Goal: Task Accomplishment & Management: Complete application form

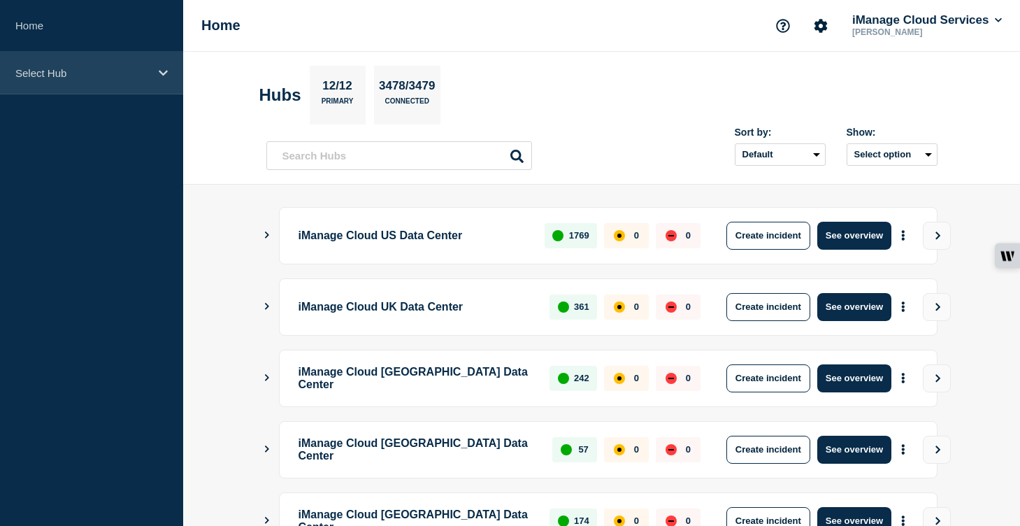
click at [80, 84] on div "Select Hub" at bounding box center [91, 73] width 183 height 43
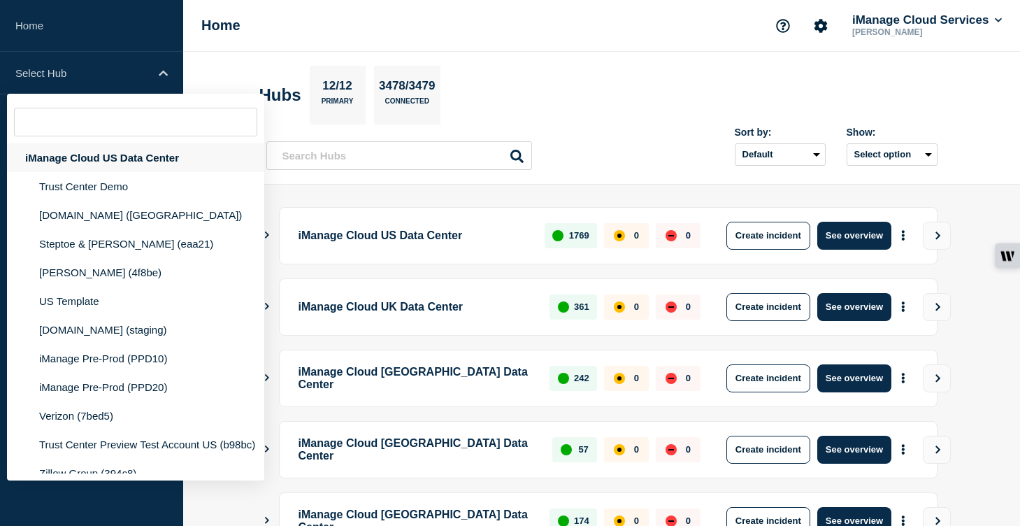
click at [118, 162] on div "iManage Cloud US Data Center" at bounding box center [135, 157] width 257 height 29
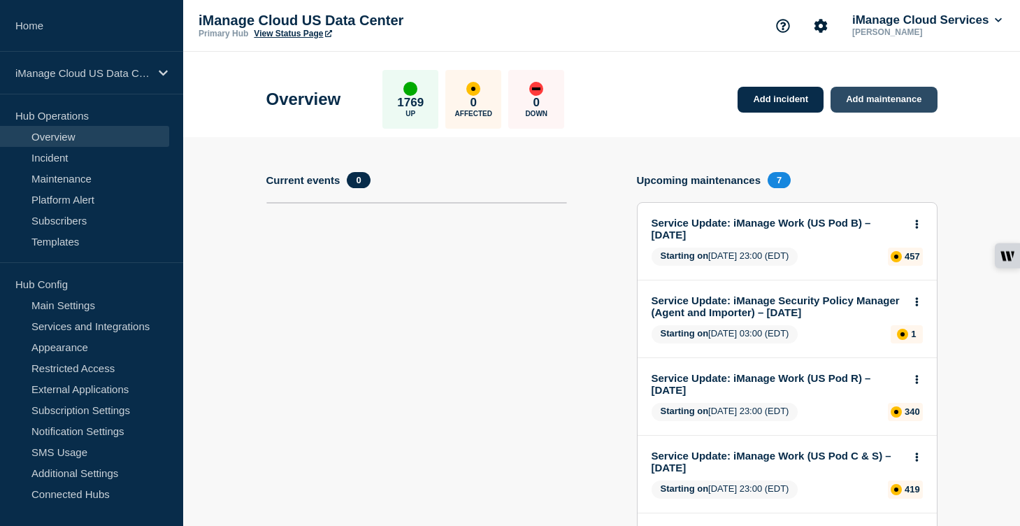
click at [891, 108] on link "Add maintenance" at bounding box center [884, 100] width 106 height 26
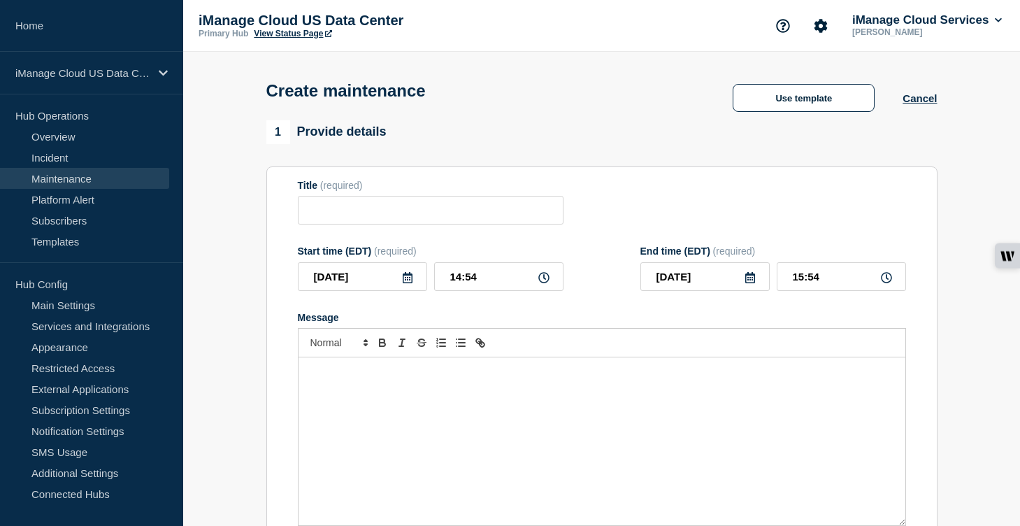
checkbox input "true"
click at [417, 215] on input "Title" at bounding box center [431, 210] width 266 height 29
paste input "Service Update: iManage Threat Manager (Sandbox) – [DATE]"
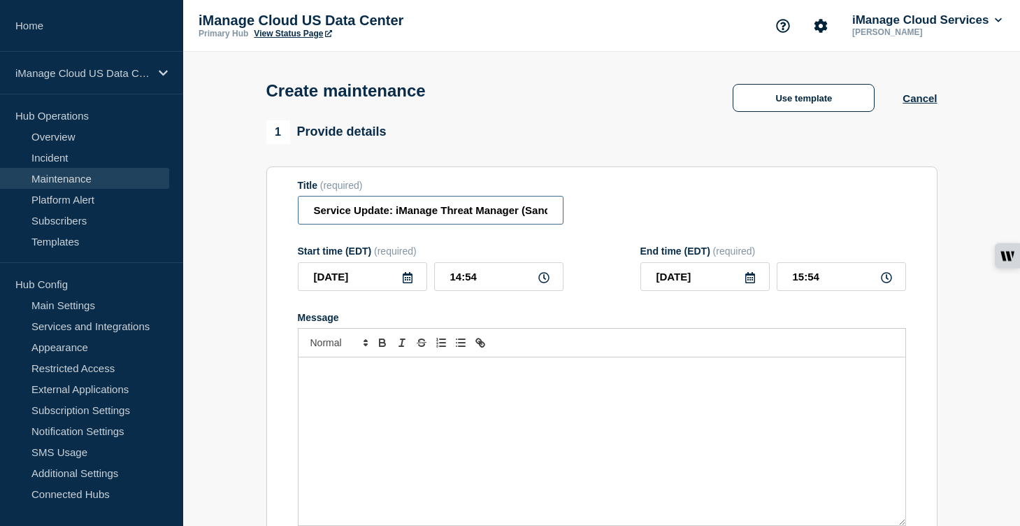
scroll to position [0, 94]
click at [515, 220] on input "Service Update: iManage Threat Manager (Sandbox) – [DATE]" at bounding box center [431, 210] width 266 height 29
type input "Service Update: iManage Threat Manager (Sandbox) – [DATE]"
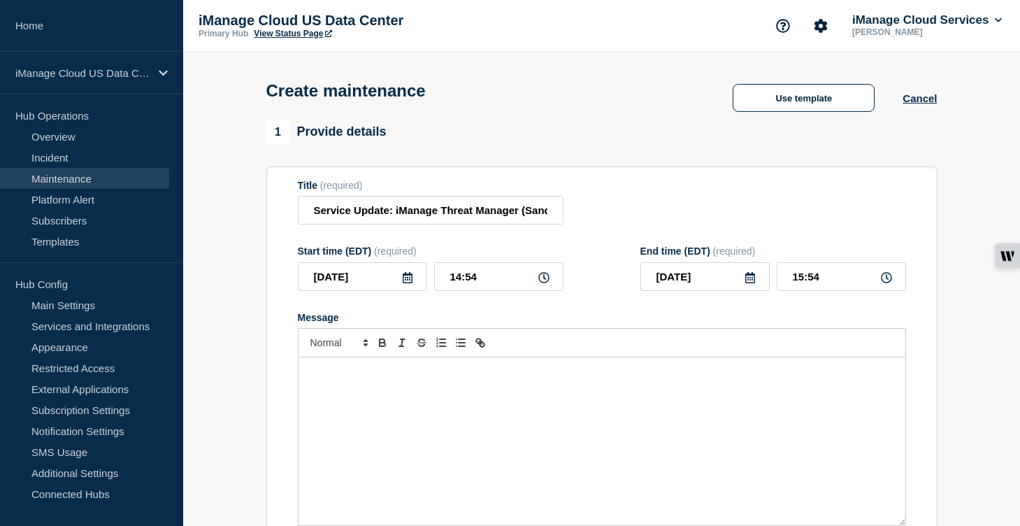
click at [407, 283] on icon at bounding box center [407, 277] width 11 height 11
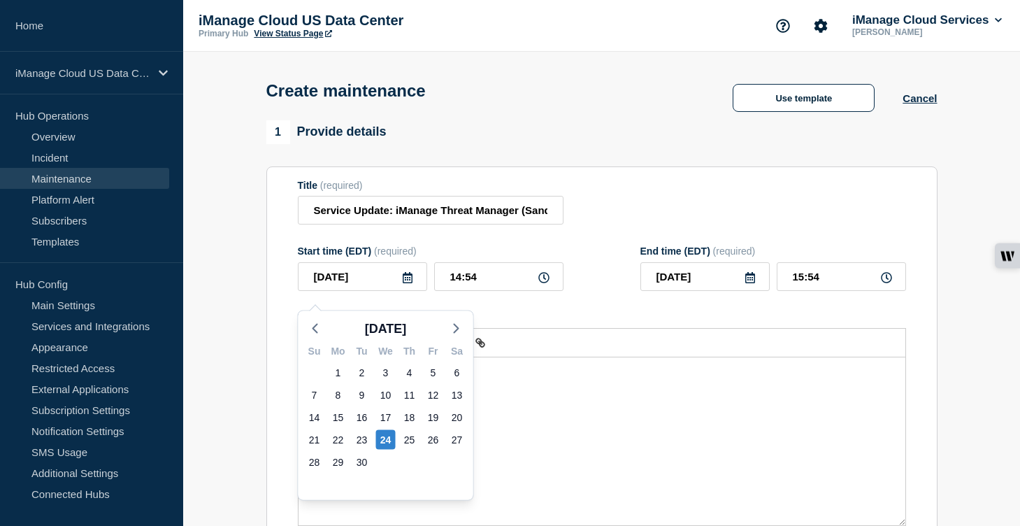
click at [468, 329] on div "[DATE]" at bounding box center [386, 328] width 175 height 21
click at [462, 326] on icon "button" at bounding box center [456, 328] width 17 height 17
click at [388, 368] on div "1" at bounding box center [386, 373] width 20 height 20
type input "[DATE]"
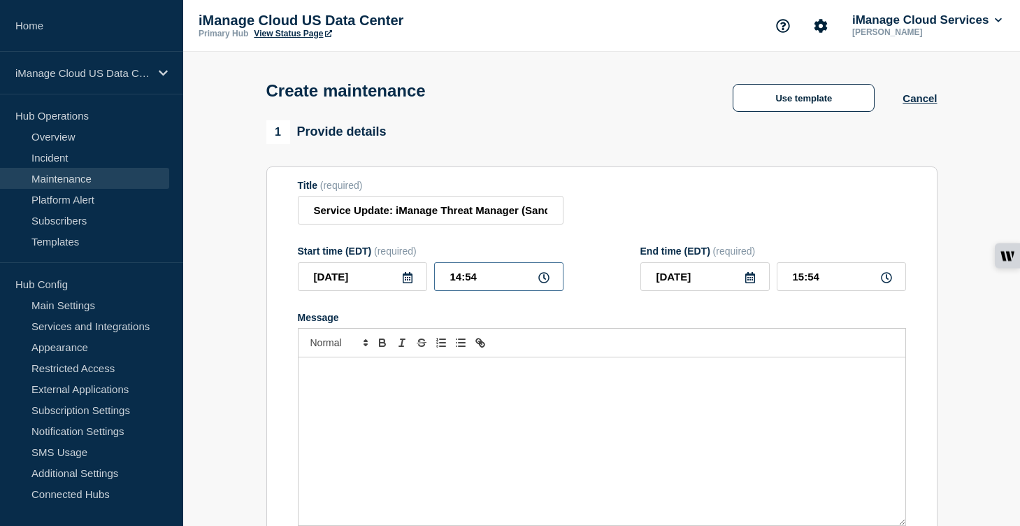
drag, startPoint x: 475, startPoint y: 291, endPoint x: 406, endPoint y: 289, distance: 69.2
click at [406, 289] on div "[DATE] 14:54" at bounding box center [431, 276] width 266 height 29
type input "04:00"
drag, startPoint x: 831, startPoint y: 285, endPoint x: 736, endPoint y: 288, distance: 94.5
click at [736, 288] on div "[DATE] 05:00" at bounding box center [773, 276] width 266 height 29
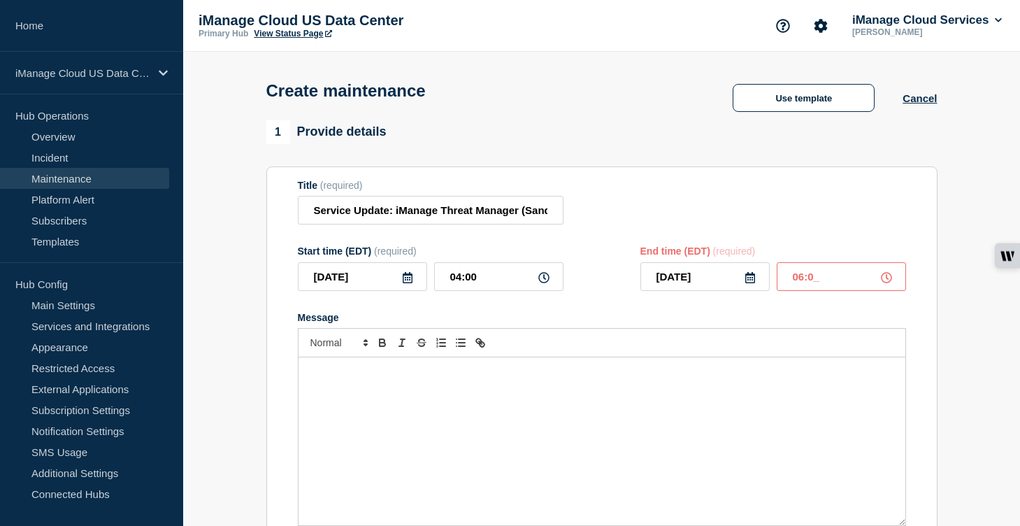
type input "06:00"
click at [348, 407] on div "Message" at bounding box center [602, 441] width 607 height 168
paste div "Message"
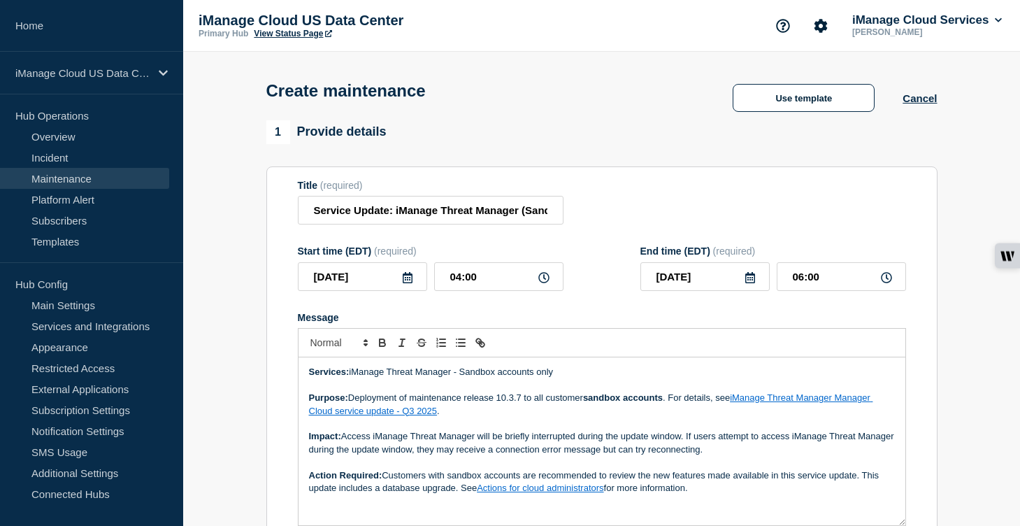
click at [524, 412] on p "Purpose: Deployment of maintenance release 10.3.7 to all customer sandbox accou…" at bounding box center [602, 405] width 586 height 26
click at [795, 414] on link "iManage Threat Manager Manager Cloud service update - Q3 2025" at bounding box center [591, 403] width 564 height 23
click at [680, 441] on link at bounding box center [660, 436] width 39 height 10
click at [413, 417] on p "Purpose: Deployment of maintenance release 10.3.8 to all customer sandbox accou…" at bounding box center [602, 405] width 586 height 26
drag, startPoint x: 738, startPoint y: 412, endPoint x: 755, endPoint y: 426, distance: 22.4
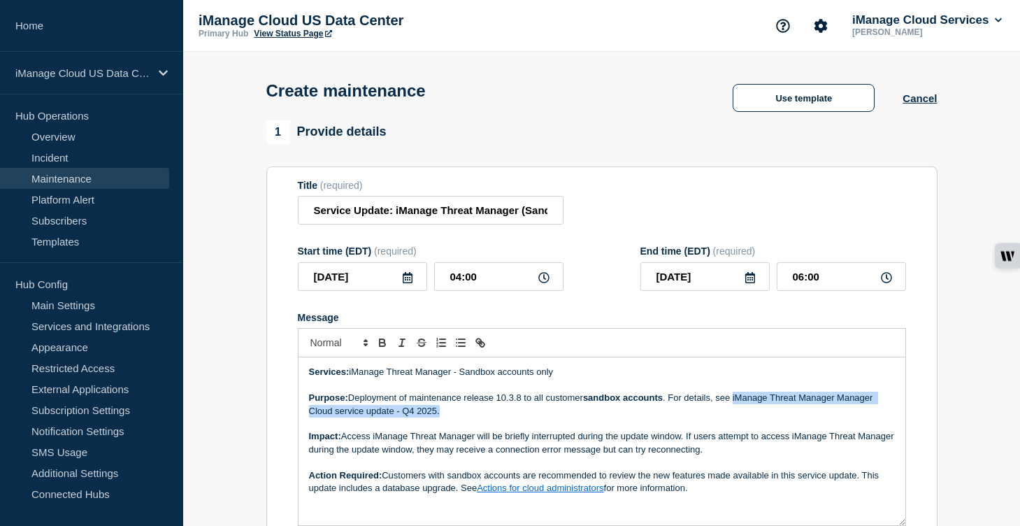
click at [755, 417] on p "Purpose: Deployment of maintenance release 10.3.8 to all customer sandbox accou…" at bounding box center [602, 405] width 586 height 26
click at [479, 344] on line "Toggle link" at bounding box center [480, 342] width 3 height 3
type input "iManage Threat Manager Manager Cloud service update - Q4 2025."
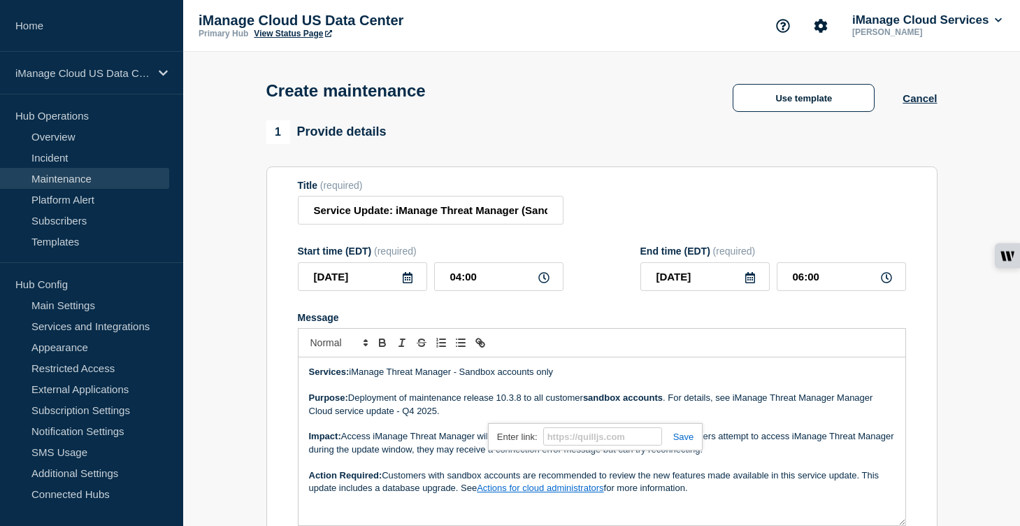
paste input "[URL][DOMAIN_NAME]"
click at [685, 442] on link at bounding box center [678, 436] width 32 height 10
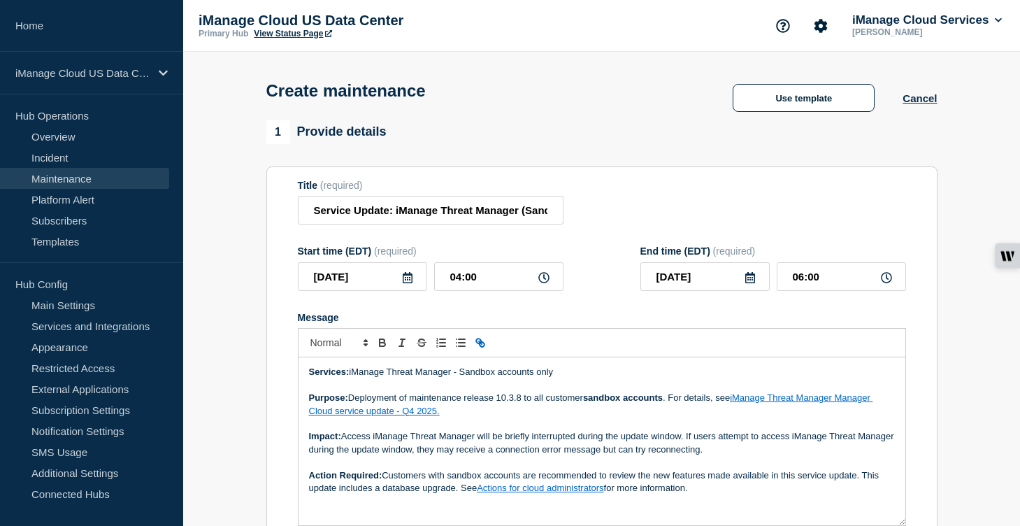
click at [629, 430] on p "Message" at bounding box center [602, 423] width 586 height 13
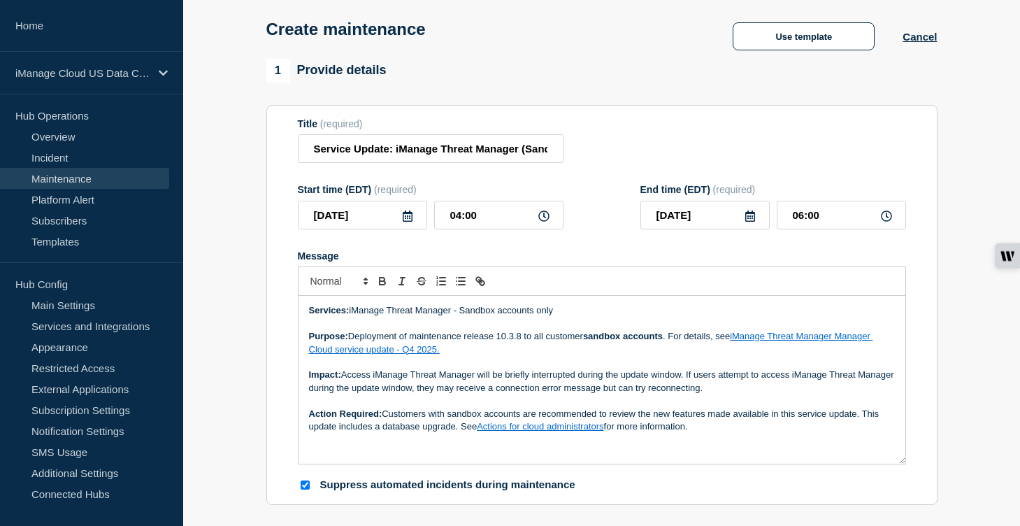
scroll to position [71, 0]
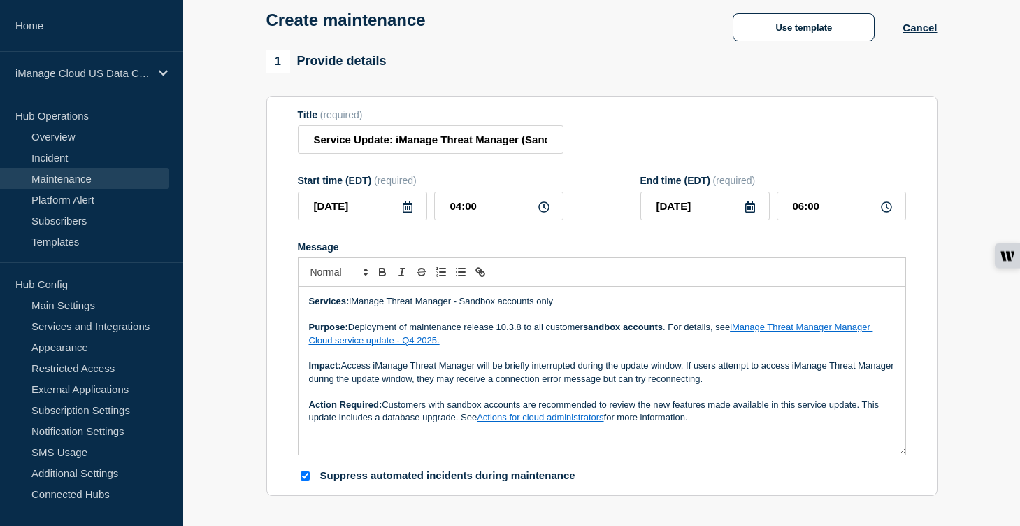
click at [564, 422] on link "Actions for cloud administrators" at bounding box center [540, 417] width 127 height 10
click at [629, 397] on link at bounding box center [608, 392] width 39 height 10
drag, startPoint x: 606, startPoint y: 433, endPoint x: 480, endPoint y: 432, distance: 125.9
click at [480, 424] on p "Action Required: Customers with sandbox accounts are recommended to review the …" at bounding box center [602, 412] width 586 height 26
click at [475, 278] on icon "Toggle link" at bounding box center [480, 272] width 13 height 13
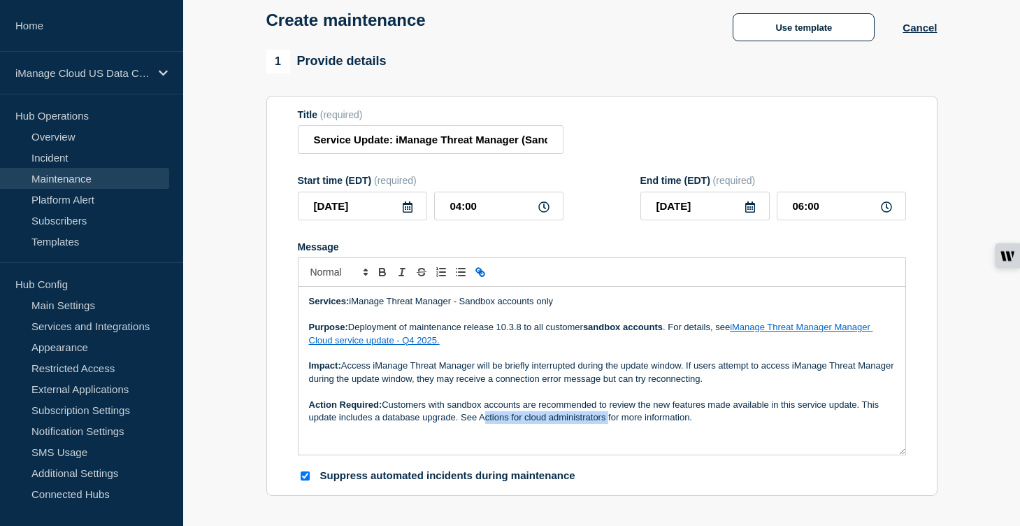
type input "Actions for cloud administrators"
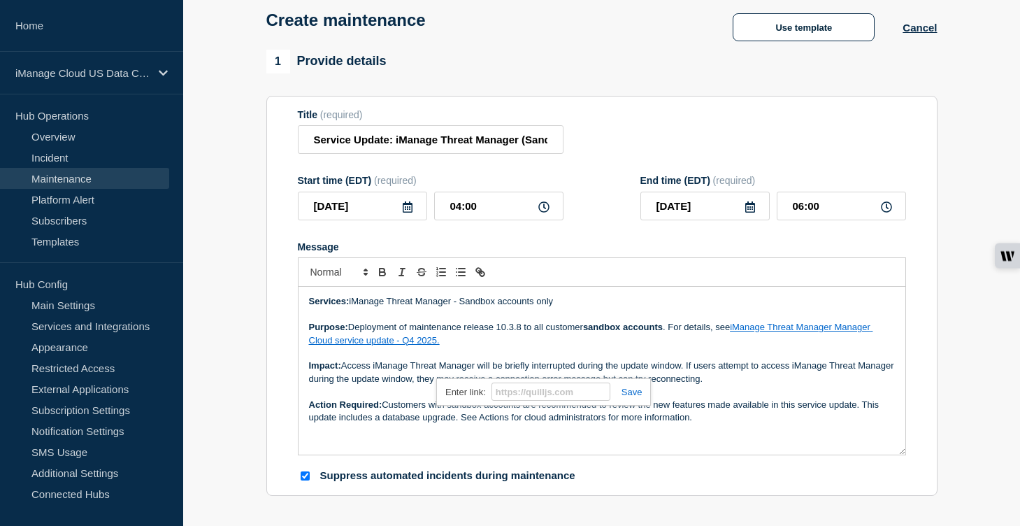
paste input "[URL][DOMAIN_NAME]"
type input "[URL][DOMAIN_NAME]"
click at [636, 397] on link at bounding box center [626, 392] width 32 height 10
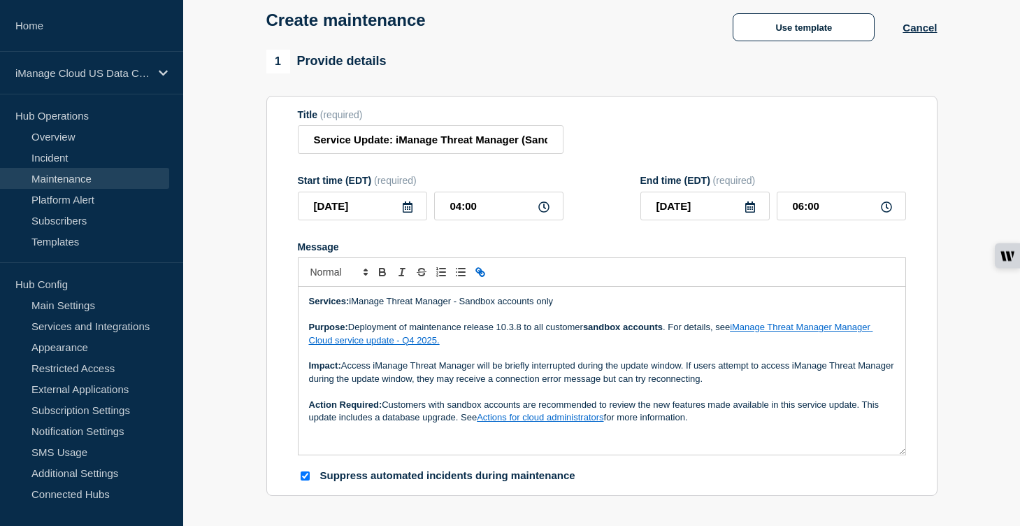
click at [610, 438] on div "Services: iManage Threat Manager - Sandbox accounts only Purpose: Deployment of…" at bounding box center [602, 371] width 607 height 168
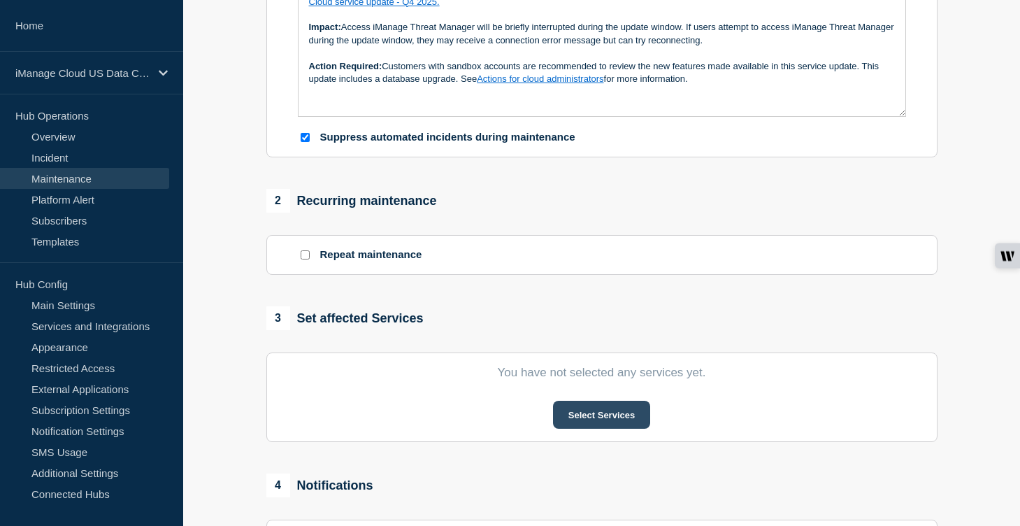
scroll to position [413, 0]
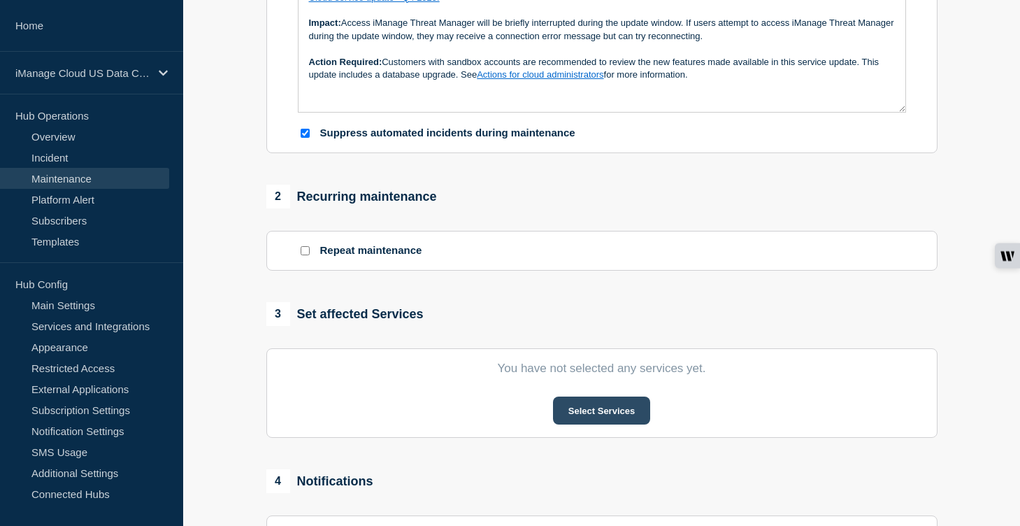
click at [610, 424] on button "Select Services" at bounding box center [601, 410] width 97 height 28
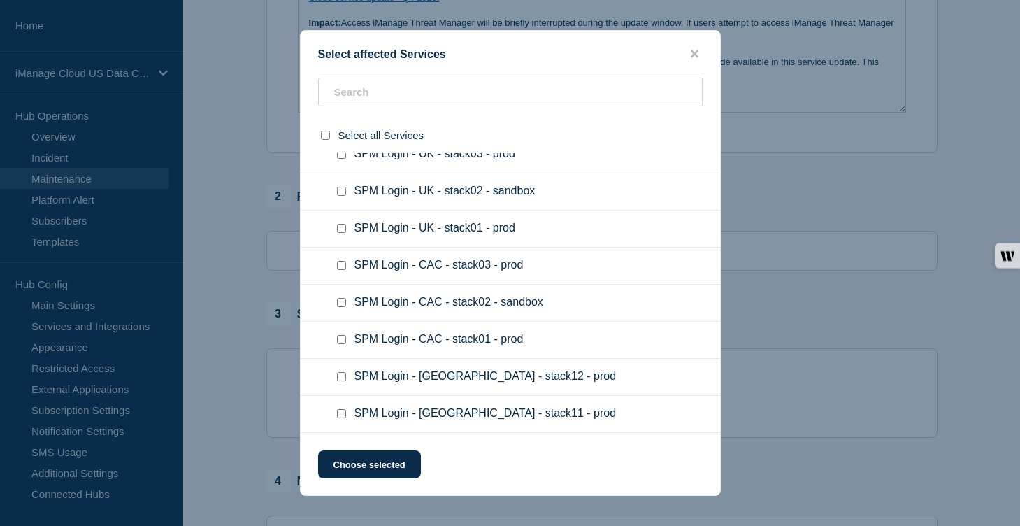
scroll to position [68677, 0]
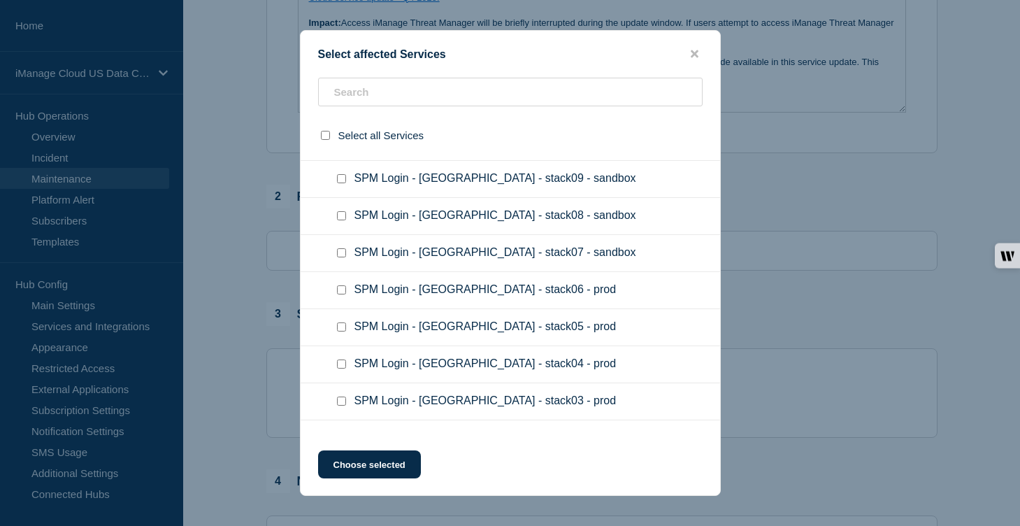
checkbox input "true"
click at [393, 471] on button "Choose selected" at bounding box center [369, 464] width 103 height 28
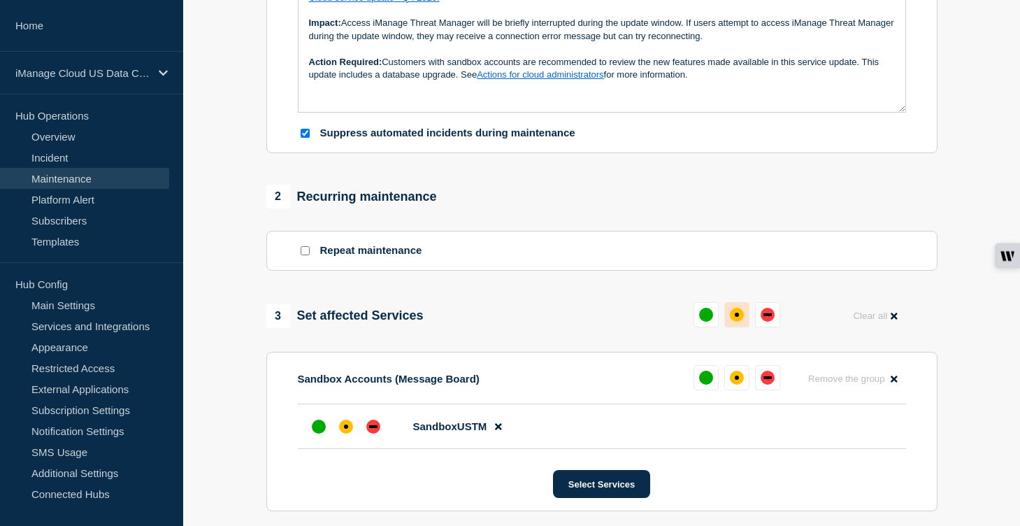
click at [736, 322] on div "affected" at bounding box center [737, 315] width 14 height 14
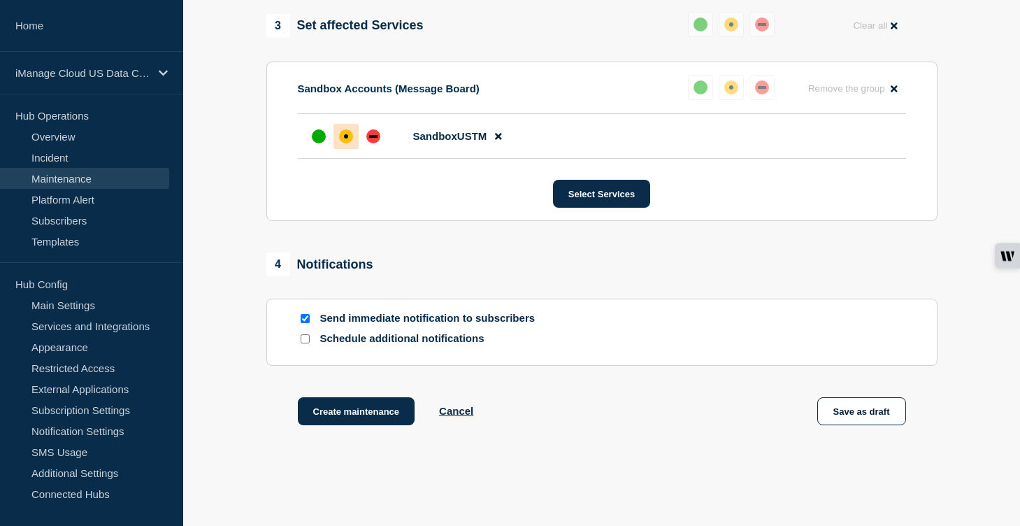
scroll to position [791, 0]
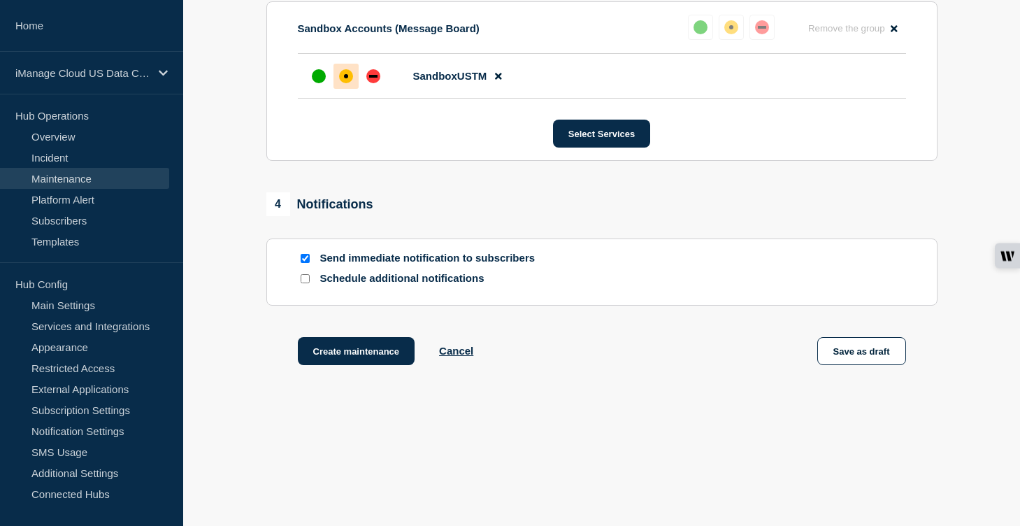
click at [305, 279] on input "Schedule additional notifications" at bounding box center [305, 278] width 9 height 9
checkbox input "true"
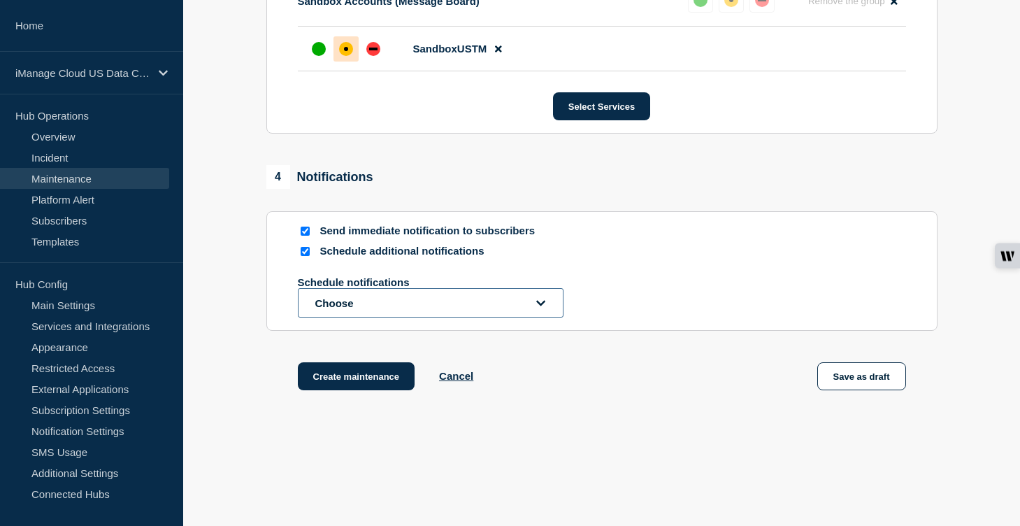
click at [343, 317] on button "Choose" at bounding box center [431, 302] width 266 height 29
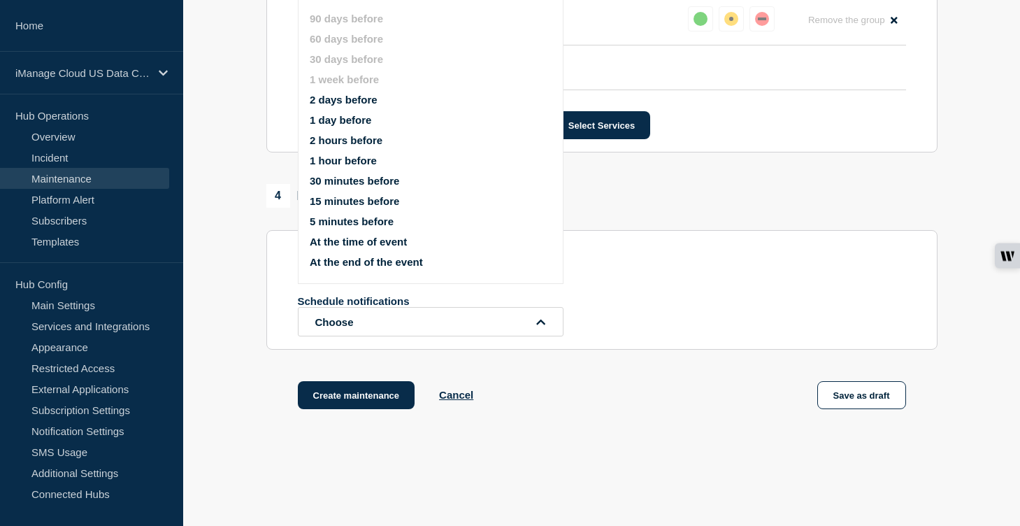
click at [364, 126] on button "1 day before" at bounding box center [341, 120] width 62 height 12
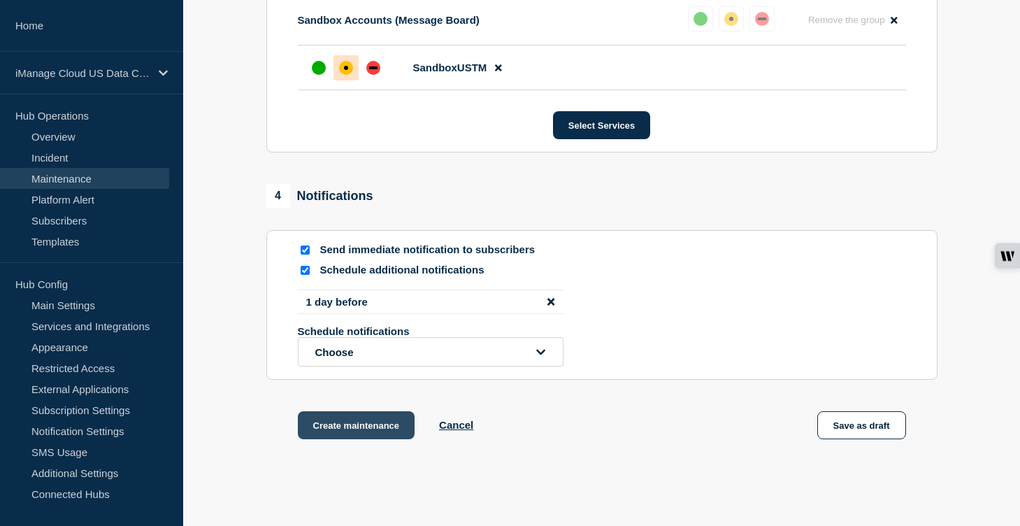
click at [353, 439] on button "Create maintenance" at bounding box center [356, 425] width 117 height 28
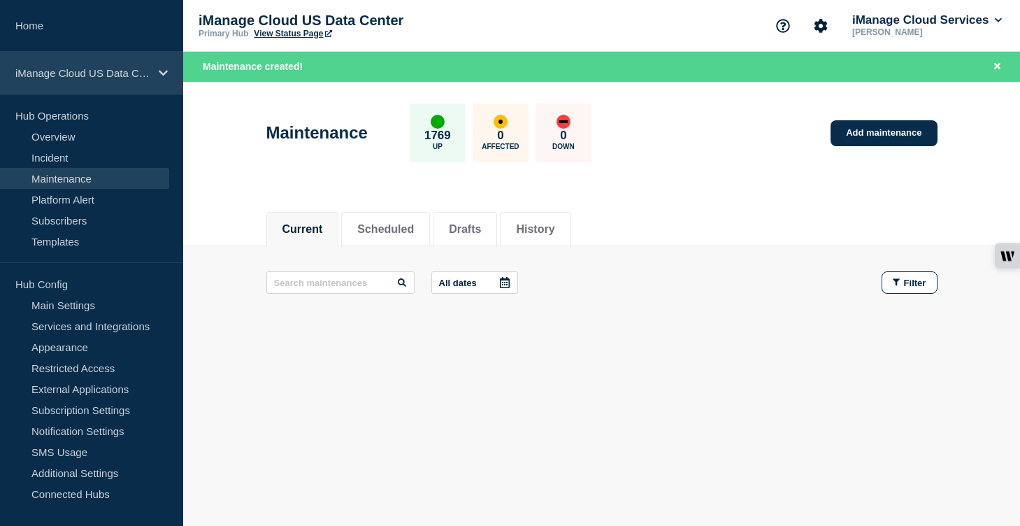
click at [108, 87] on div "iManage Cloud US Data Center" at bounding box center [91, 73] width 183 height 43
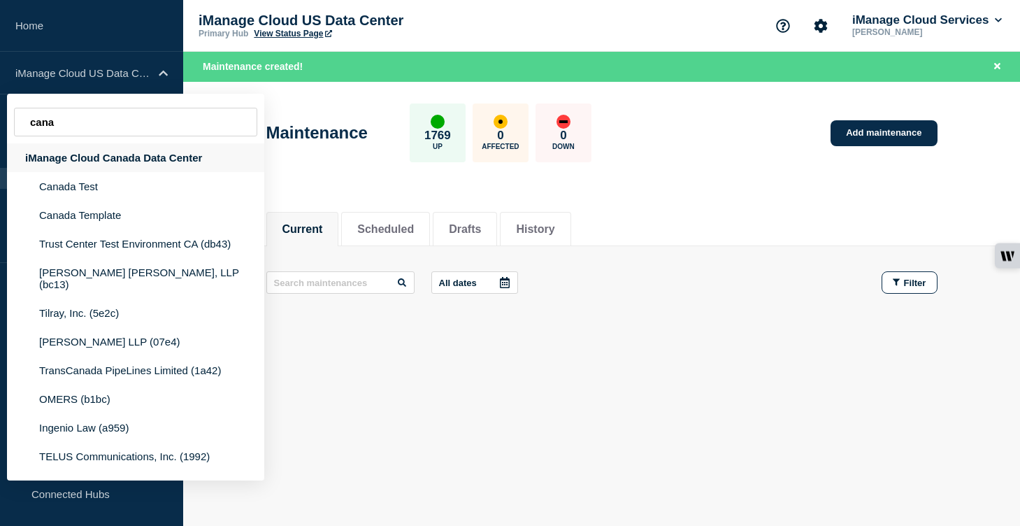
type input "cana"
click at [114, 168] on div "iManage Cloud Canada Data Center" at bounding box center [135, 157] width 257 height 29
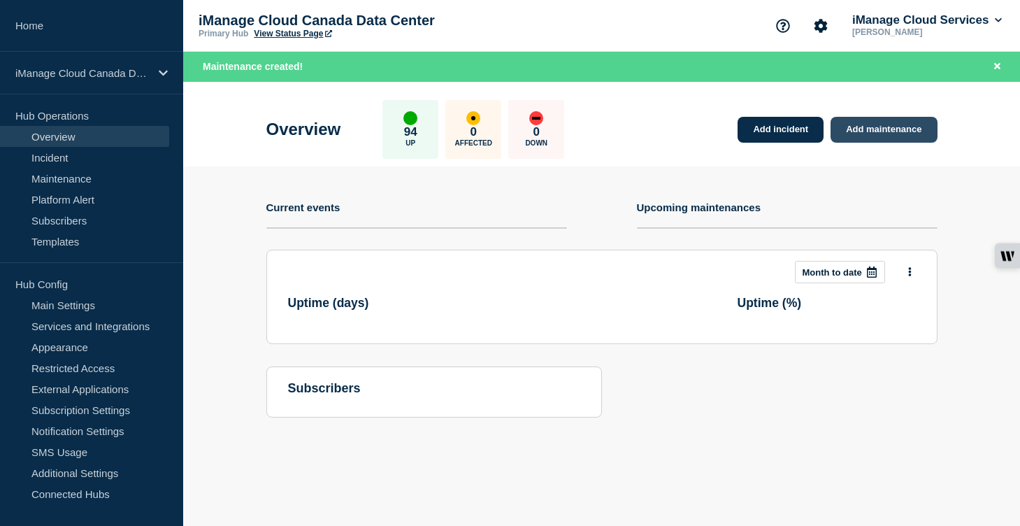
click at [906, 129] on link "Add maintenance" at bounding box center [884, 130] width 106 height 26
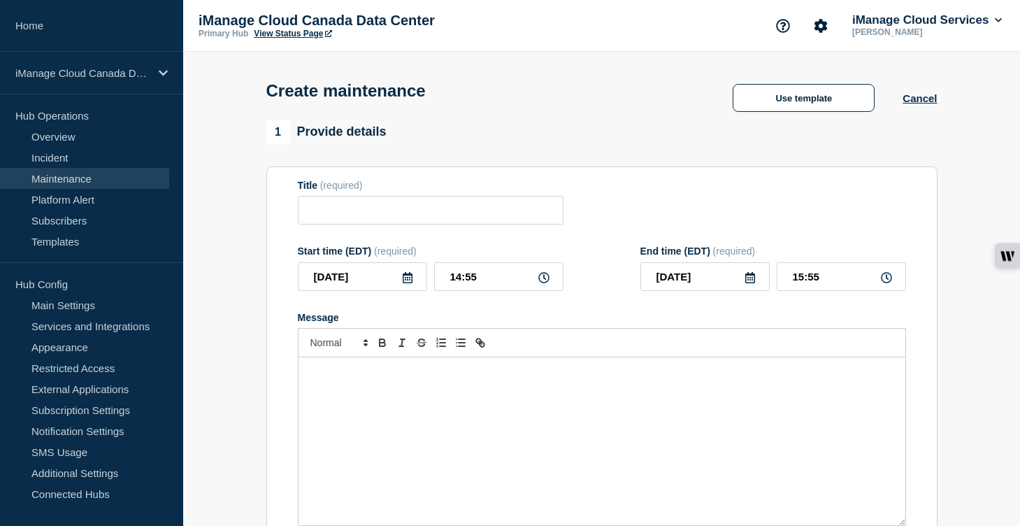
checkbox input "true"
click at [324, 220] on input "Title" at bounding box center [431, 210] width 266 height 29
paste input "Service Update: iManage Threat Manager (Sandbox) – [DATE]"
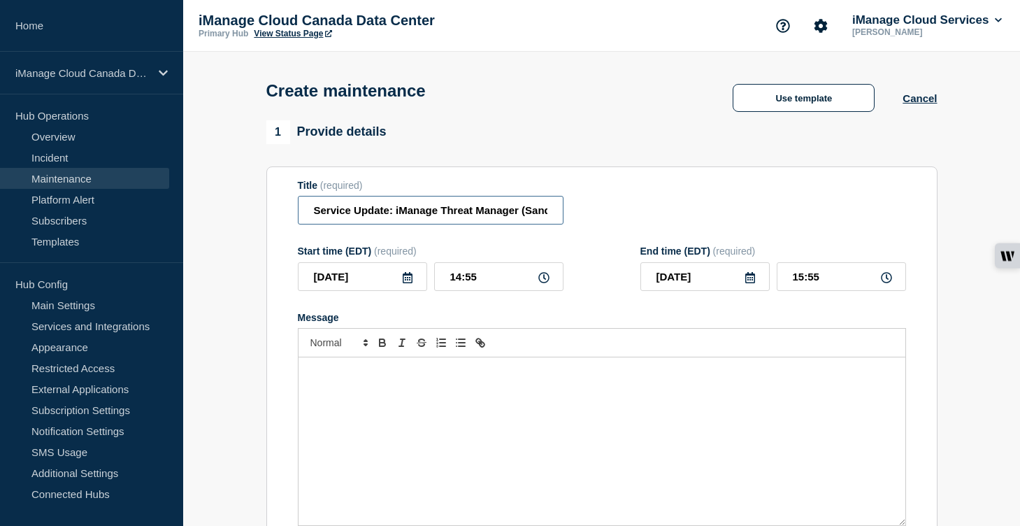
scroll to position [0, 116]
type input "Service Update: iManage Threat Manager (Sandbox) – [DATE]"
click at [345, 417] on div "Message" at bounding box center [602, 441] width 607 height 168
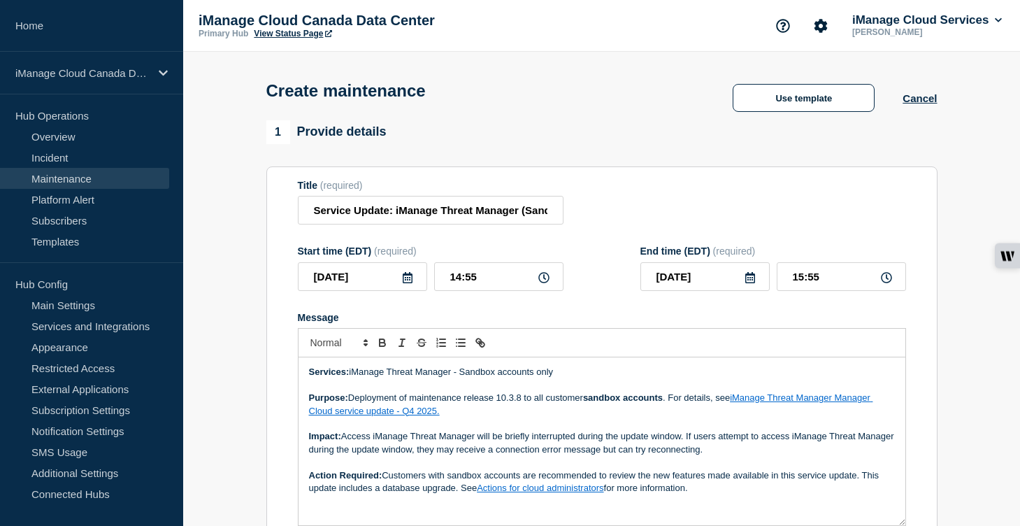
click at [403, 283] on icon at bounding box center [407, 277] width 11 height 11
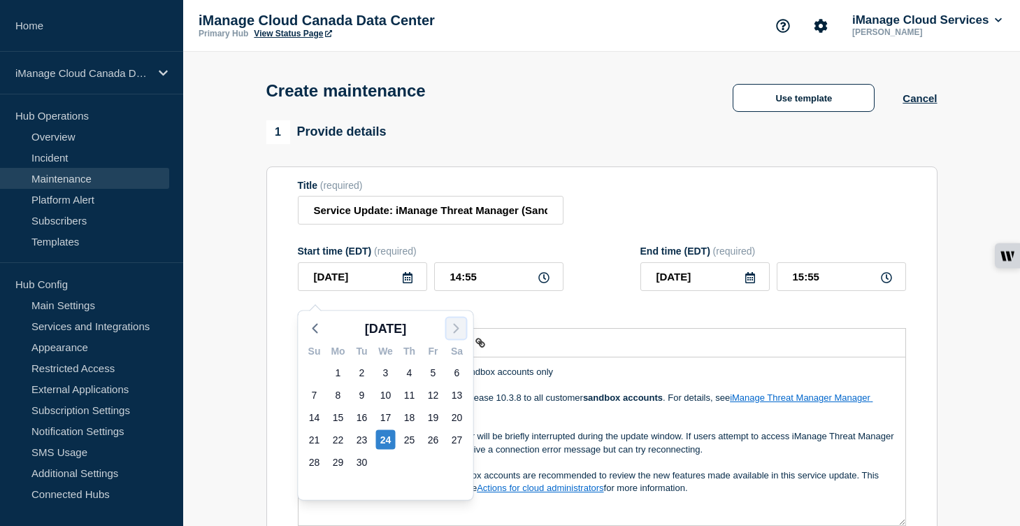
click at [461, 327] on icon "button" at bounding box center [456, 328] width 17 height 17
click at [386, 367] on div "1" at bounding box center [386, 373] width 20 height 20
type input "[DATE]"
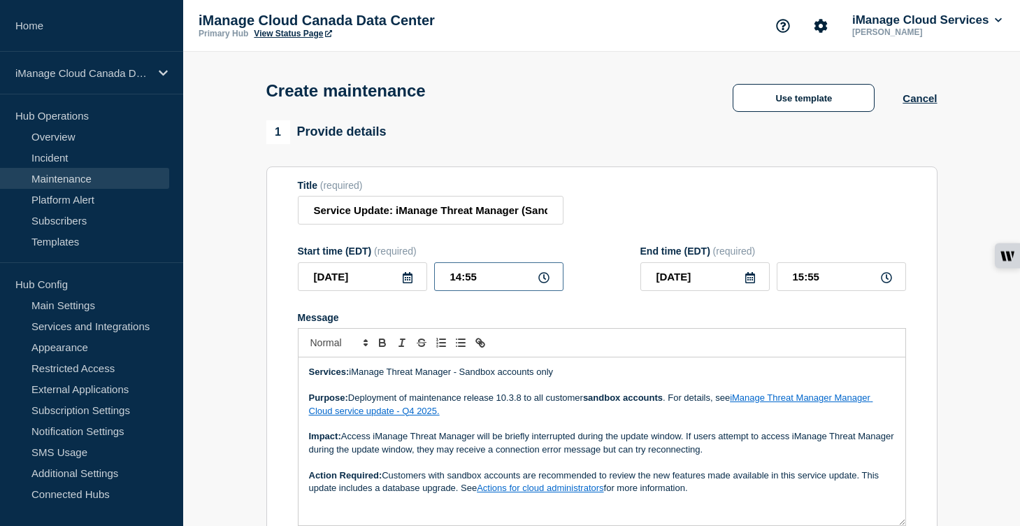
drag, startPoint x: 475, startPoint y: 290, endPoint x: 383, endPoint y: 288, distance: 92.3
click at [383, 288] on div "[DATE] 14:55" at bounding box center [431, 276] width 266 height 29
type input "04:00"
drag, startPoint x: 820, startPoint y: 282, endPoint x: 738, endPoint y: 280, distance: 82.5
click at [738, 280] on div "[DATE] 05:00" at bounding box center [773, 276] width 266 height 29
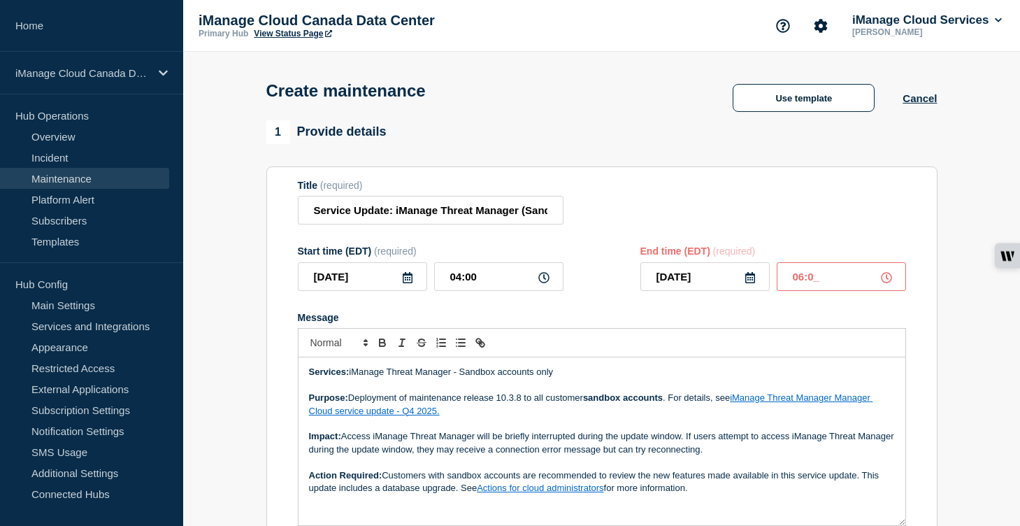
type input "06:00"
click at [743, 345] on div at bounding box center [602, 342] width 608 height 29
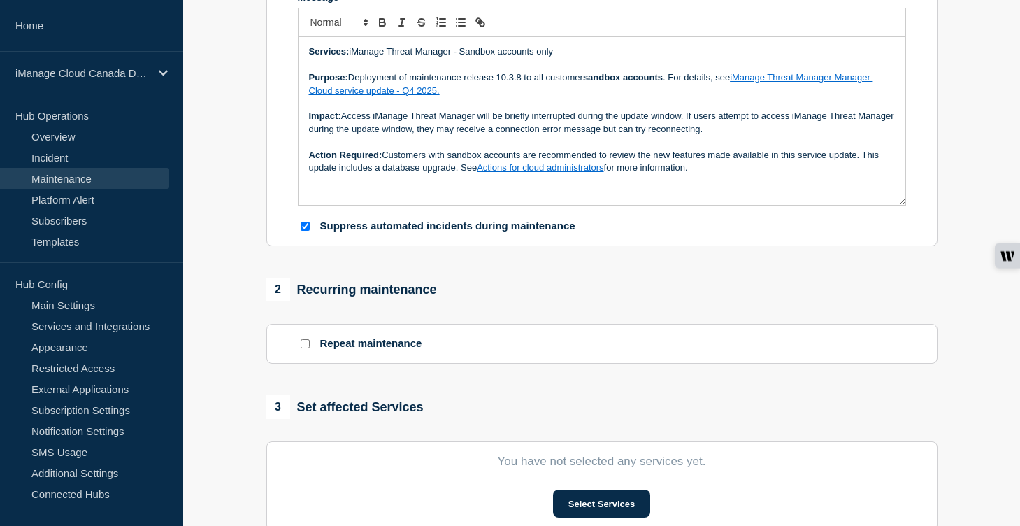
scroll to position [365, 0]
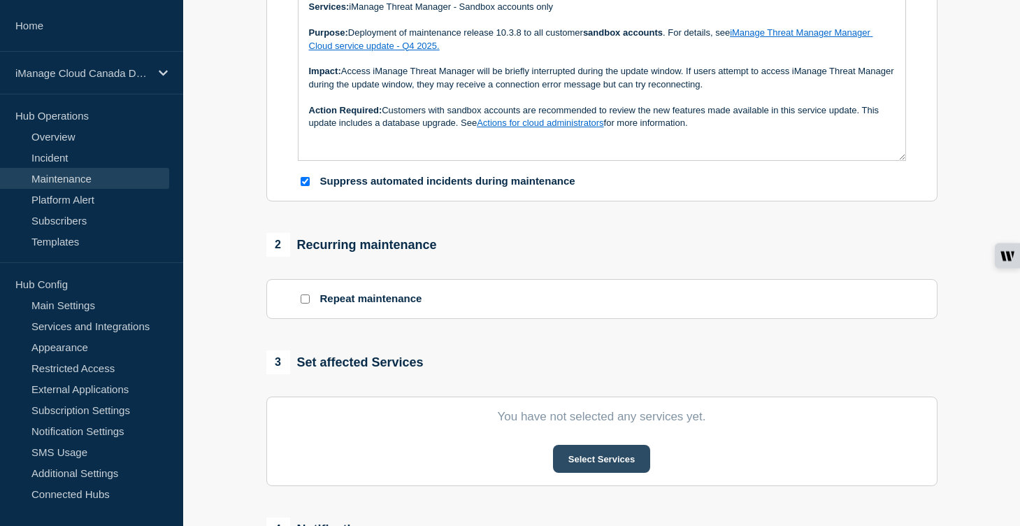
click at [622, 473] on button "Select Services" at bounding box center [601, 459] width 97 height 28
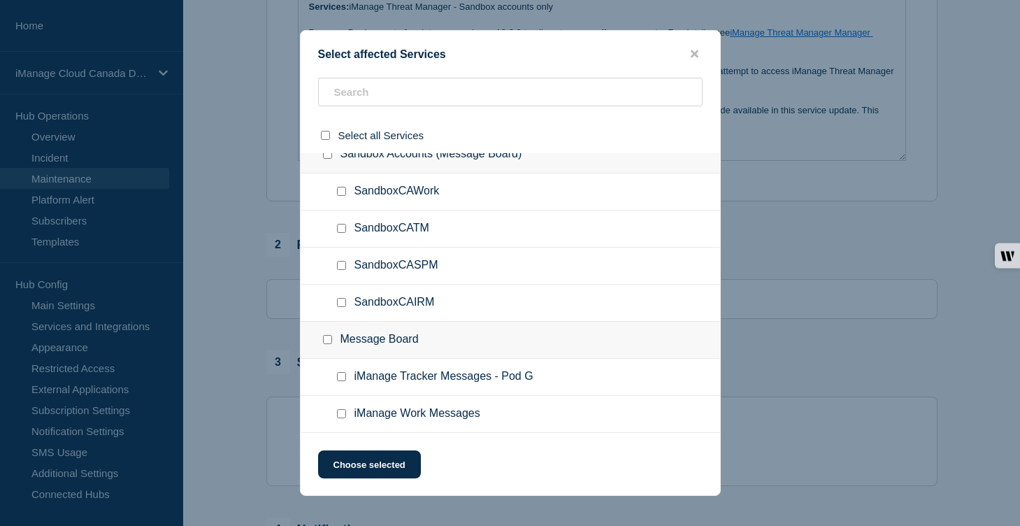
scroll to position [3566, 0]
click at [340, 224] on input "SandboxCATM checkbox" at bounding box center [341, 228] width 9 height 9
checkbox input "true"
click at [381, 473] on button "Choose selected" at bounding box center [369, 464] width 103 height 28
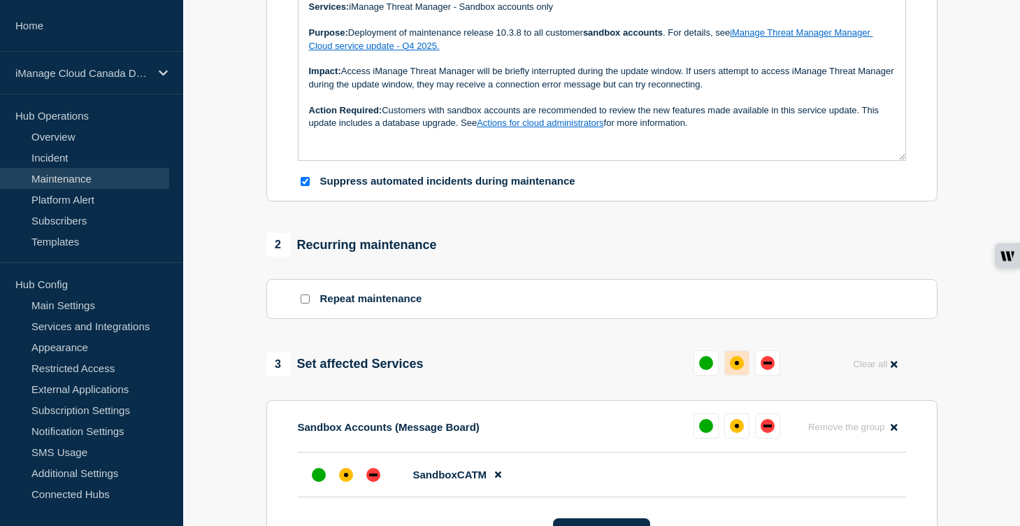
click at [736, 370] on div "affected" at bounding box center [737, 363] width 14 height 14
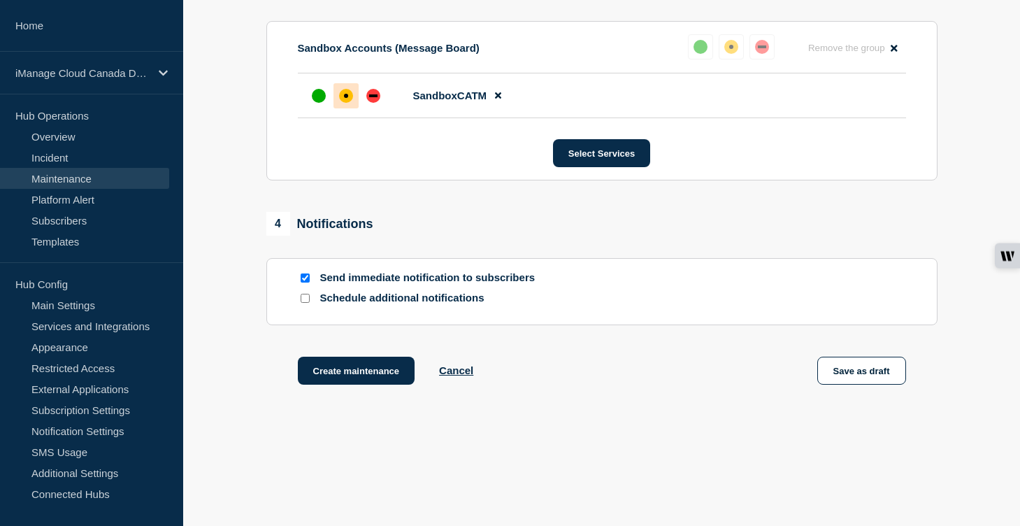
scroll to position [759, 0]
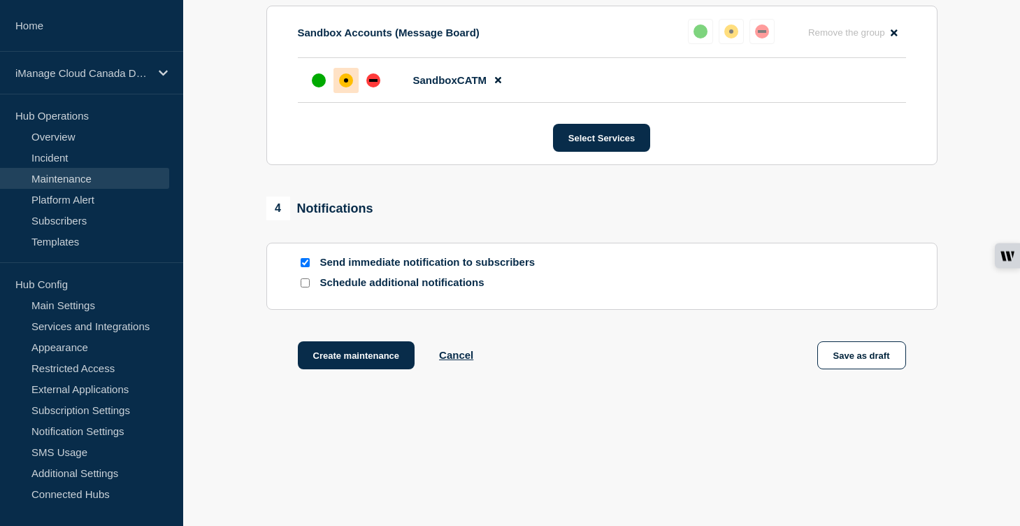
click at [310, 289] on div at bounding box center [305, 282] width 14 height 13
click at [306, 287] on input "Schedule additional notifications" at bounding box center [305, 282] width 9 height 9
checkbox input "true"
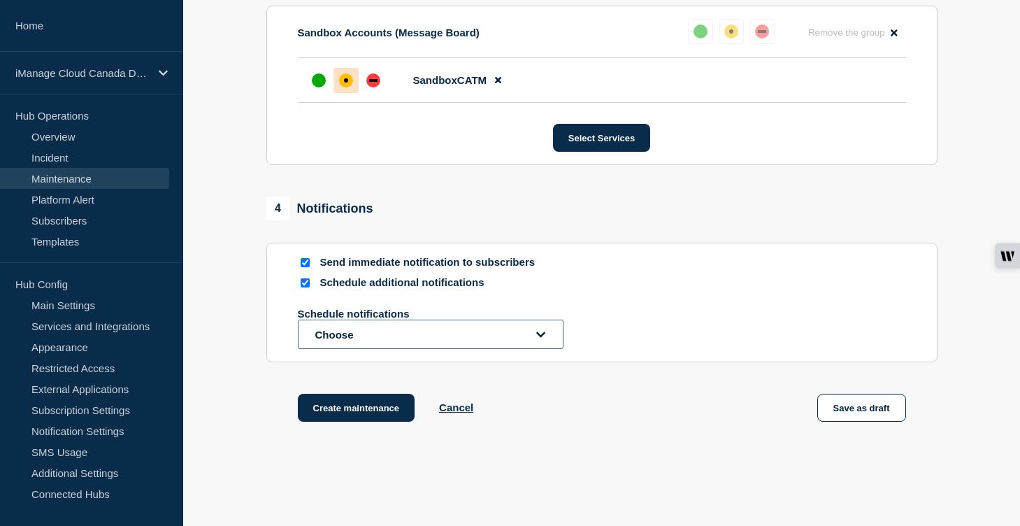
click at [395, 349] on button "Choose" at bounding box center [431, 334] width 266 height 29
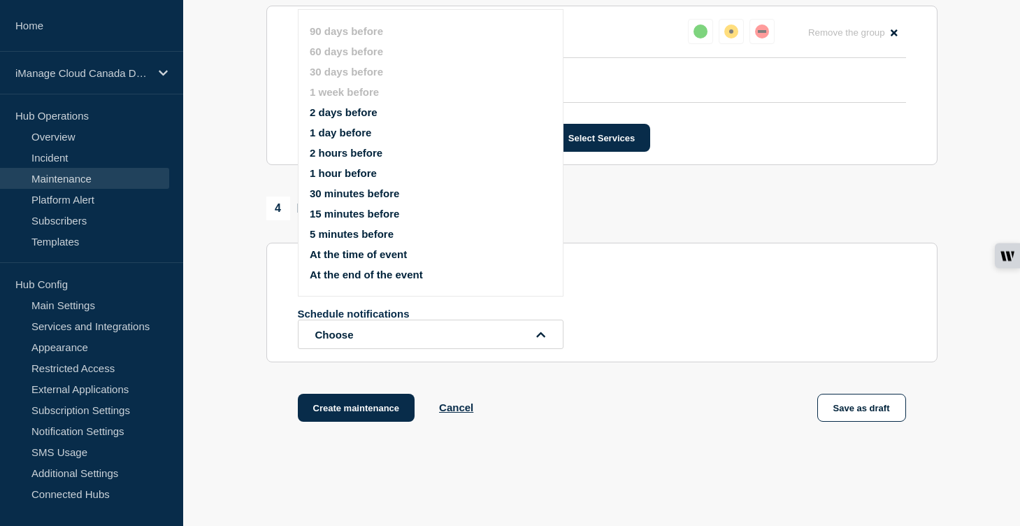
click at [344, 138] on button "1 day before" at bounding box center [341, 133] width 62 height 12
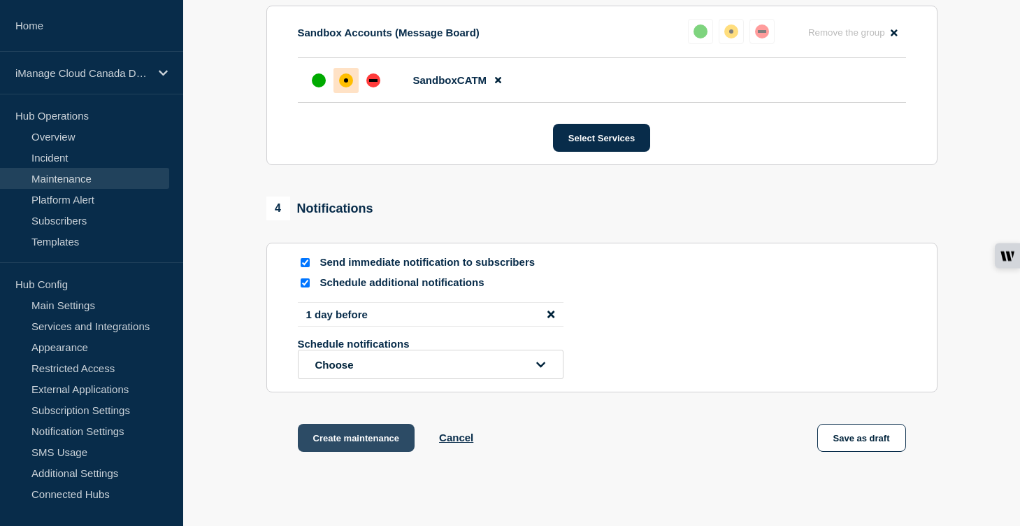
click at [361, 452] on button "Create maintenance" at bounding box center [356, 438] width 117 height 28
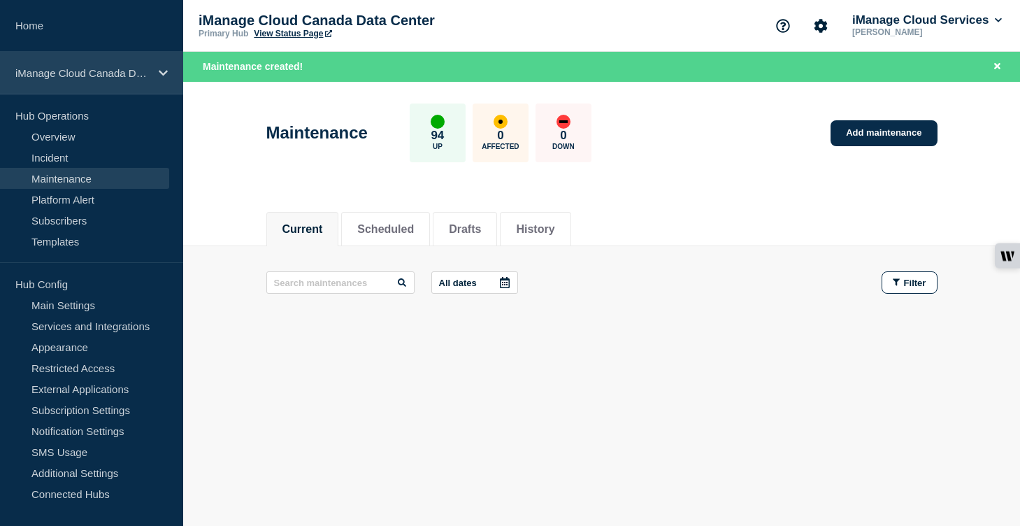
click at [149, 69] on p "iManage Cloud Canada Data Center" at bounding box center [82, 73] width 134 height 12
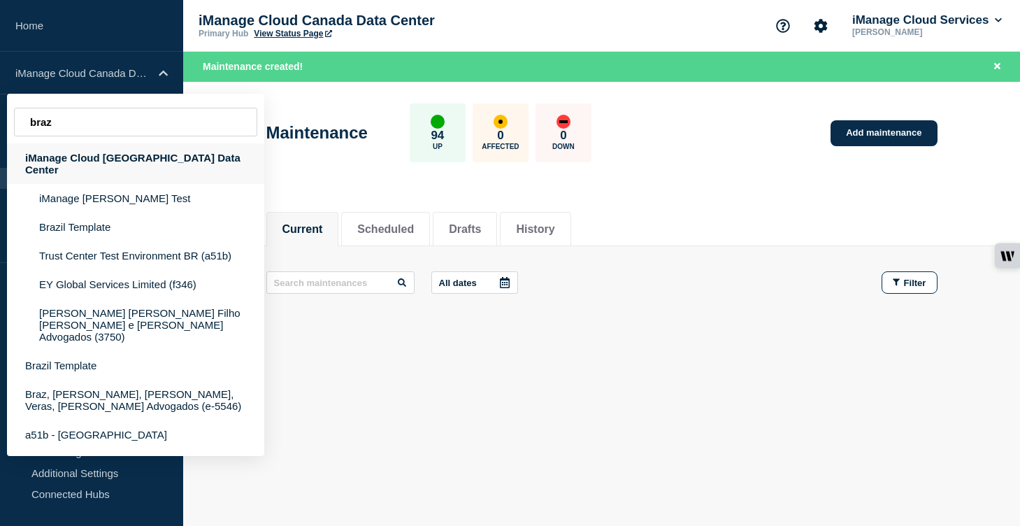
type input "braz"
click at [94, 164] on div "iManage Cloud [GEOGRAPHIC_DATA] Data Center" at bounding box center [135, 163] width 257 height 41
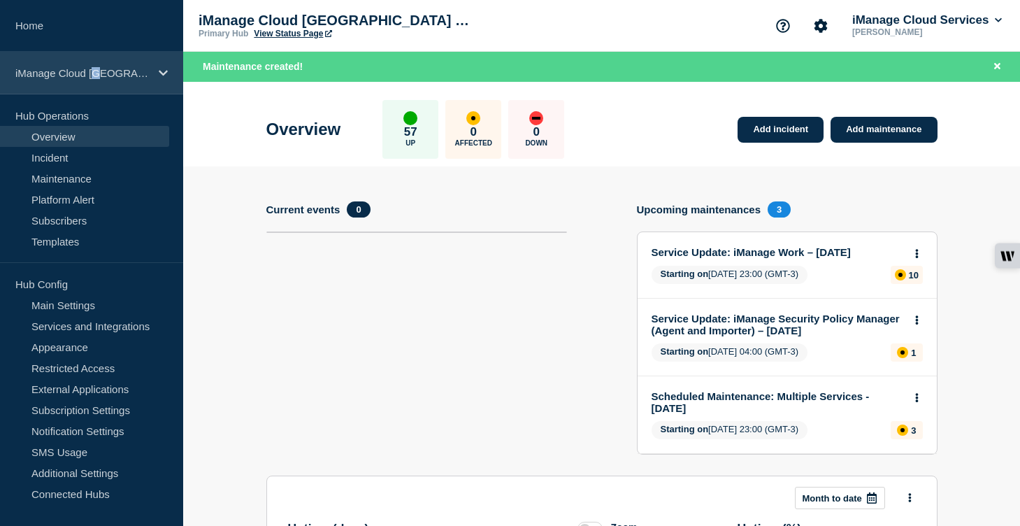
click at [99, 73] on p "iManage Cloud [GEOGRAPHIC_DATA] Data Center" at bounding box center [82, 73] width 134 height 12
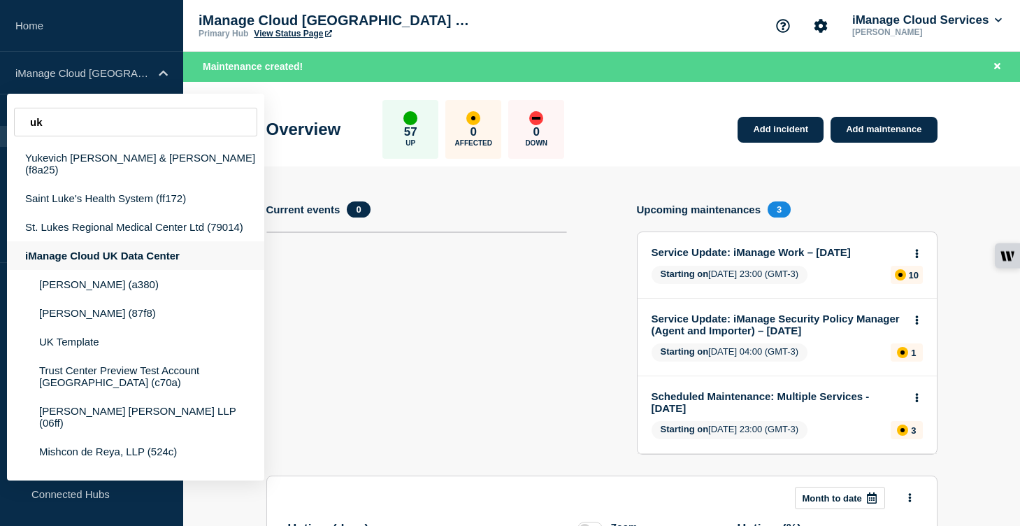
type input "uk"
click at [101, 261] on div "iManage Cloud UK Data Center" at bounding box center [135, 255] width 257 height 29
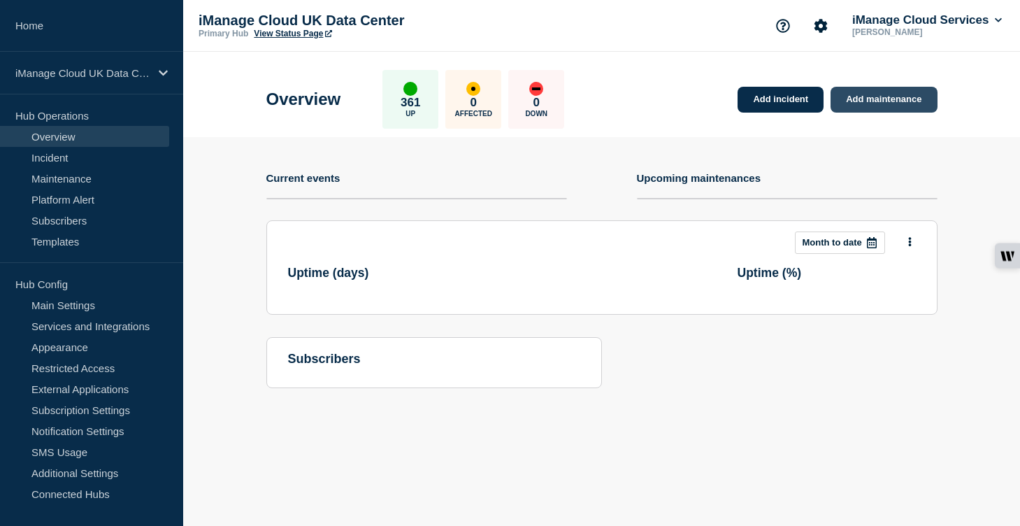
click at [889, 106] on link "Add maintenance" at bounding box center [884, 100] width 106 height 26
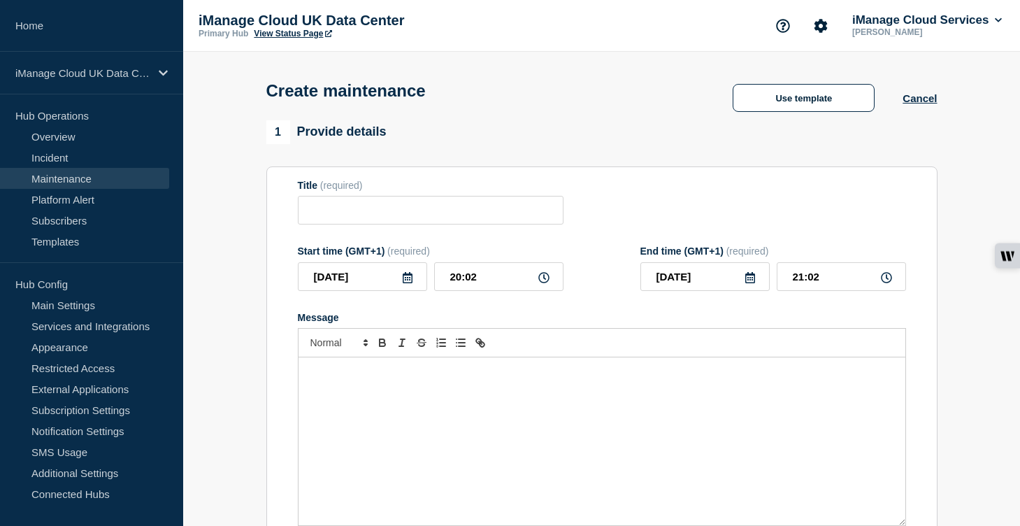
checkbox input "true"
click at [327, 378] on p "Message" at bounding box center [602, 372] width 586 height 13
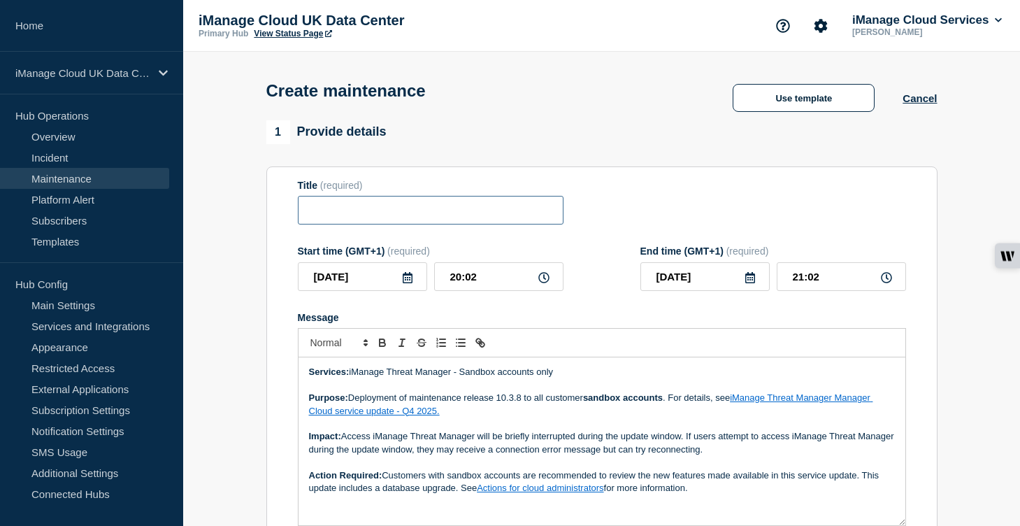
click at [359, 207] on input "Title" at bounding box center [431, 210] width 266 height 29
paste input "Service Update: iManage Threat Manager (Sandbox) – [DATE]"
type input "Service Update: iManage Threat Manager (Sandbox) – [DATE]"
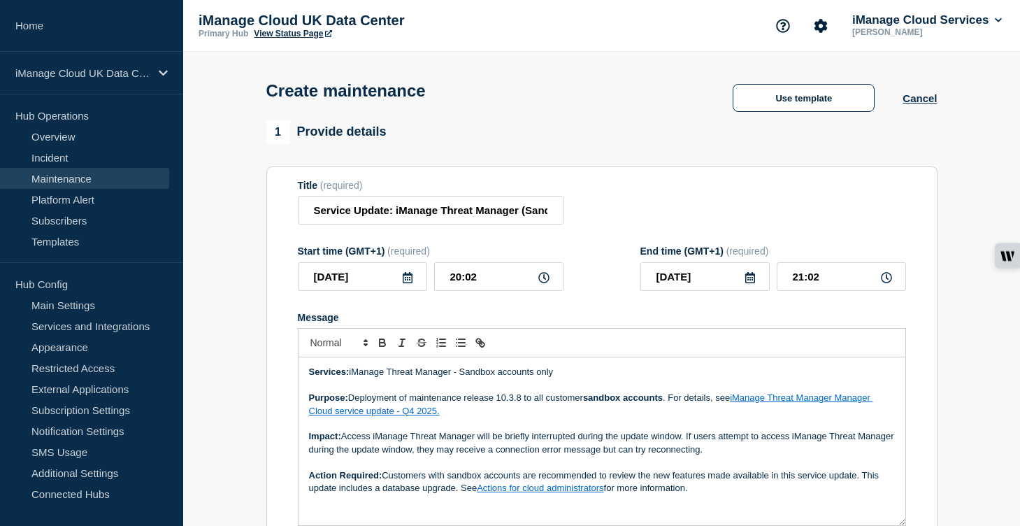
click at [406, 283] on icon at bounding box center [407, 277] width 11 height 11
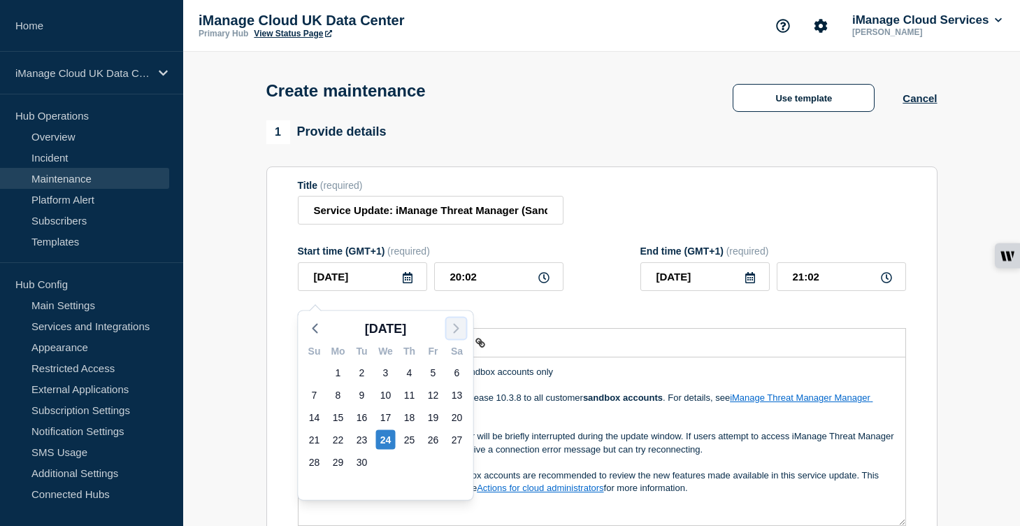
click at [452, 323] on icon "button" at bounding box center [456, 328] width 17 height 17
click at [381, 373] on div "1" at bounding box center [386, 373] width 20 height 20
type input "[DATE]"
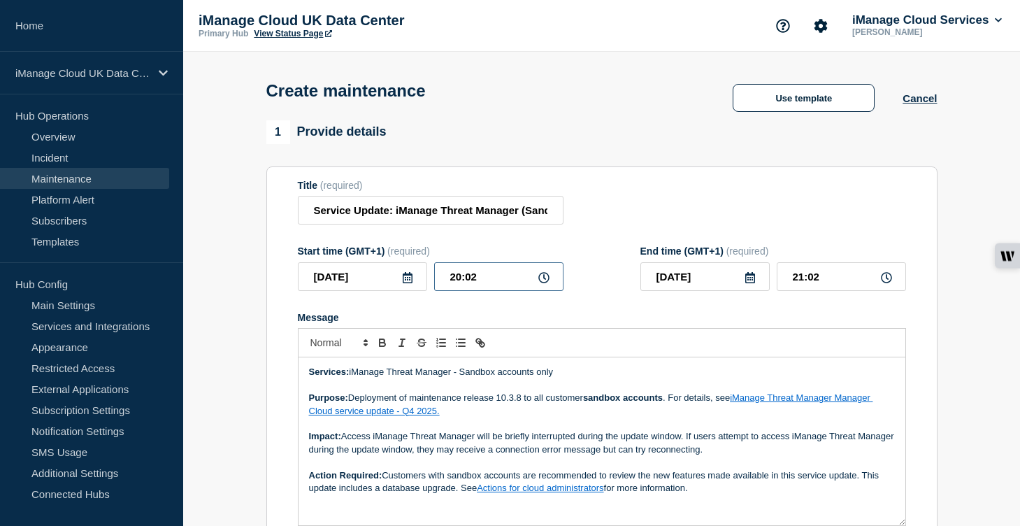
drag, startPoint x: 483, startPoint y: 292, endPoint x: 405, endPoint y: 289, distance: 78.4
click at [405, 289] on div "[DATE] 20:02" at bounding box center [431, 276] width 266 height 29
type input "20:00"
drag, startPoint x: 824, startPoint y: 292, endPoint x: 740, endPoint y: 289, distance: 83.9
click at [740, 289] on div "[DATE] 21:00" at bounding box center [773, 276] width 266 height 29
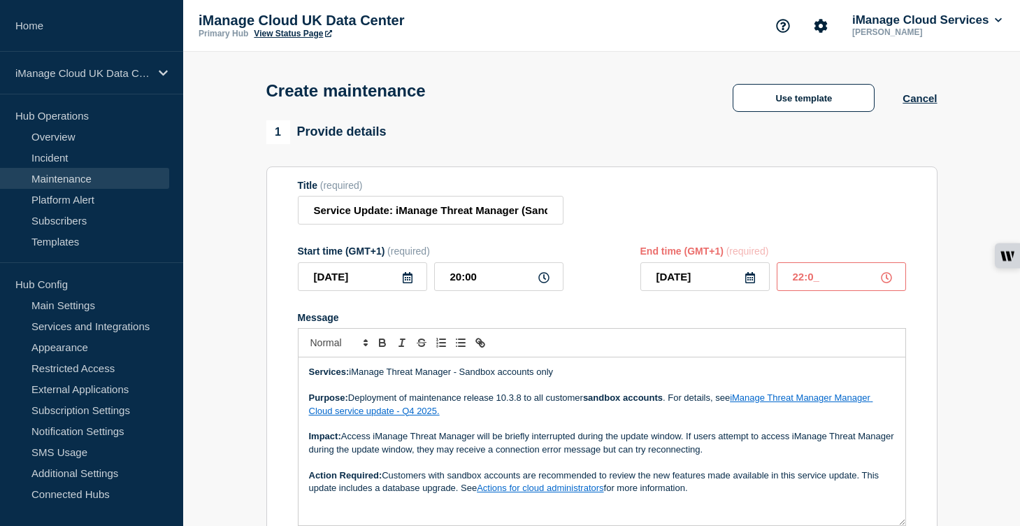
type input "22:00"
click at [679, 323] on form "Title (required) Service Update: iManage Threat Manager (Sandbox) – [DATE] Star…" at bounding box center [602, 367] width 608 height 374
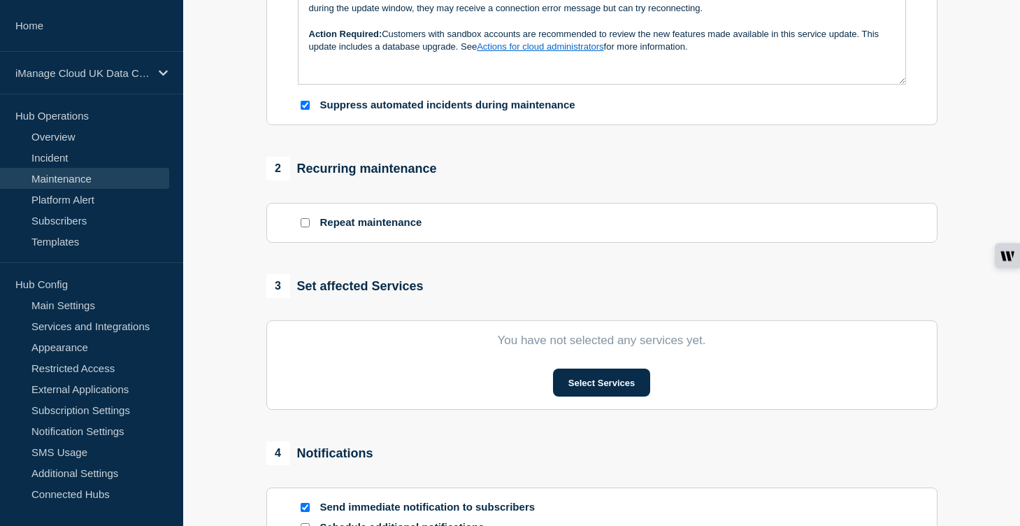
scroll to position [475, 0]
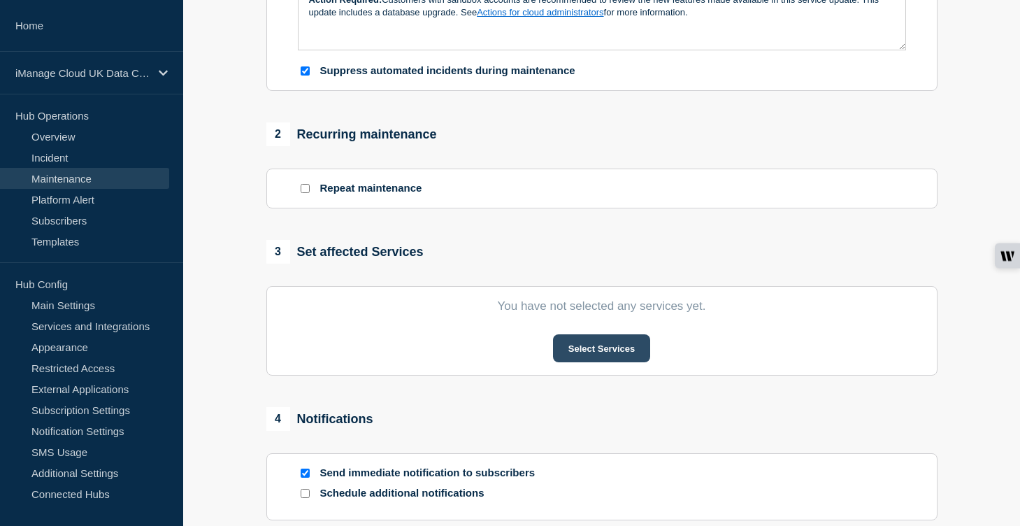
click at [620, 361] on button "Select Services" at bounding box center [601, 348] width 97 height 28
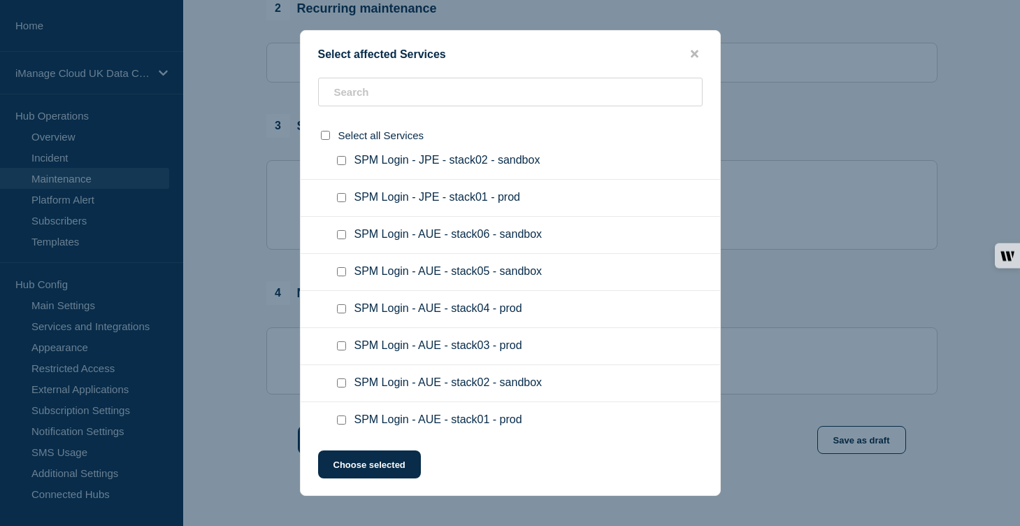
scroll to position [12361, 0]
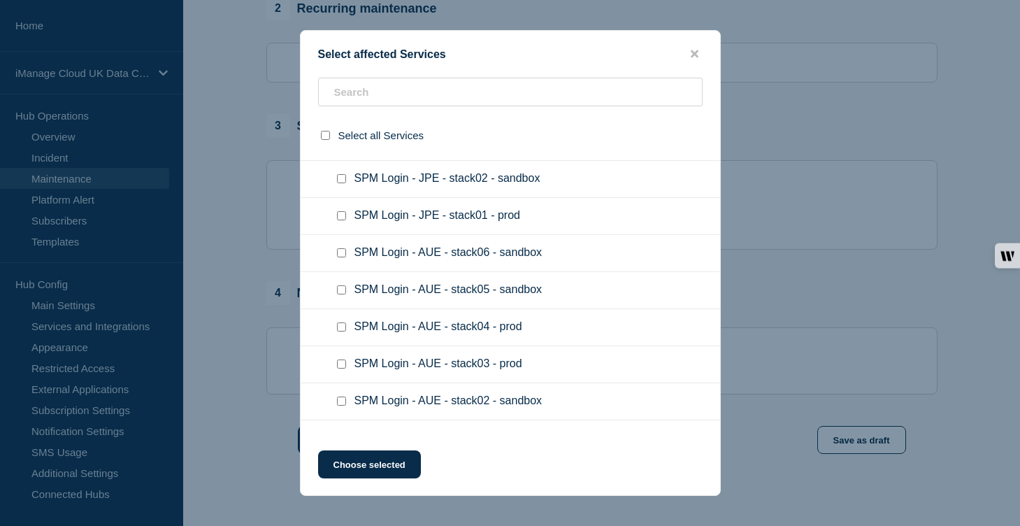
checkbox input "true"
click at [385, 466] on button "Choose selected" at bounding box center [369, 464] width 103 height 28
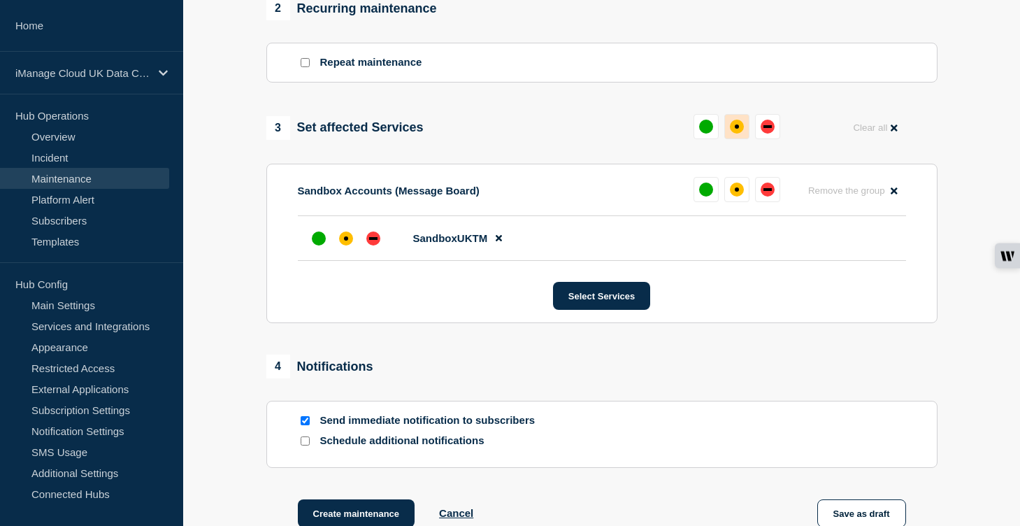
click at [741, 139] on button at bounding box center [736, 126] width 25 height 25
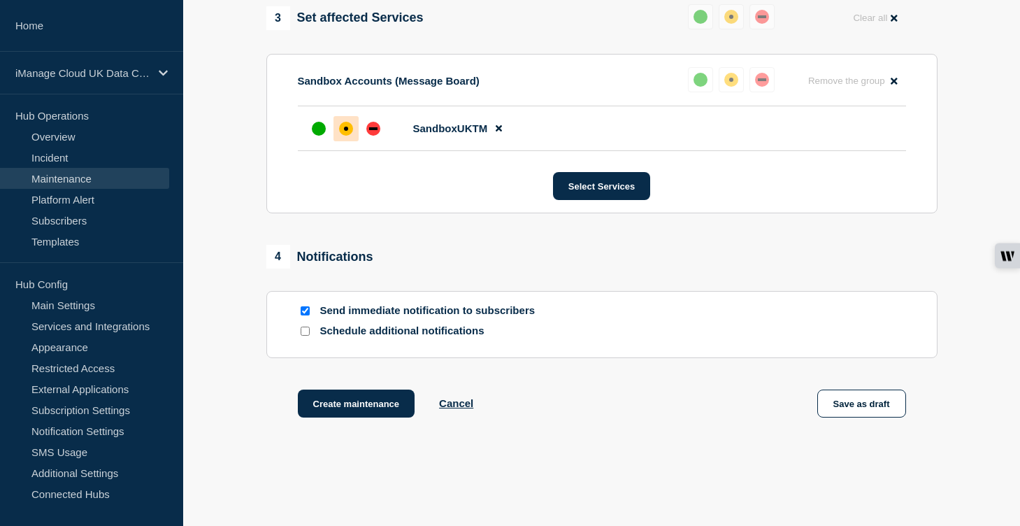
scroll to position [767, 0]
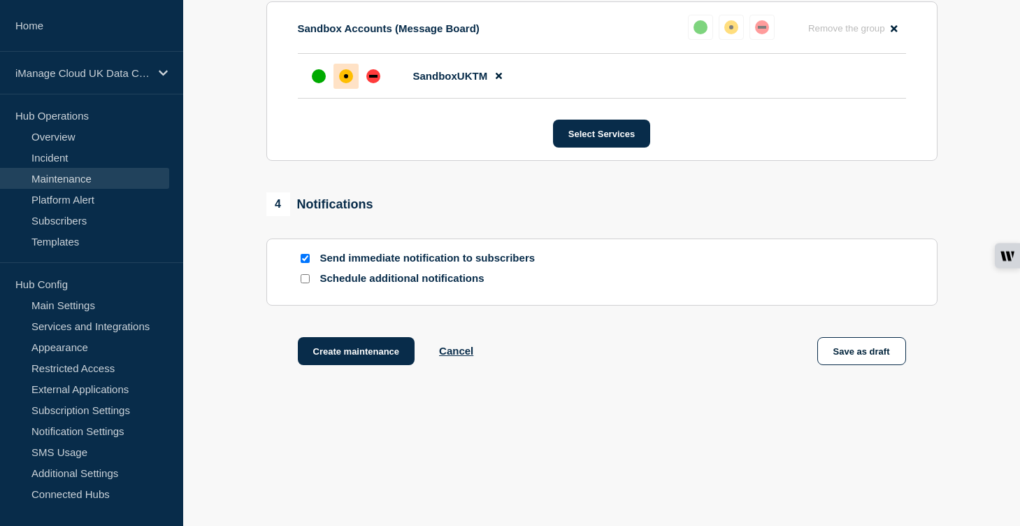
click at [304, 283] on input "Schedule additional notifications" at bounding box center [305, 278] width 9 height 9
checkbox input "true"
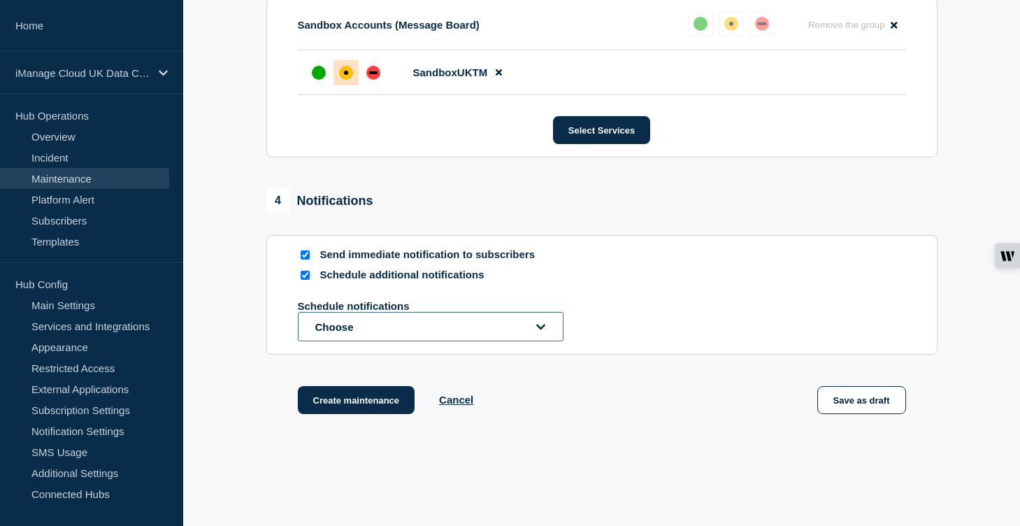
click at [338, 341] on button "Choose" at bounding box center [431, 326] width 266 height 29
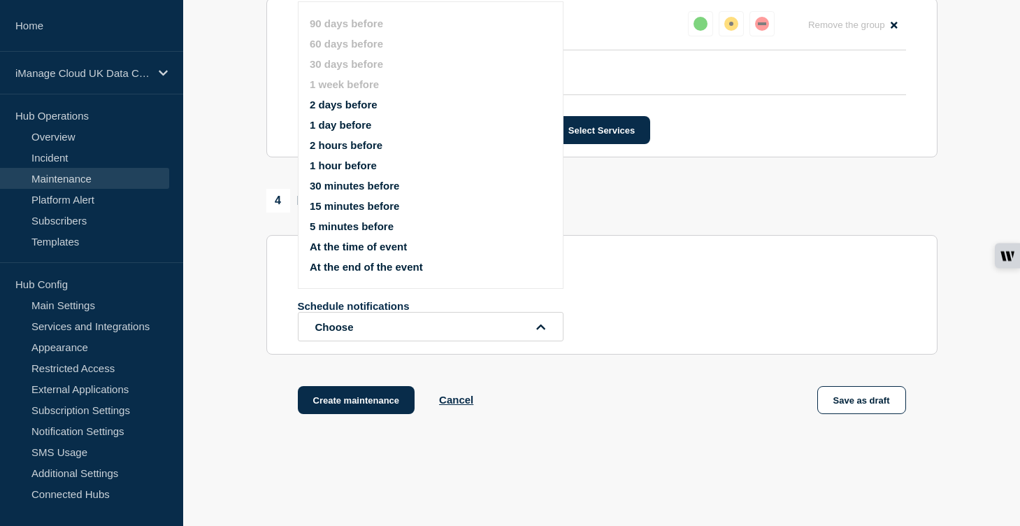
click at [353, 131] on button "1 day before" at bounding box center [341, 125] width 62 height 12
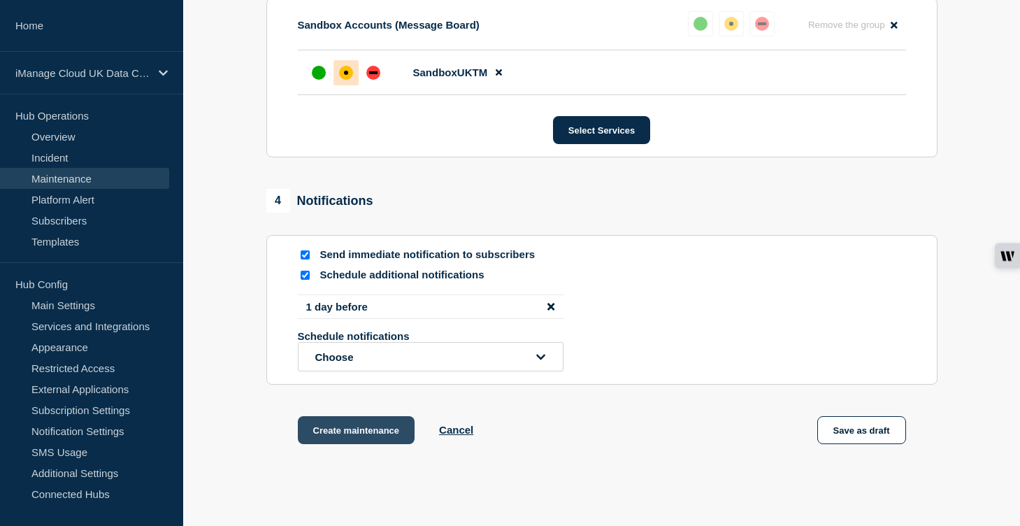
click at [336, 444] on button "Create maintenance" at bounding box center [356, 430] width 117 height 28
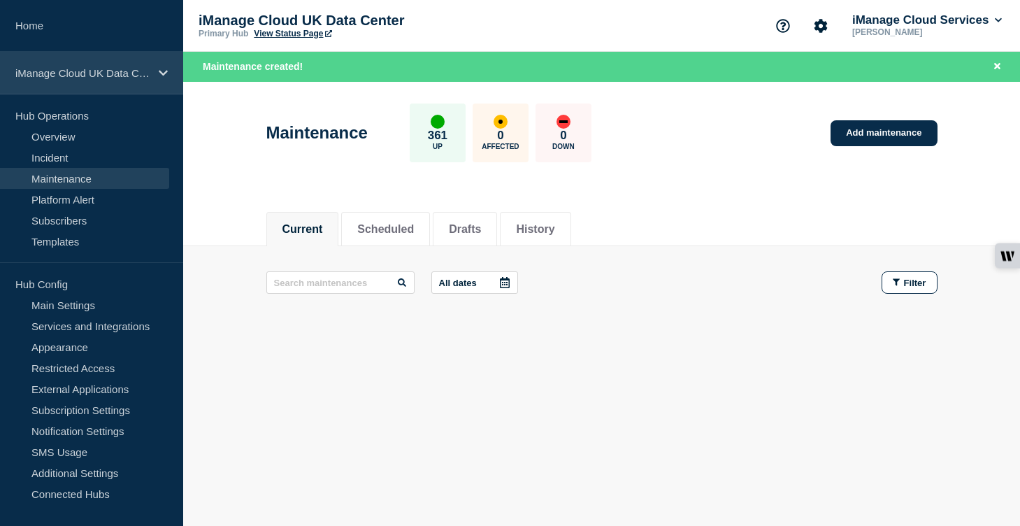
click at [130, 62] on div "iManage Cloud UK Data Center" at bounding box center [91, 73] width 183 height 43
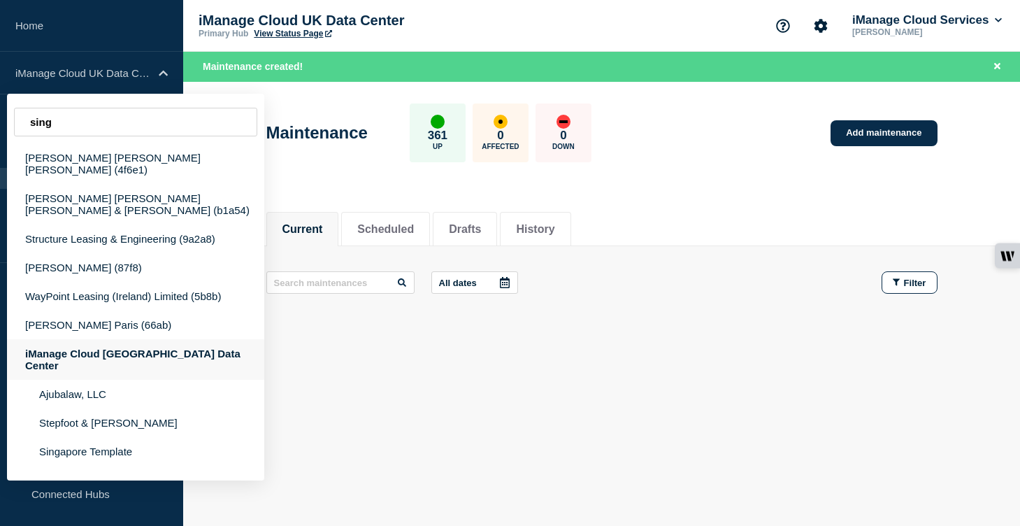
type input "sing"
click at [160, 345] on div "iManage Cloud [GEOGRAPHIC_DATA] Data Center" at bounding box center [135, 359] width 257 height 41
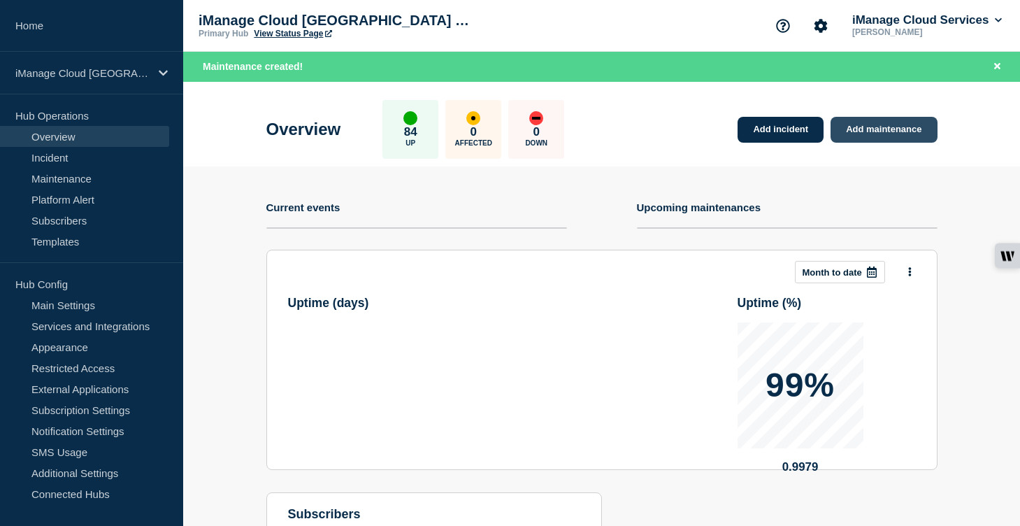
click at [910, 127] on link "Add maintenance" at bounding box center [884, 130] width 106 height 26
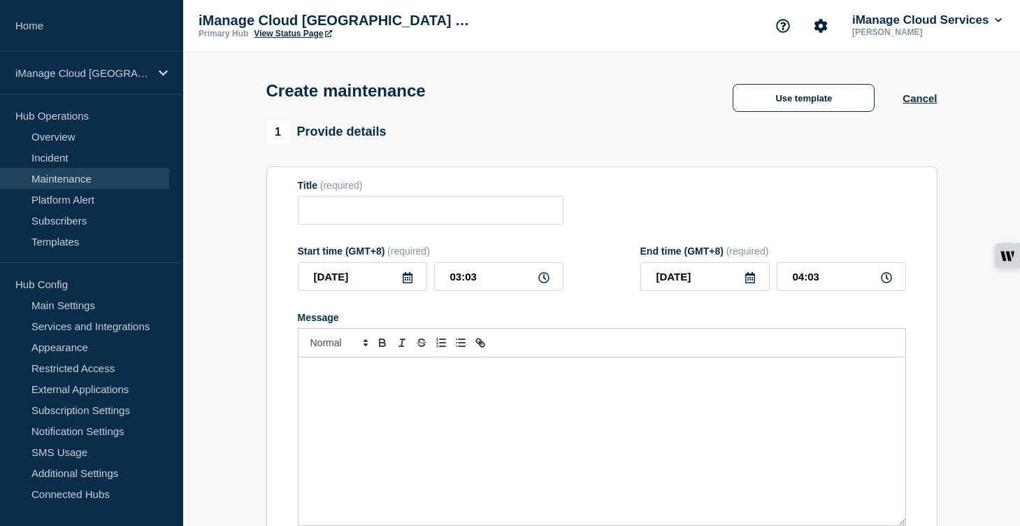
checkbox input "true"
click at [344, 215] on input "Title" at bounding box center [431, 210] width 266 height 29
paste input "Service Update: iManage Threat Manager (Sandbox) – [DATE]"
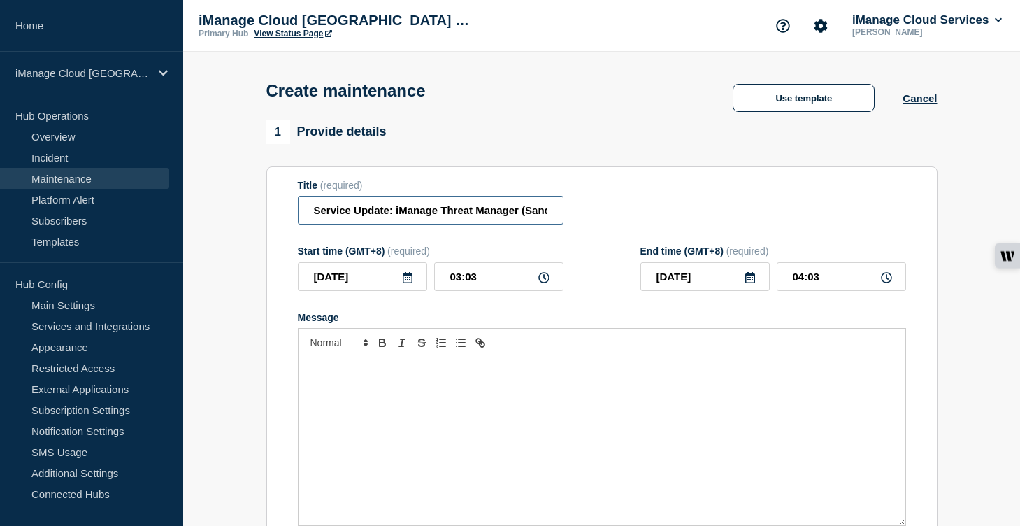
scroll to position [0, 116]
type input "Service Update: iManage Threat Manager (Sandbox) – [DATE]"
click at [396, 281] on input "[DATE]" at bounding box center [362, 276] width 129 height 29
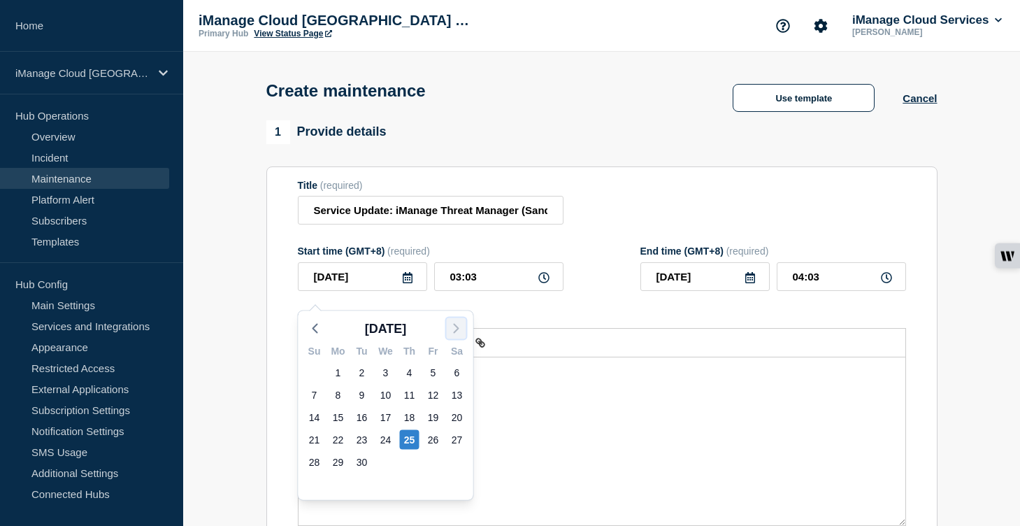
click at [447, 328] on button "button" at bounding box center [457, 328] width 20 height 21
click at [394, 373] on div "1" at bounding box center [386, 373] width 20 height 20
type input "[DATE]"
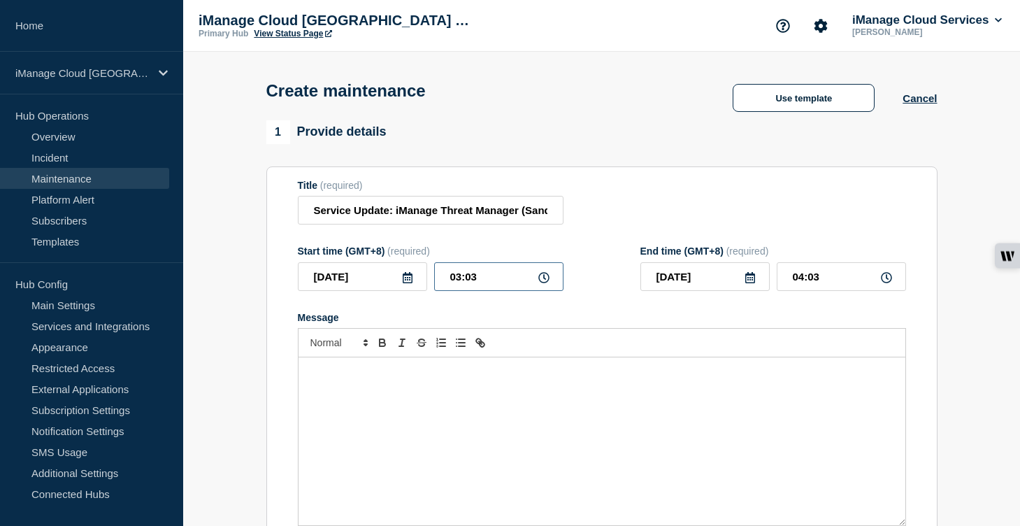
drag, startPoint x: 480, startPoint y: 284, endPoint x: 410, endPoint y: 281, distance: 69.3
click at [410, 281] on div "[DATE] 03:03" at bounding box center [431, 276] width 266 height 29
type input "22:00"
type input "23:00"
click at [753, 283] on icon at bounding box center [750, 277] width 11 height 11
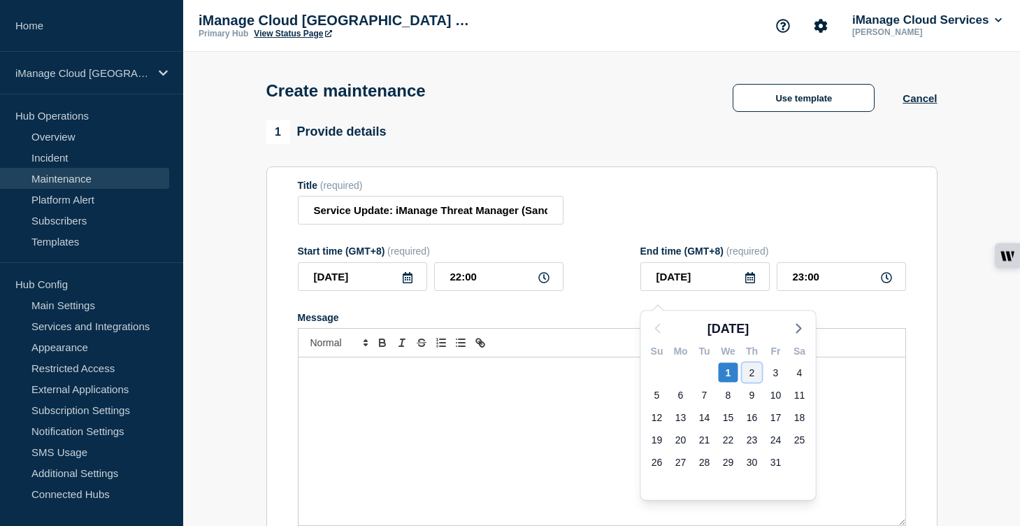
click at [746, 371] on div "2" at bounding box center [753, 373] width 20 height 20
type input "[DATE]"
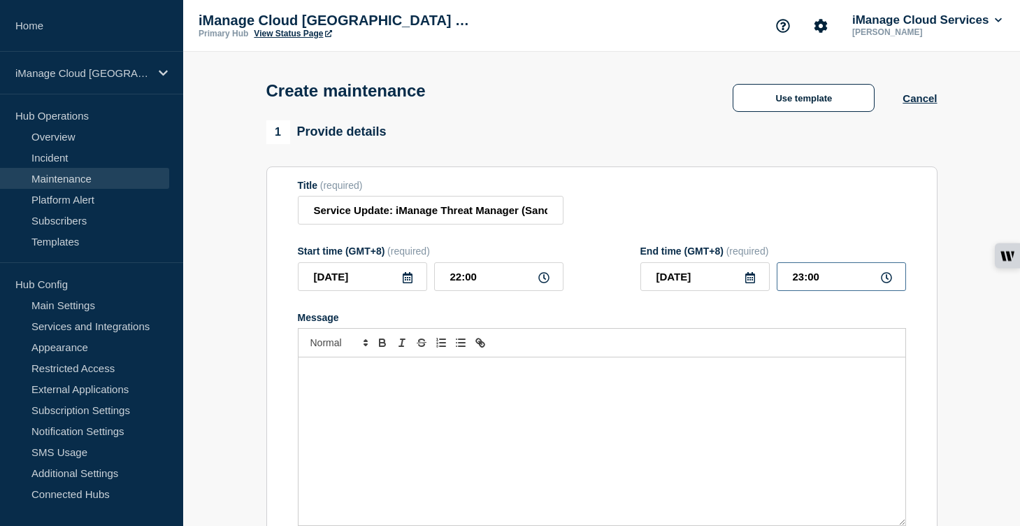
drag, startPoint x: 824, startPoint y: 285, endPoint x: 748, endPoint y: 284, distance: 75.5
click at [748, 284] on div "[DATE] 23:00" at bounding box center [773, 276] width 266 height 29
type input "00:00"
click at [581, 450] on div "Message" at bounding box center [602, 441] width 607 height 168
click at [334, 378] on p "Message" at bounding box center [602, 372] width 586 height 13
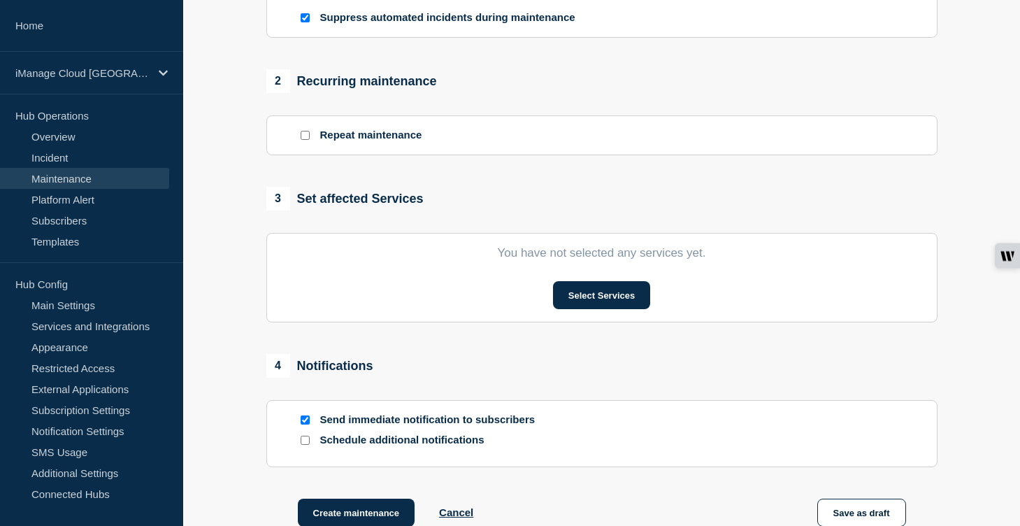
scroll to position [615, 0]
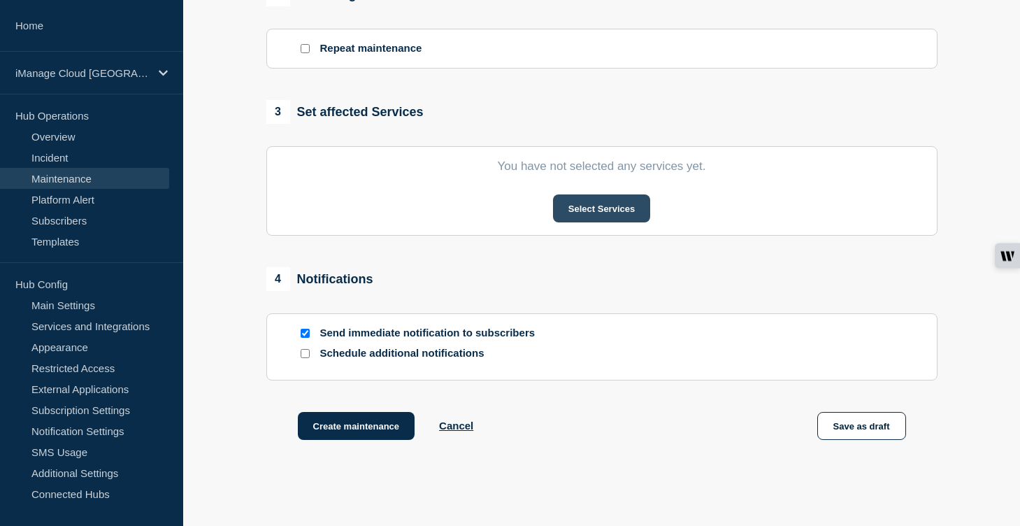
click at [593, 222] on button "Select Services" at bounding box center [601, 208] width 97 height 28
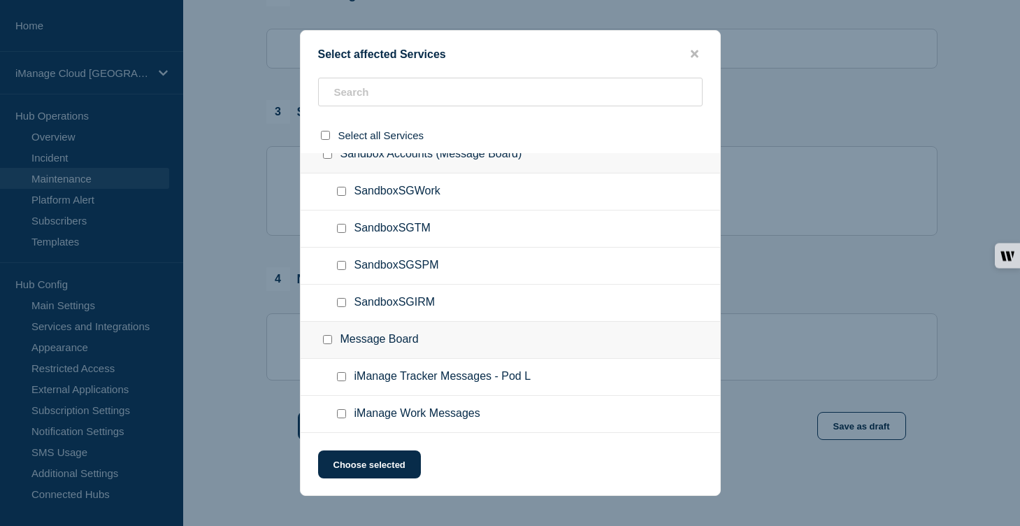
scroll to position [3093, 0]
click at [338, 233] on input "SandboxSGTM checkbox" at bounding box center [341, 228] width 9 height 9
checkbox input "true"
click at [393, 462] on button "Choose selected" at bounding box center [369, 464] width 103 height 28
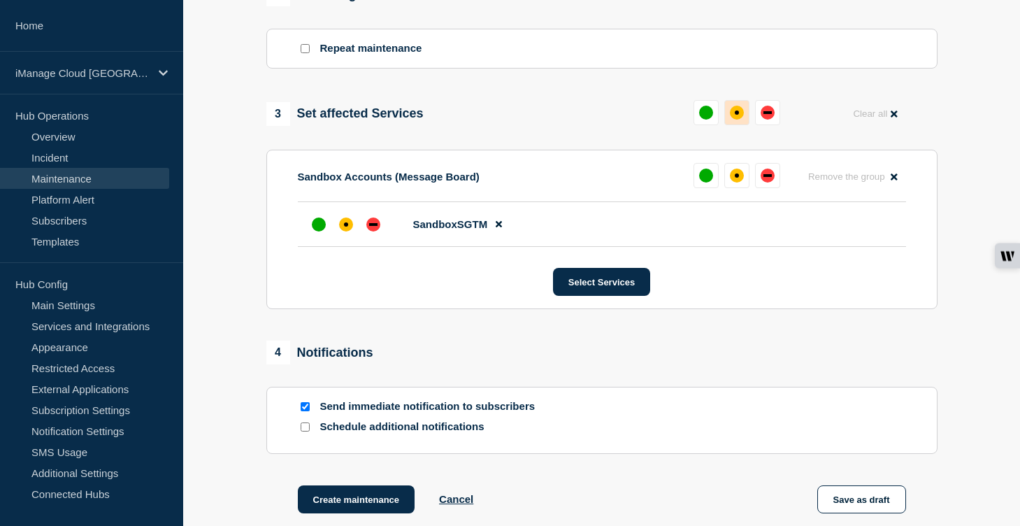
click at [736, 115] on div "affected" at bounding box center [737, 112] width 4 height 4
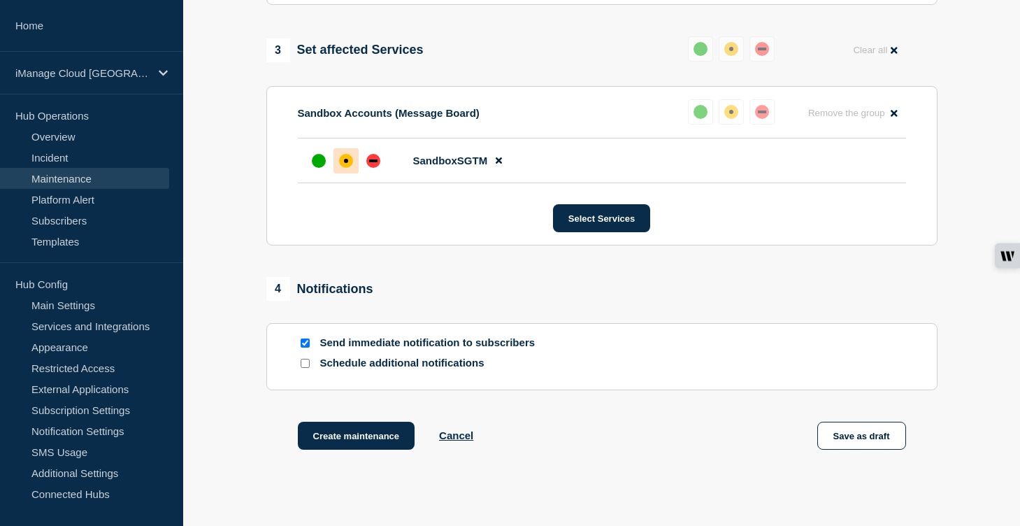
scroll to position [791, 0]
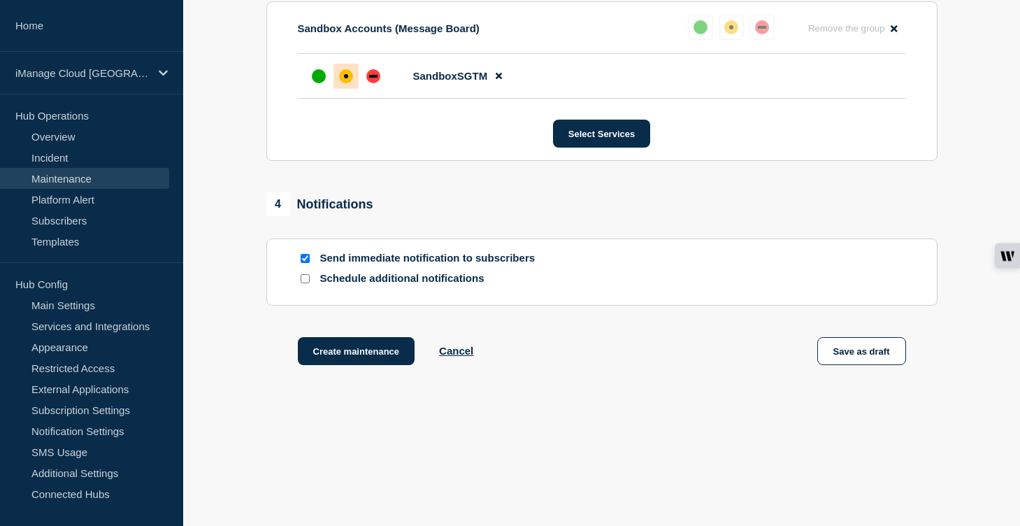
click at [308, 279] on input "Schedule additional notifications" at bounding box center [305, 278] width 9 height 9
checkbox input "true"
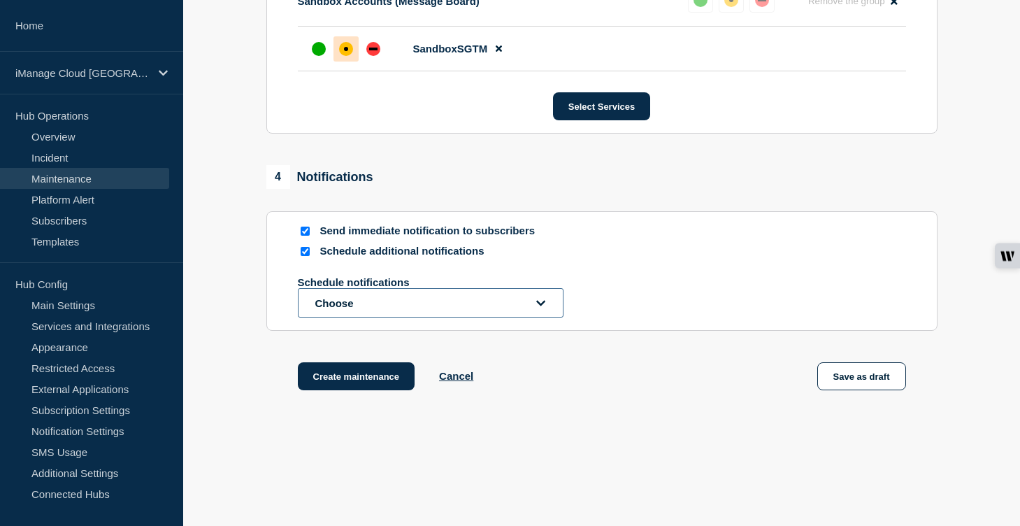
click at [348, 317] on button "Choose" at bounding box center [431, 302] width 266 height 29
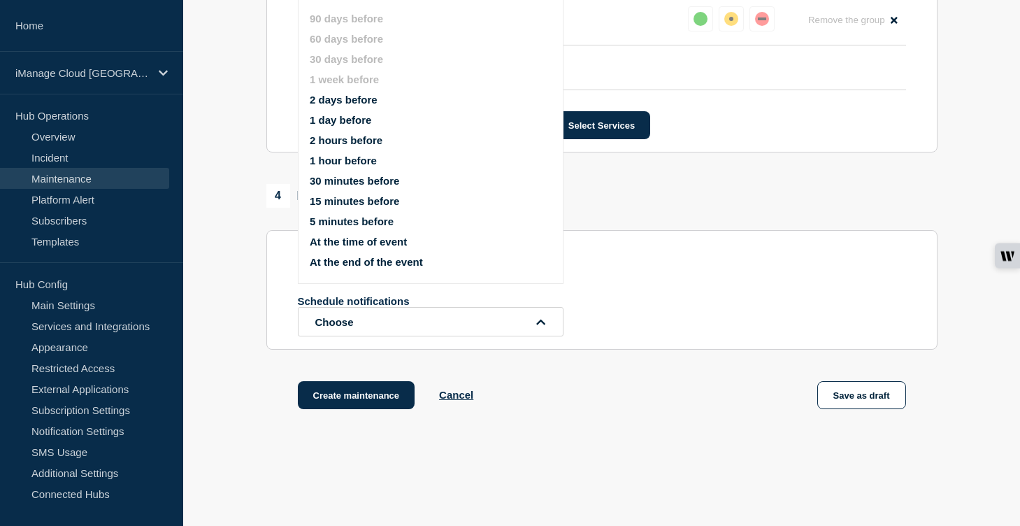
click at [354, 126] on button "1 day before" at bounding box center [341, 120] width 62 height 12
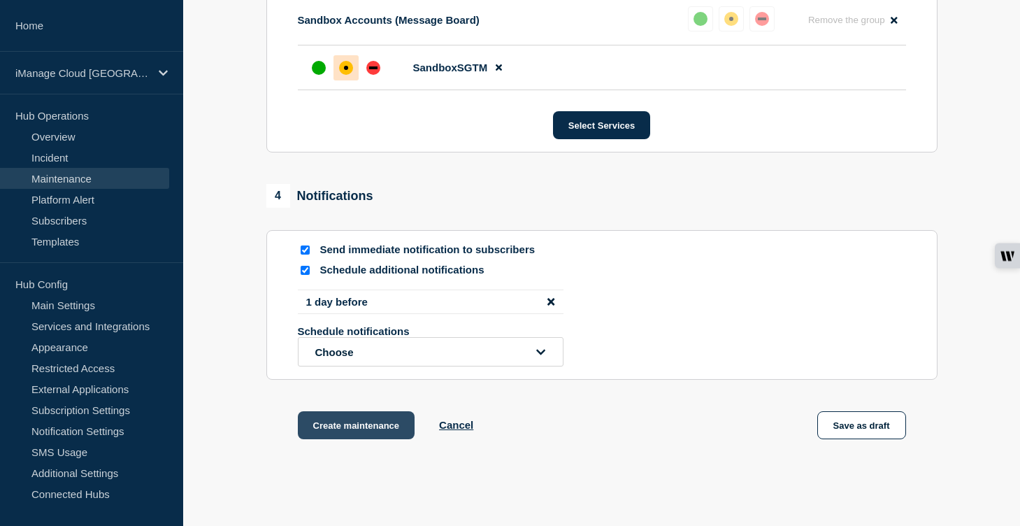
click at [381, 439] on button "Create maintenance" at bounding box center [356, 425] width 117 height 28
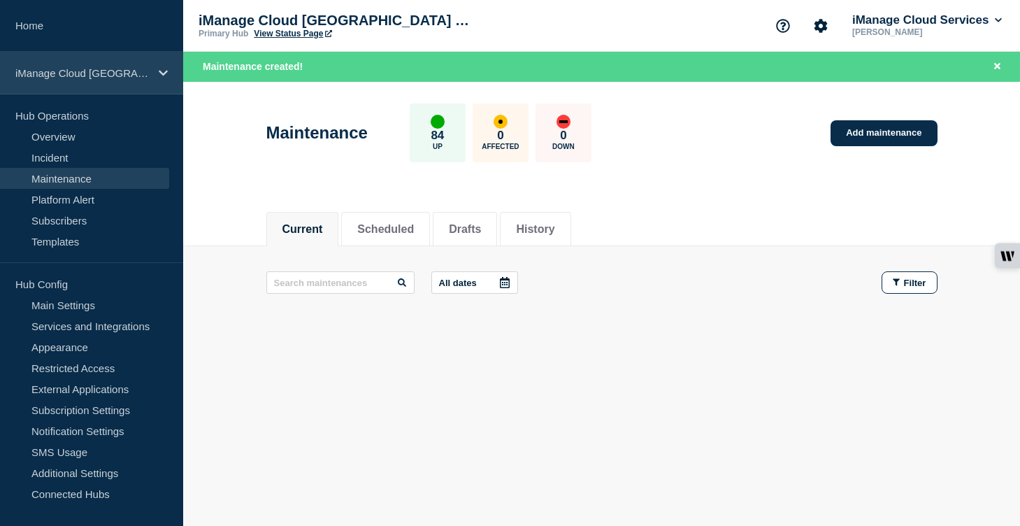
click at [145, 72] on p "iManage Cloud [GEOGRAPHIC_DATA] Data Center" at bounding box center [82, 73] width 134 height 12
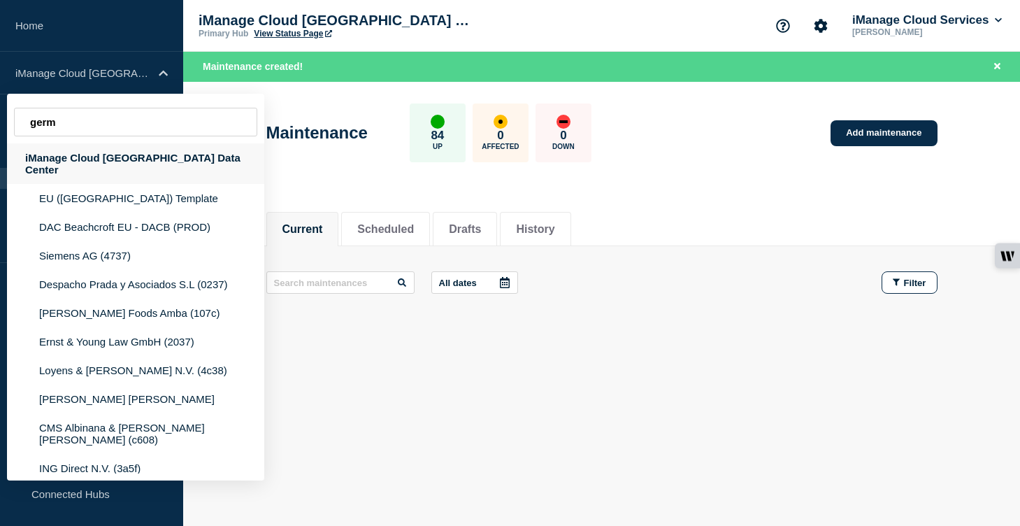
type input "germ"
click at [146, 168] on div "iManage Cloud [GEOGRAPHIC_DATA] Data Center" at bounding box center [135, 163] width 257 height 41
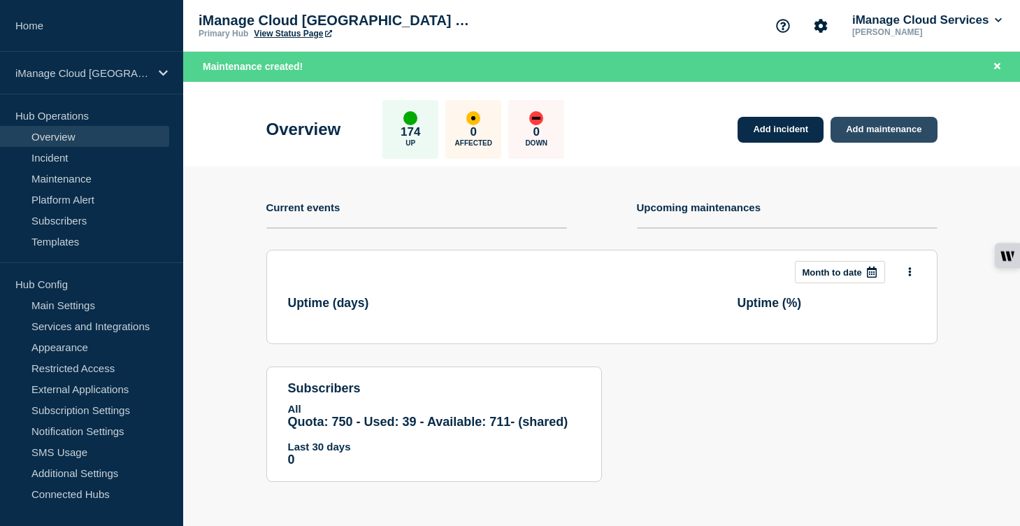
click at [894, 125] on link "Add maintenance" at bounding box center [884, 130] width 106 height 26
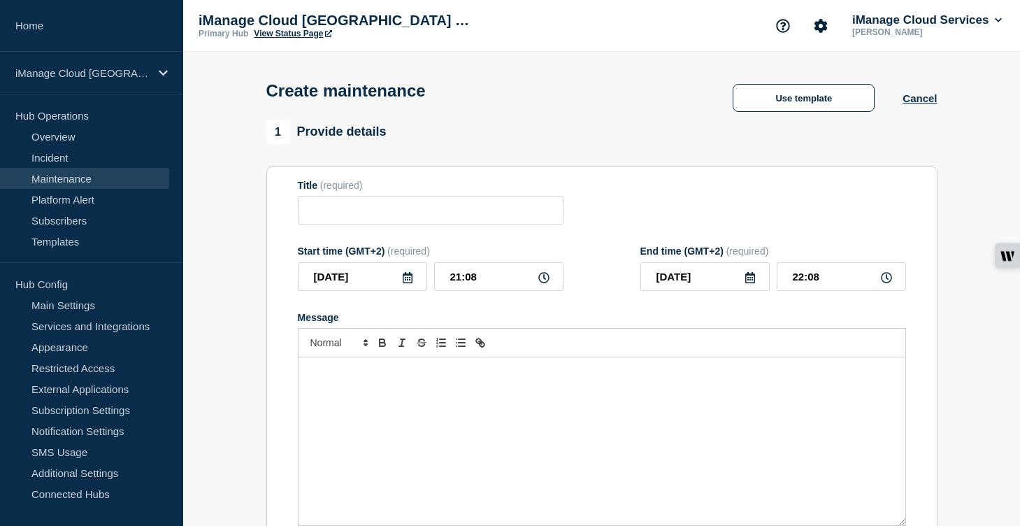
checkbox input "true"
click at [351, 406] on div "Message" at bounding box center [602, 441] width 607 height 168
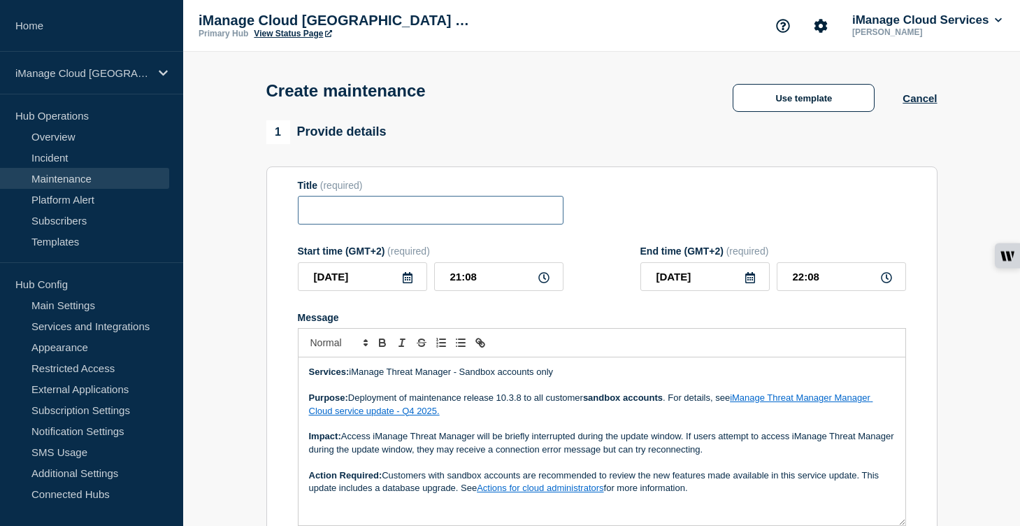
click at [347, 217] on input "Title" at bounding box center [431, 210] width 266 height 29
paste input "Service Update: iManage Threat Manager (Sandbox) – [DATE]"
type input "Service Update: iManage Threat Manager (Sandbox) – [DATE]"
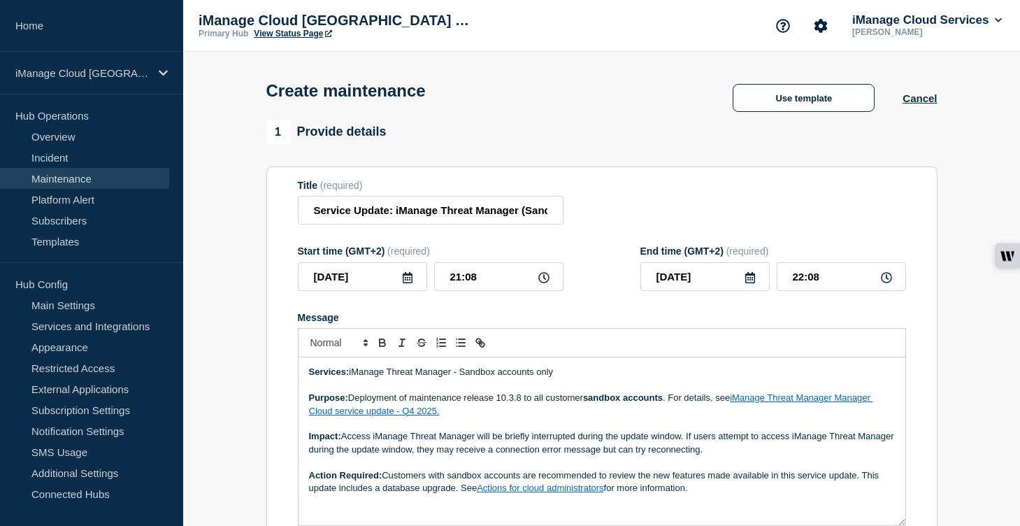
click at [403, 283] on icon at bounding box center [408, 277] width 10 height 11
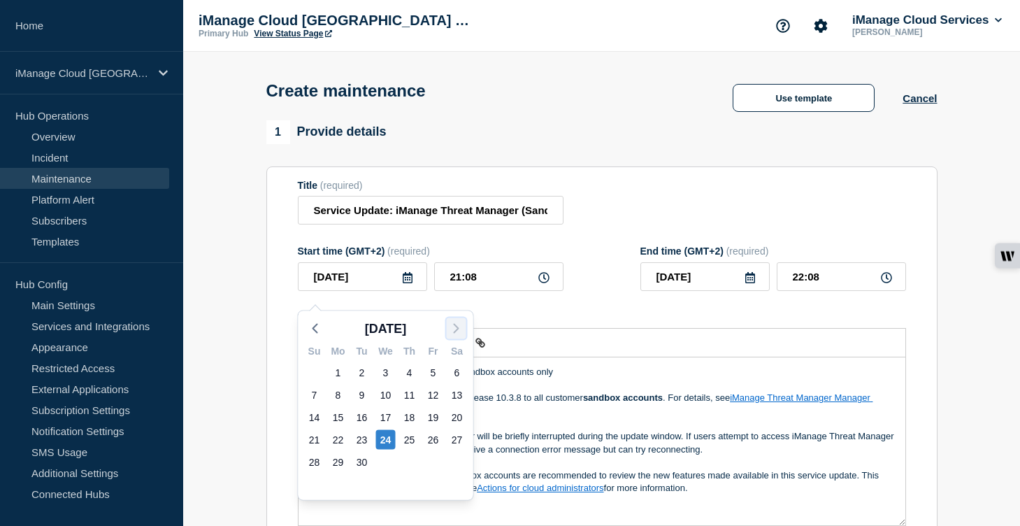
click at [452, 328] on icon "button" at bounding box center [456, 328] width 17 height 17
click at [392, 371] on div "1" at bounding box center [386, 373] width 20 height 20
type input "[DATE]"
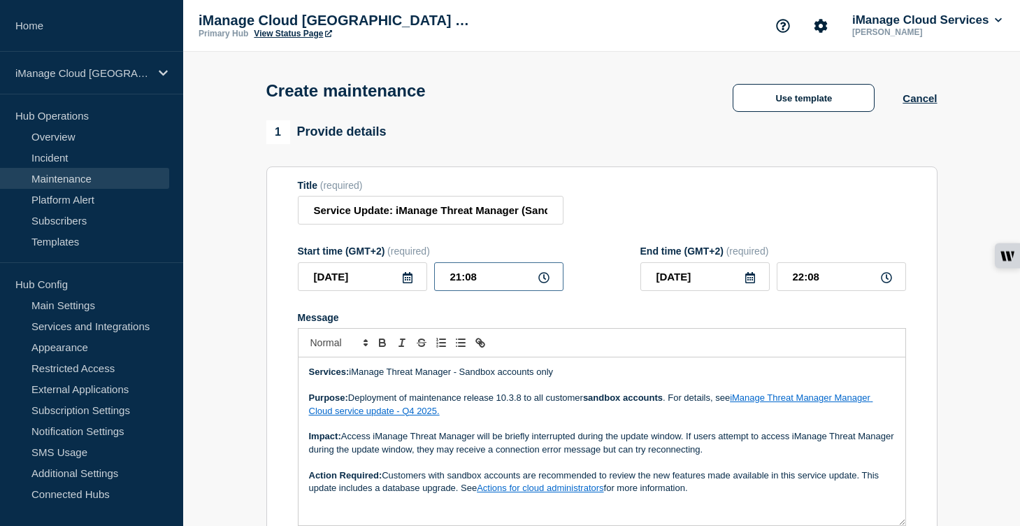
drag, startPoint x: 476, startPoint y: 287, endPoint x: 425, endPoint y: 287, distance: 51.0
click at [425, 287] on div "[DATE] 21:08" at bounding box center [431, 276] width 266 height 29
type input "20:00"
drag, startPoint x: 817, startPoint y: 287, endPoint x: 764, endPoint y: 287, distance: 53.1
click at [764, 287] on div "[DATE] 21:00" at bounding box center [773, 276] width 266 height 29
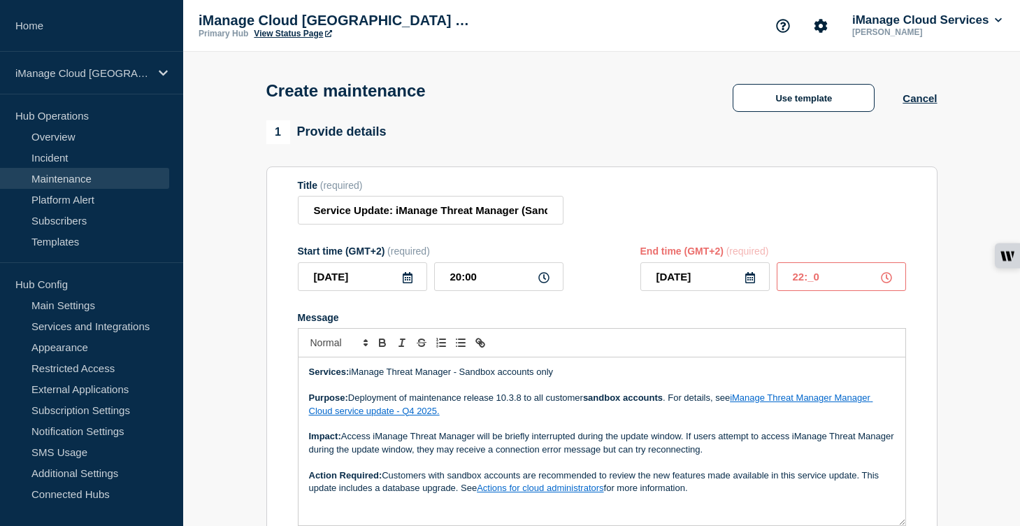
type input "22:00"
click at [765, 323] on div "Message" at bounding box center [602, 317] width 608 height 11
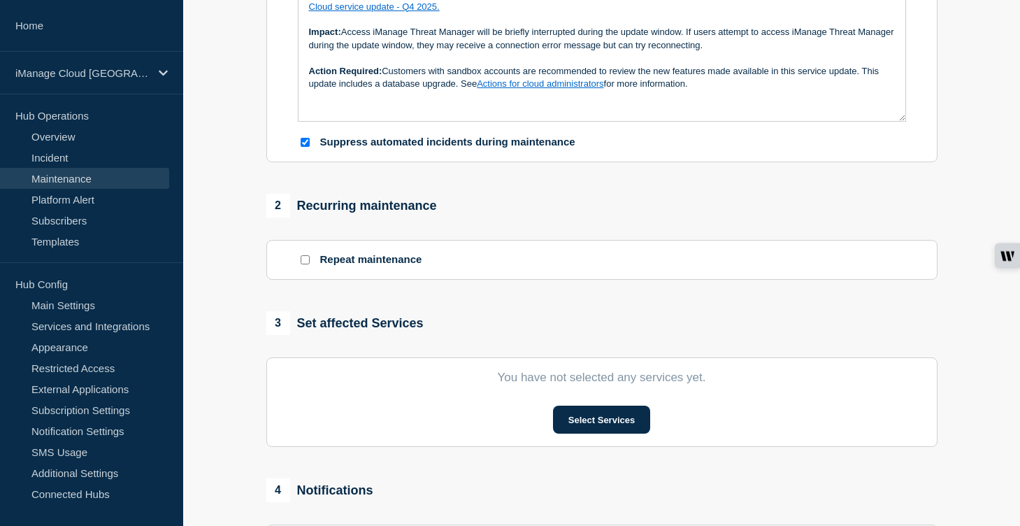
scroll to position [454, 0]
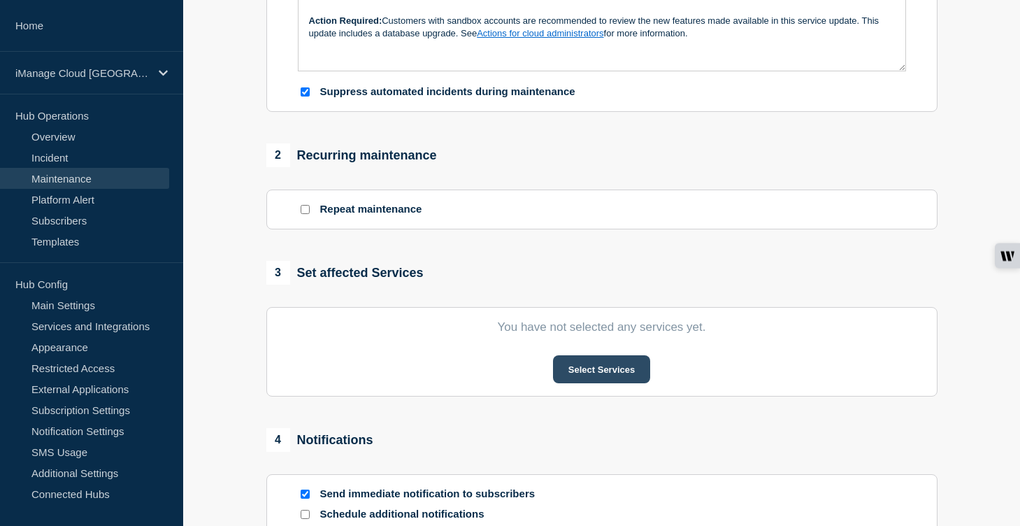
click at [612, 383] on button "Select Services" at bounding box center [601, 369] width 97 height 28
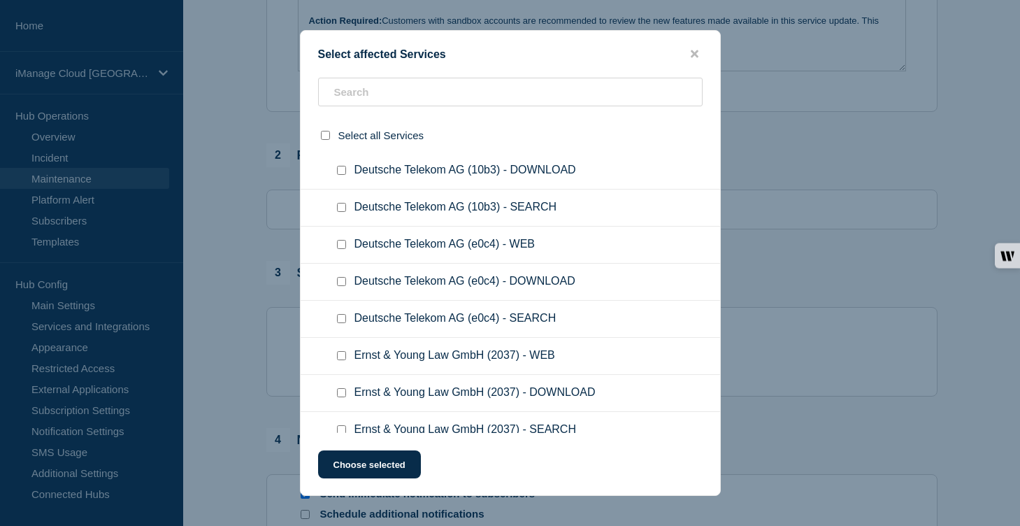
scroll to position [6720, 0]
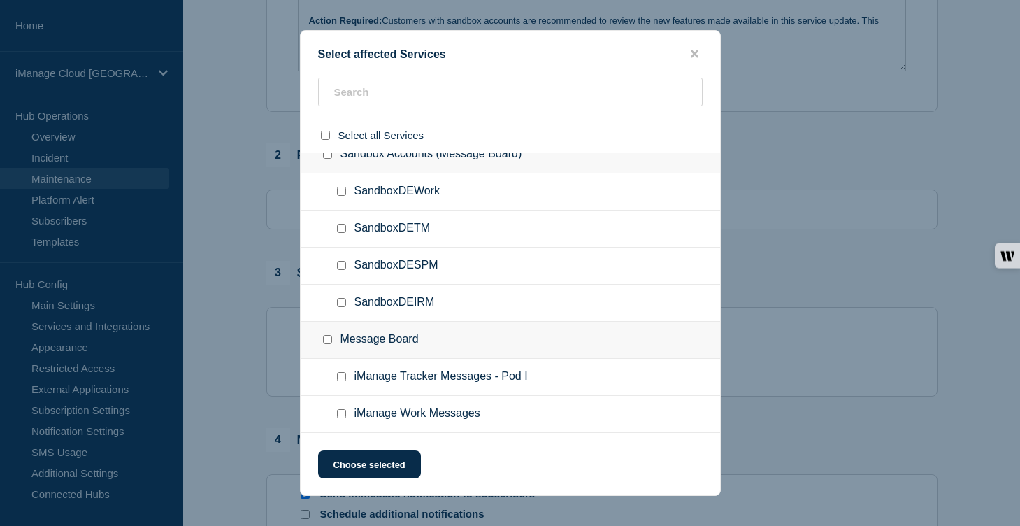
click at [343, 224] on input "SandboxDETM checkbox" at bounding box center [341, 228] width 9 height 9
checkbox input "true"
click at [378, 458] on button "Choose selected" at bounding box center [369, 464] width 103 height 28
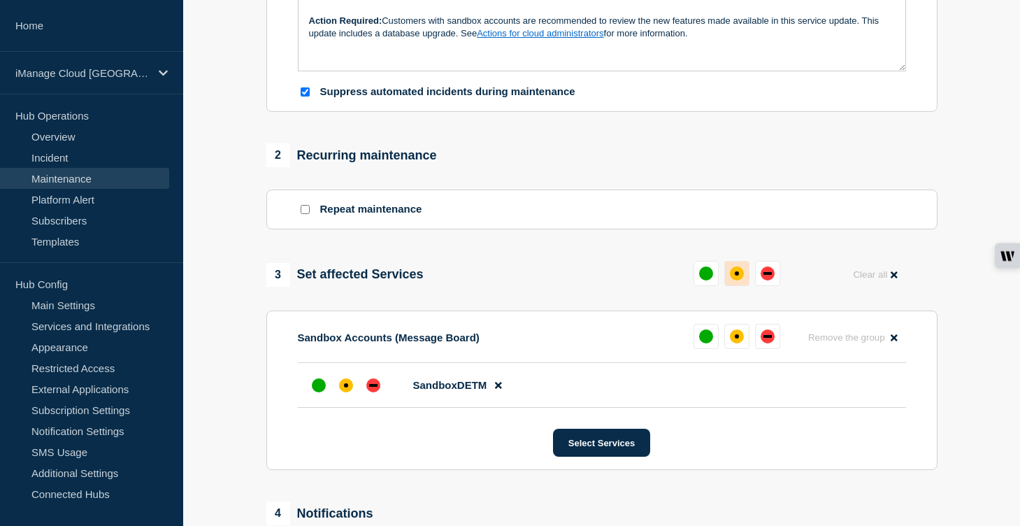
click at [743, 280] on div "affected" at bounding box center [737, 273] width 14 height 14
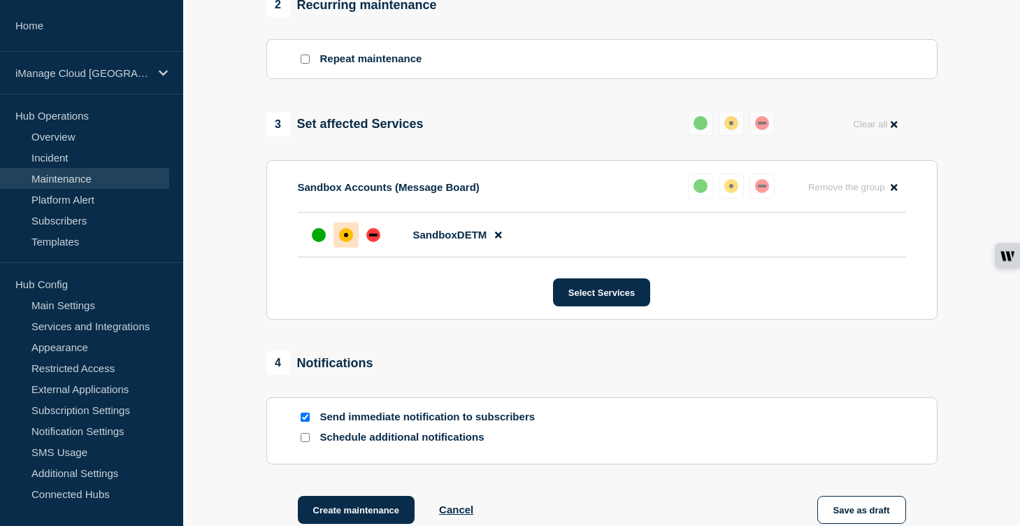
scroll to position [726, 0]
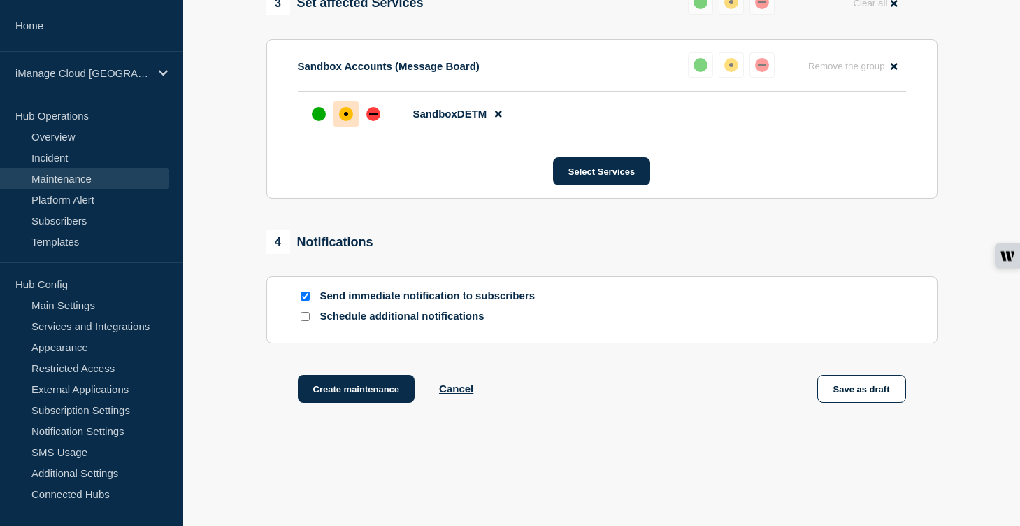
click at [303, 321] on input "Schedule additional notifications" at bounding box center [305, 316] width 9 height 9
checkbox input "true"
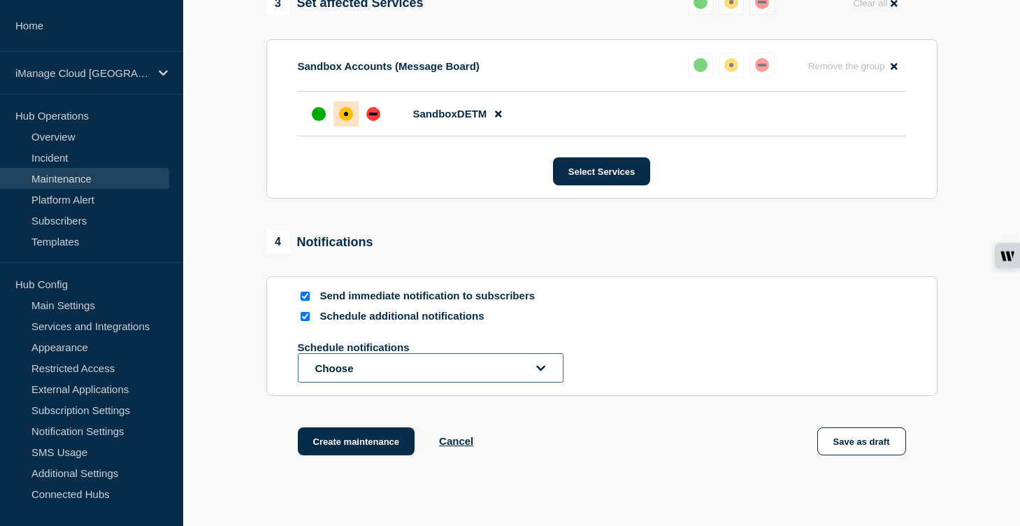
click at [381, 382] on button "Choose" at bounding box center [431, 367] width 266 height 29
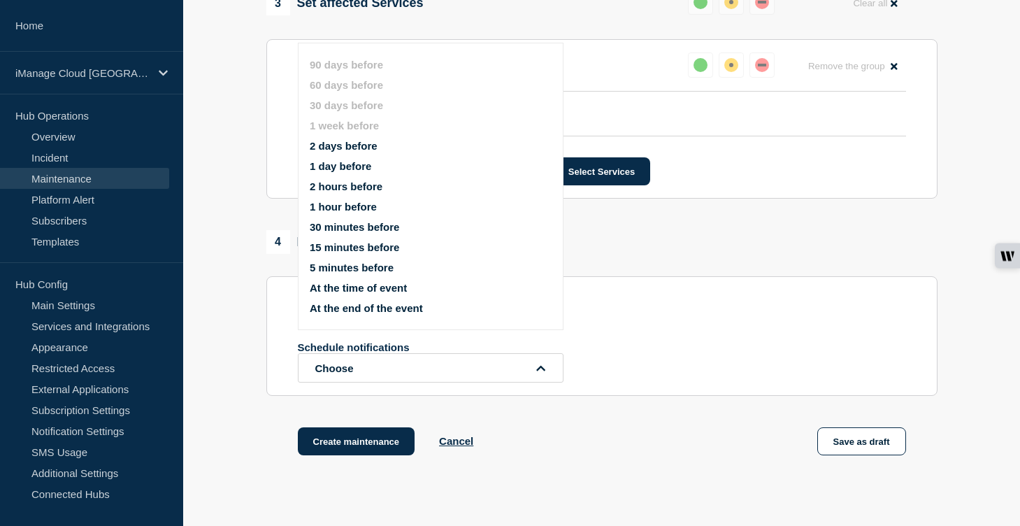
click at [364, 172] on button "1 day before" at bounding box center [341, 166] width 62 height 12
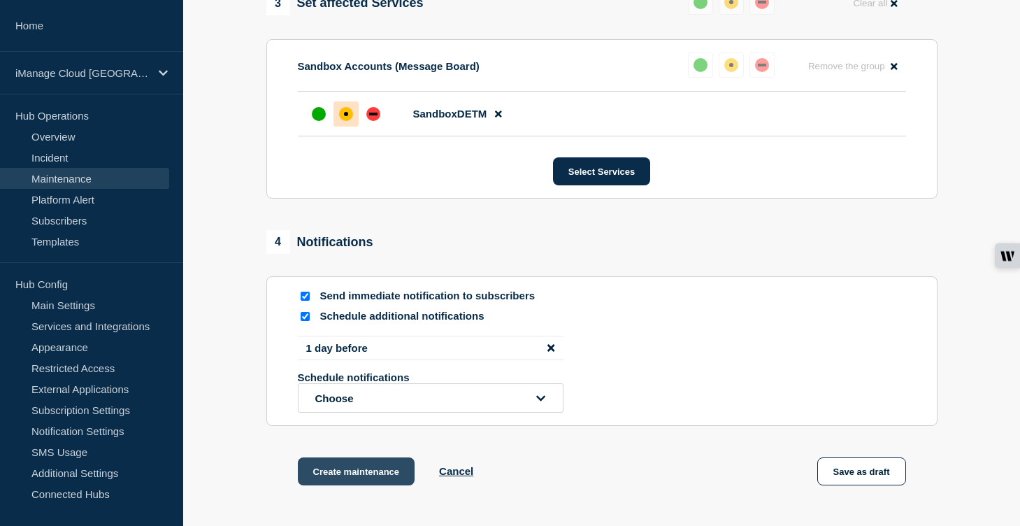
click at [380, 485] on button "Create maintenance" at bounding box center [356, 471] width 117 height 28
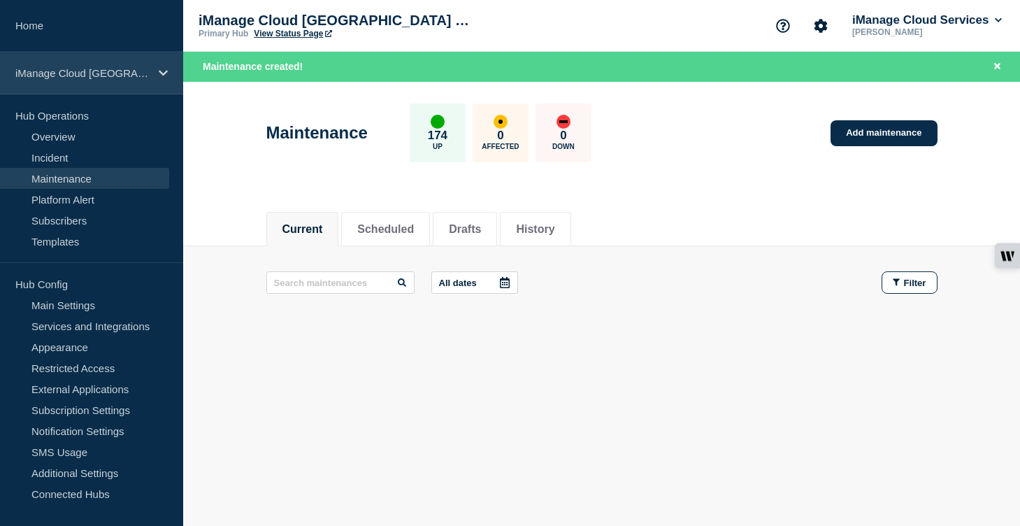
click at [119, 76] on p "iManage Cloud [GEOGRAPHIC_DATA] Data Center" at bounding box center [82, 73] width 134 height 12
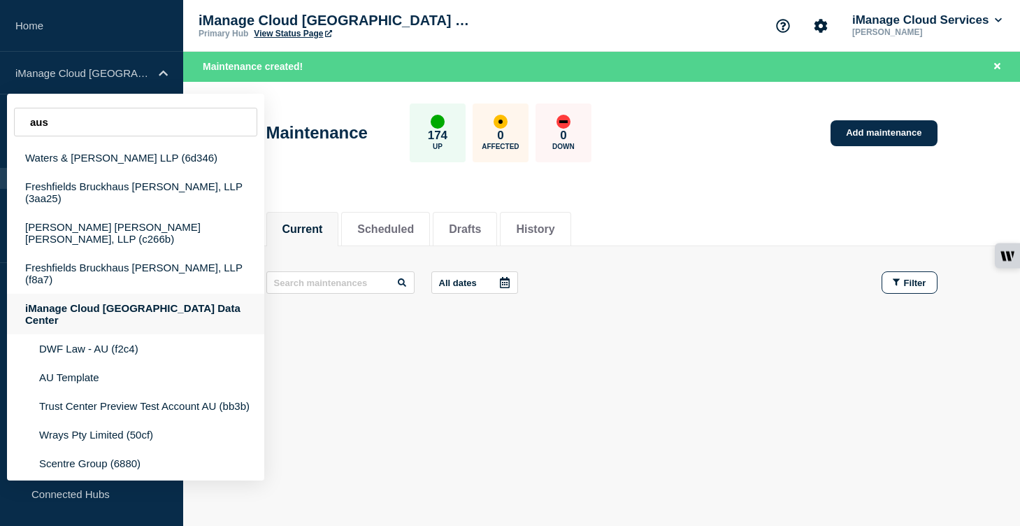
type input "aus"
click at [156, 294] on div "iManage Cloud [GEOGRAPHIC_DATA] Data Center" at bounding box center [135, 314] width 257 height 41
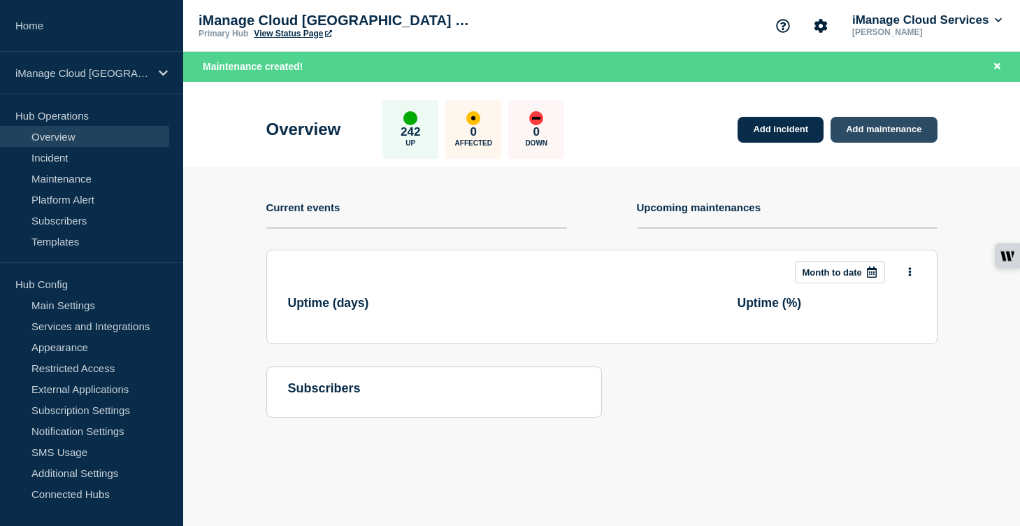
click at [859, 129] on link "Add maintenance" at bounding box center [884, 130] width 106 height 26
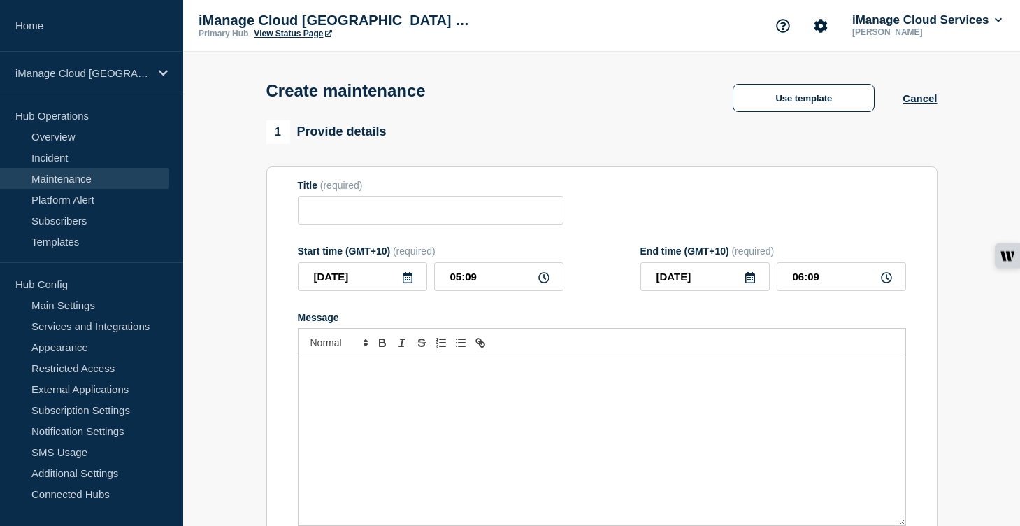
checkbox input "true"
click at [380, 409] on div "Message" at bounding box center [602, 441] width 607 height 168
click at [363, 224] on input "Title" at bounding box center [431, 210] width 266 height 29
paste input "Service Update: iManage Threat Manager (Sandbox) – [DATE]"
click at [346, 413] on div "Message" at bounding box center [602, 441] width 607 height 168
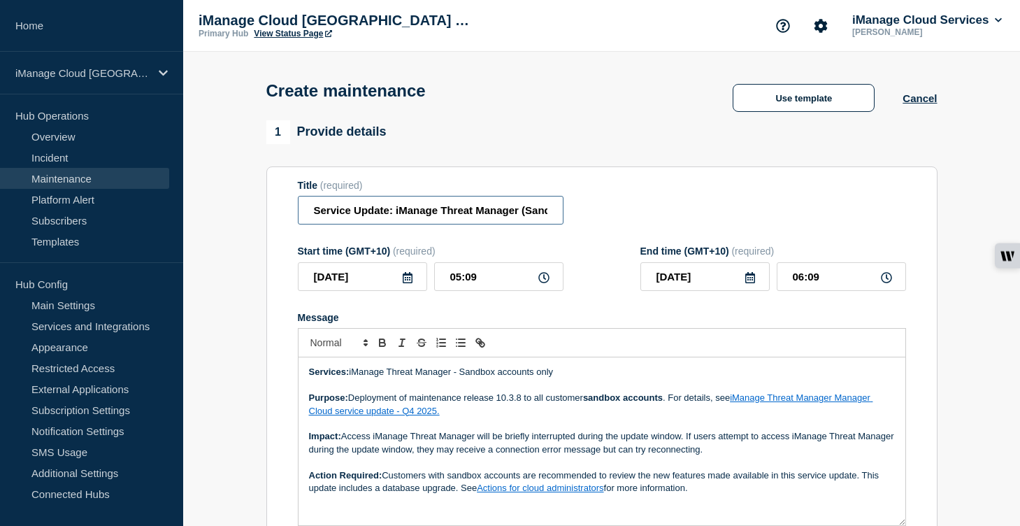
click at [436, 219] on input "Service Update: iManage Threat Manager (Sandbox) – [DATE]" at bounding box center [431, 210] width 266 height 29
click at [515, 220] on input "Service Update: iManage Threat Manager (Sandbox) – [DATE]" at bounding box center [431, 210] width 266 height 29
type input "Service Update: iManage Threat Manager (Sandbox) – [DATE]"
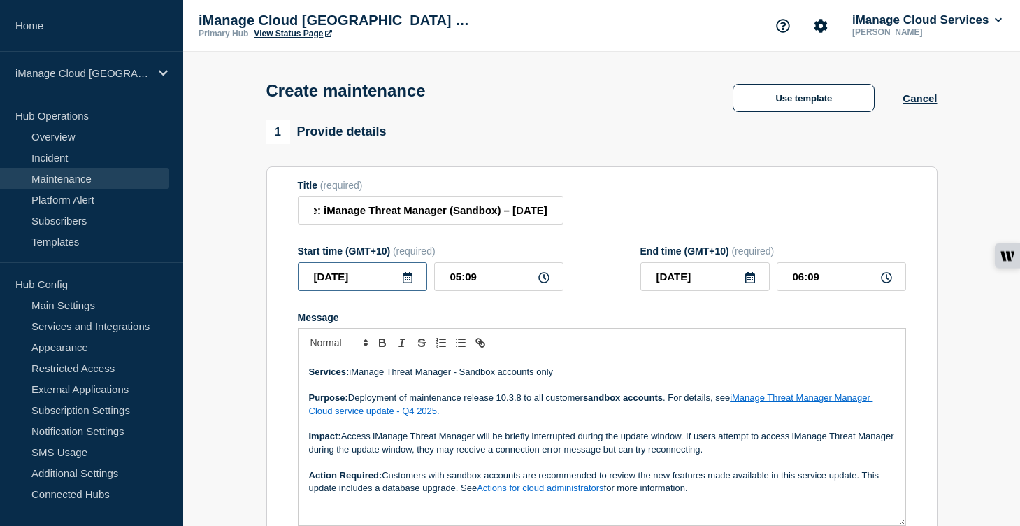
scroll to position [0, 0]
click at [422, 291] on input "[DATE]" at bounding box center [362, 276] width 129 height 29
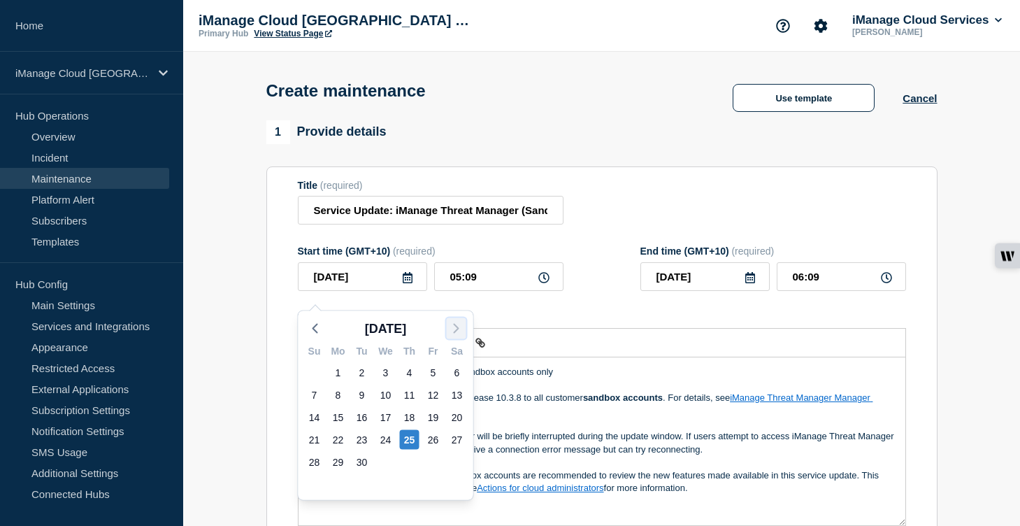
click at [457, 330] on icon "button" at bounding box center [456, 328] width 17 height 17
click at [406, 375] on div "2" at bounding box center [410, 373] width 20 height 20
type input "[DATE]"
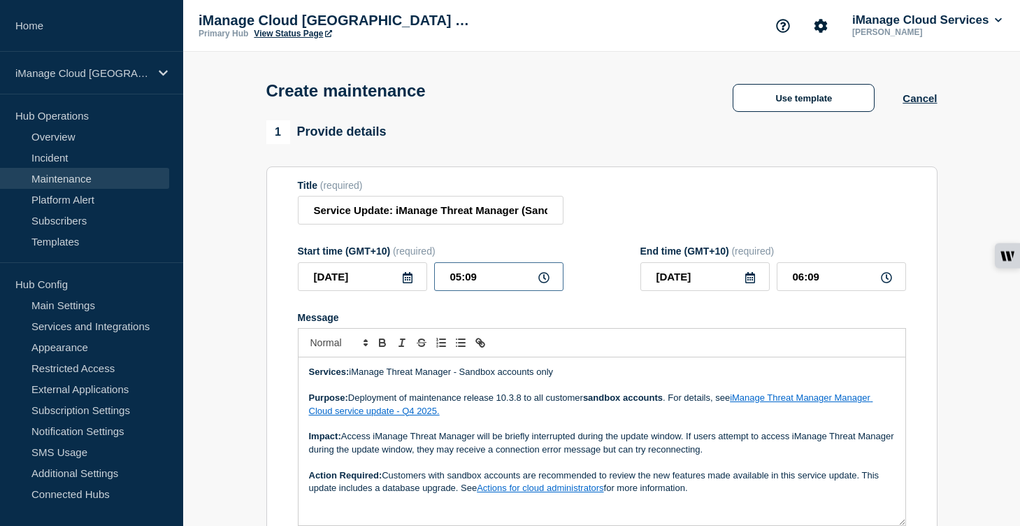
drag, startPoint x: 493, startPoint y: 290, endPoint x: 400, endPoint y: 284, distance: 93.2
click at [400, 284] on div "[DATE] 05:09" at bounding box center [431, 276] width 266 height 29
type input "00:00"
drag, startPoint x: 799, startPoint y: 289, endPoint x: 743, endPoint y: 288, distance: 56.0
click at [743, 288] on div "[DATE] 01:00" at bounding box center [773, 276] width 266 height 29
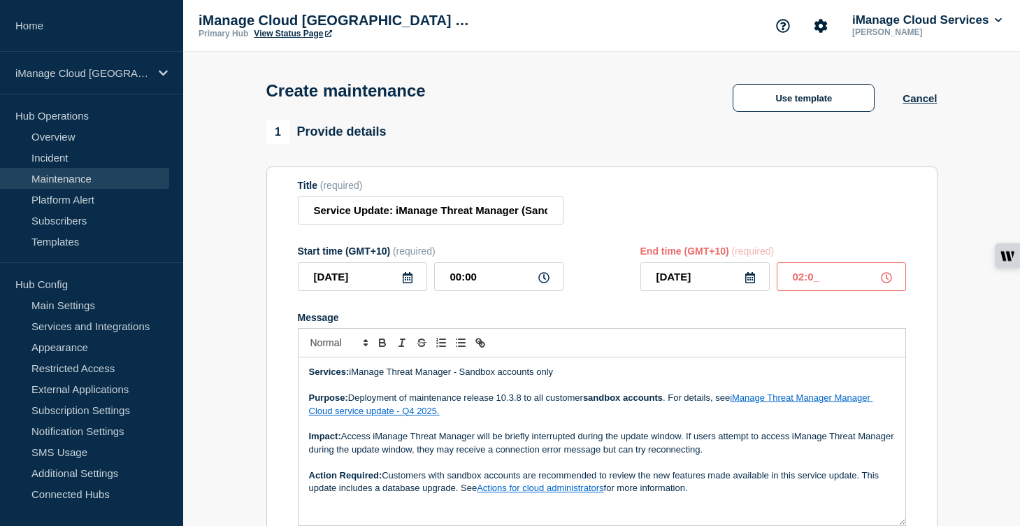
type input "02:00"
click at [594, 357] on div at bounding box center [602, 342] width 608 height 29
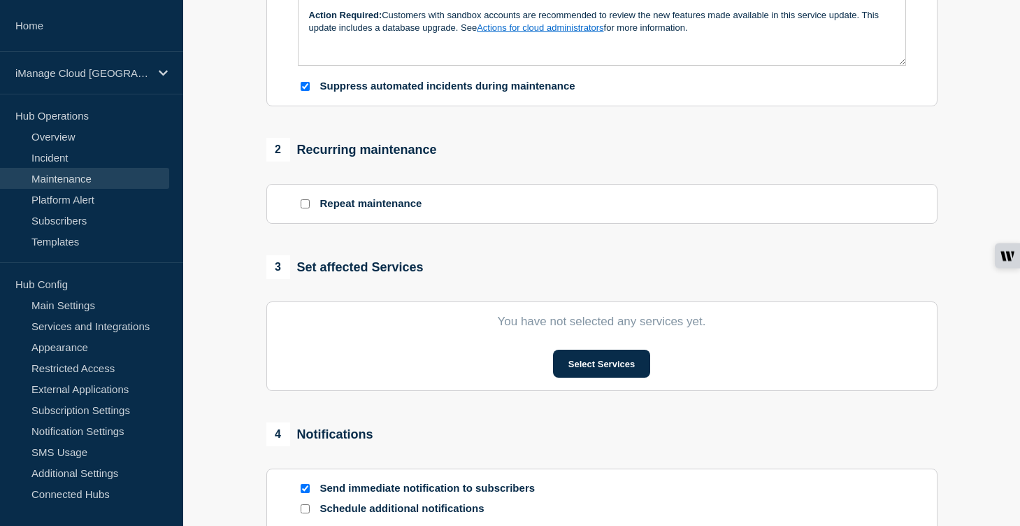
scroll to position [475, 0]
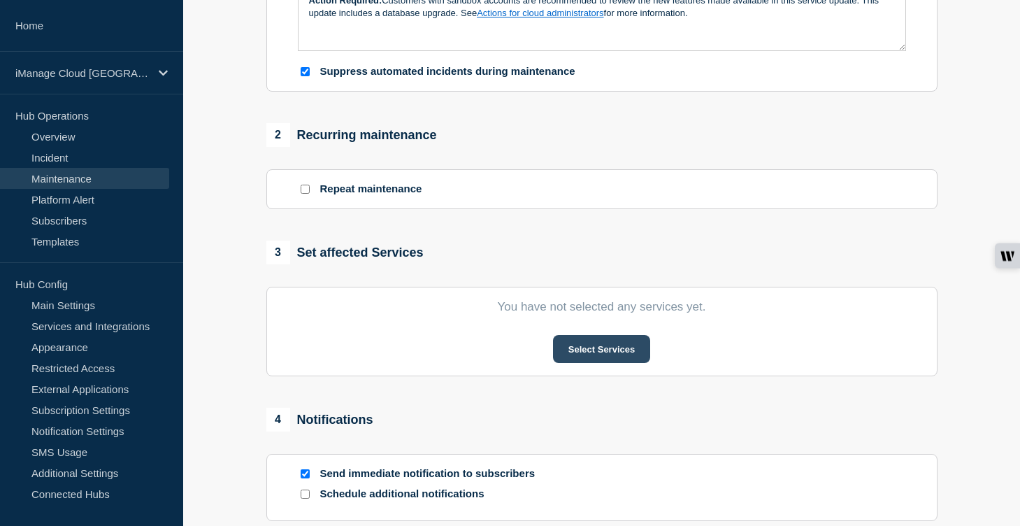
click at [601, 363] on button "Select Services" at bounding box center [601, 349] width 97 height 28
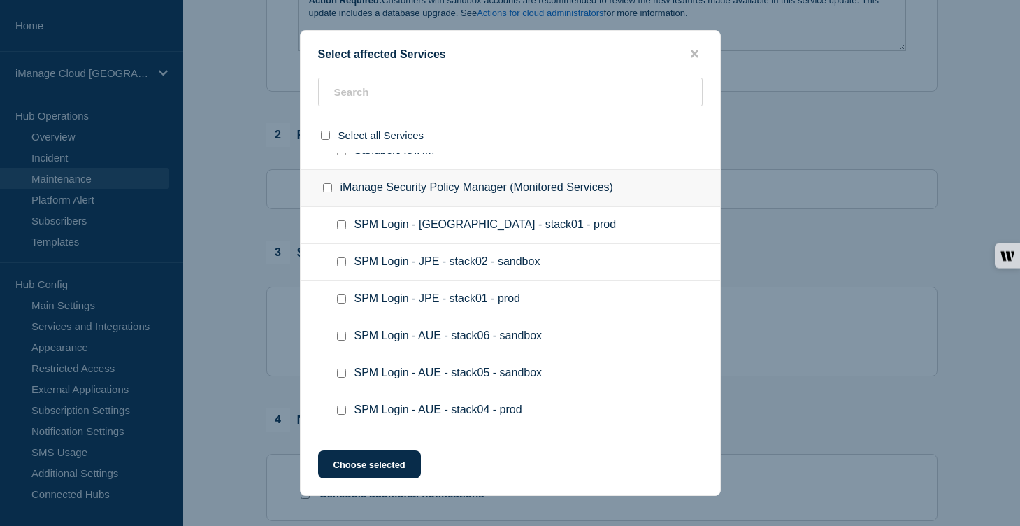
scroll to position [7771, 0]
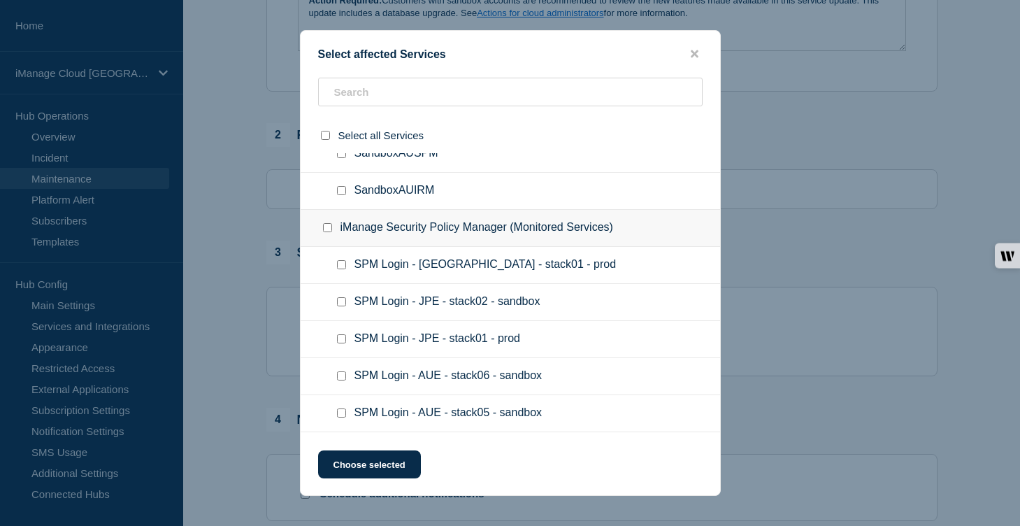
click at [339, 121] on input "SandboxAUTM checkbox" at bounding box center [341, 116] width 9 height 9
checkbox input "true"
click at [382, 471] on button "Choose selected" at bounding box center [369, 464] width 103 height 28
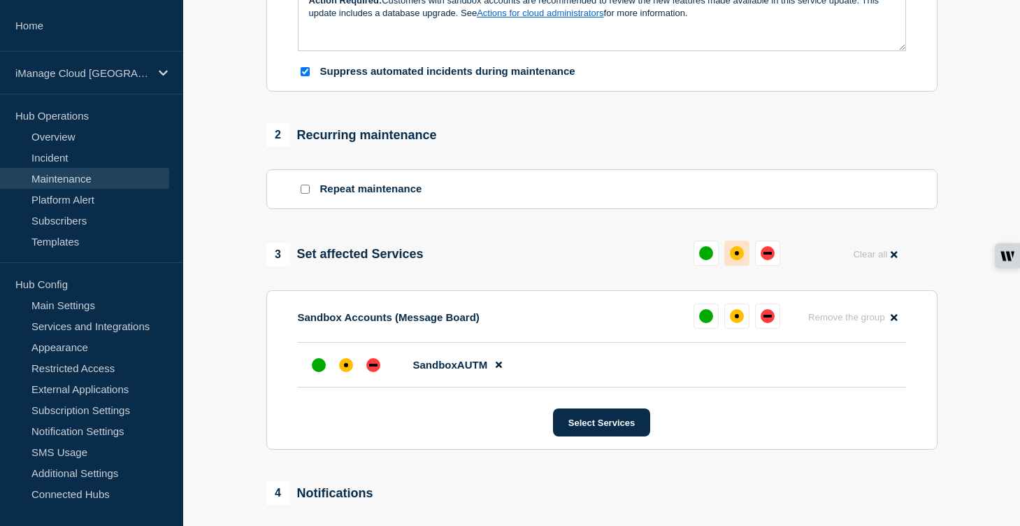
click at [739, 266] on button at bounding box center [736, 253] width 25 height 25
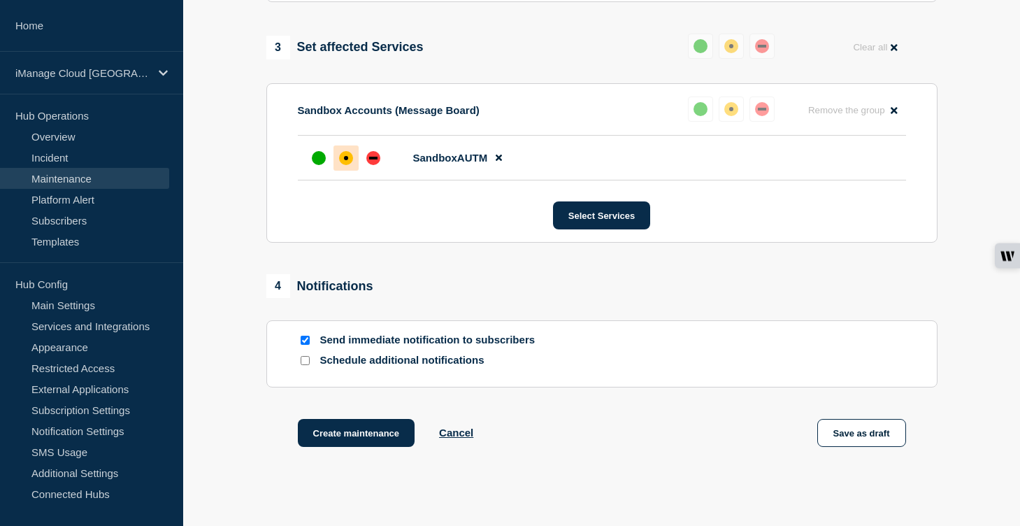
scroll to position [791, 0]
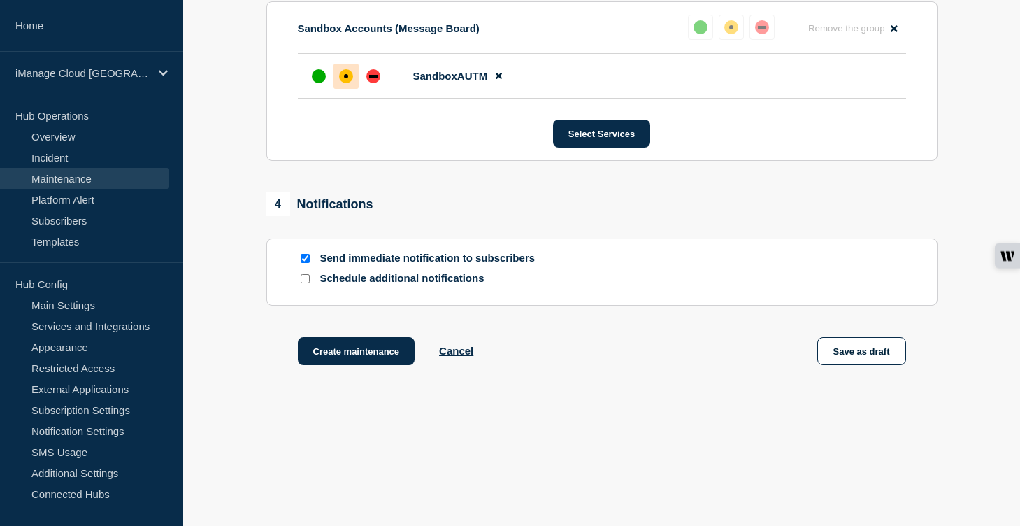
click at [308, 279] on input "Schedule additional notifications" at bounding box center [305, 278] width 9 height 9
checkbox input "true"
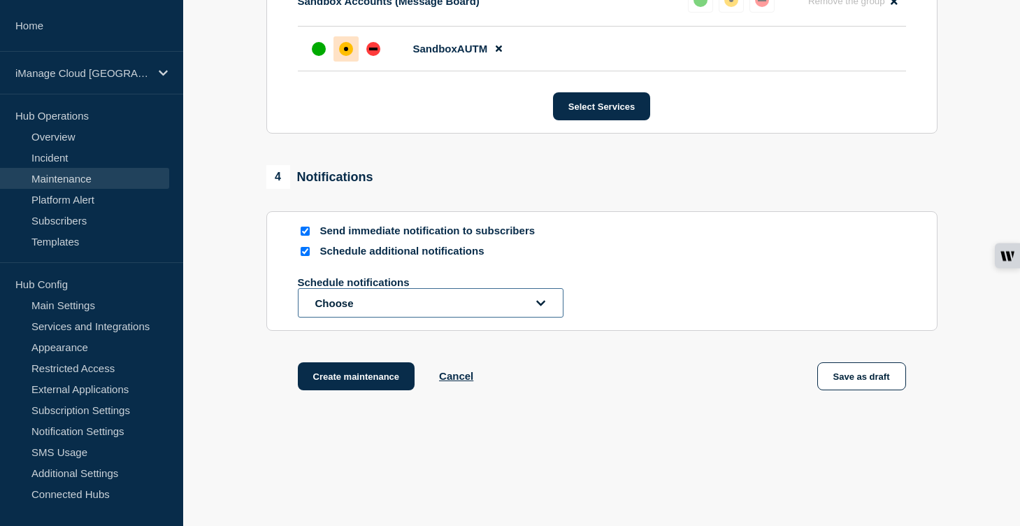
click at [352, 317] on button "Choose" at bounding box center [431, 302] width 266 height 29
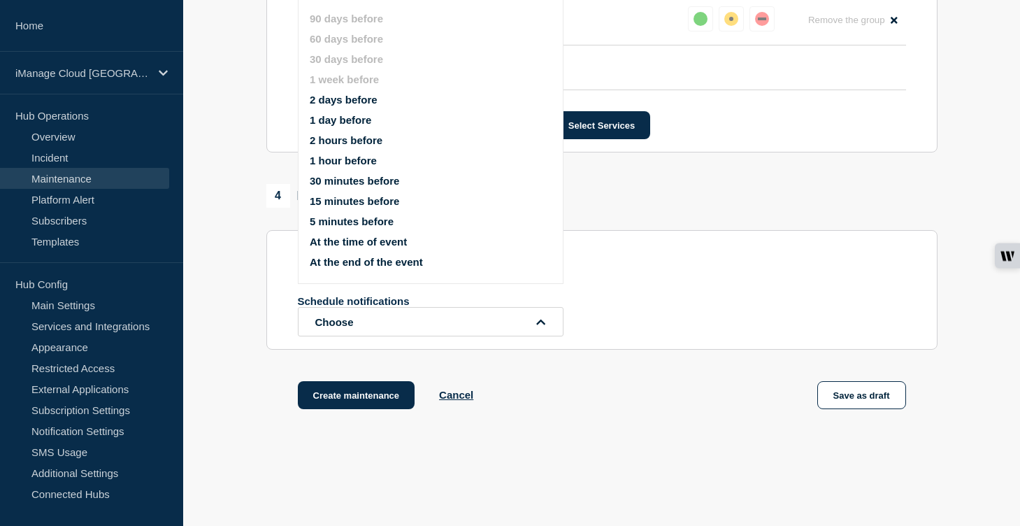
click at [350, 126] on button "1 day before" at bounding box center [341, 120] width 62 height 12
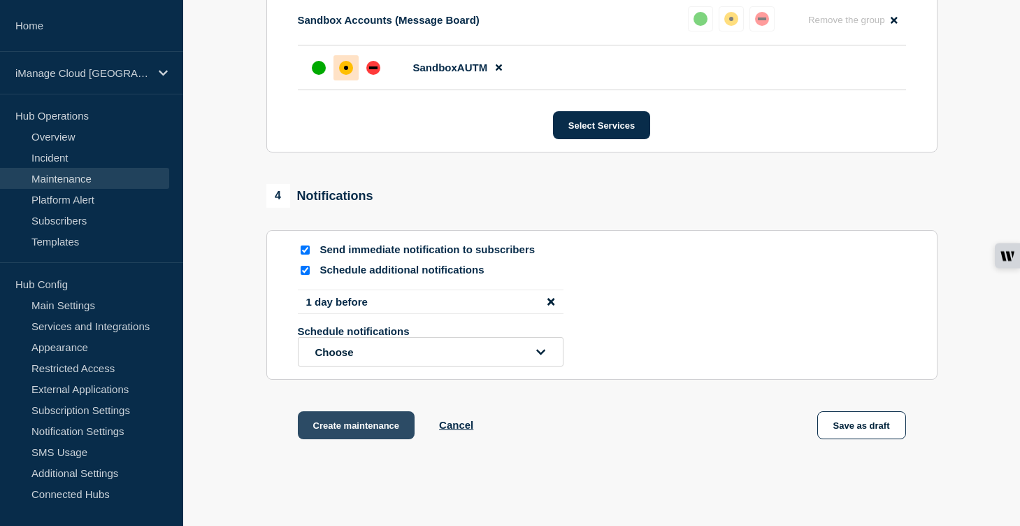
click at [373, 439] on button "Create maintenance" at bounding box center [356, 425] width 117 height 28
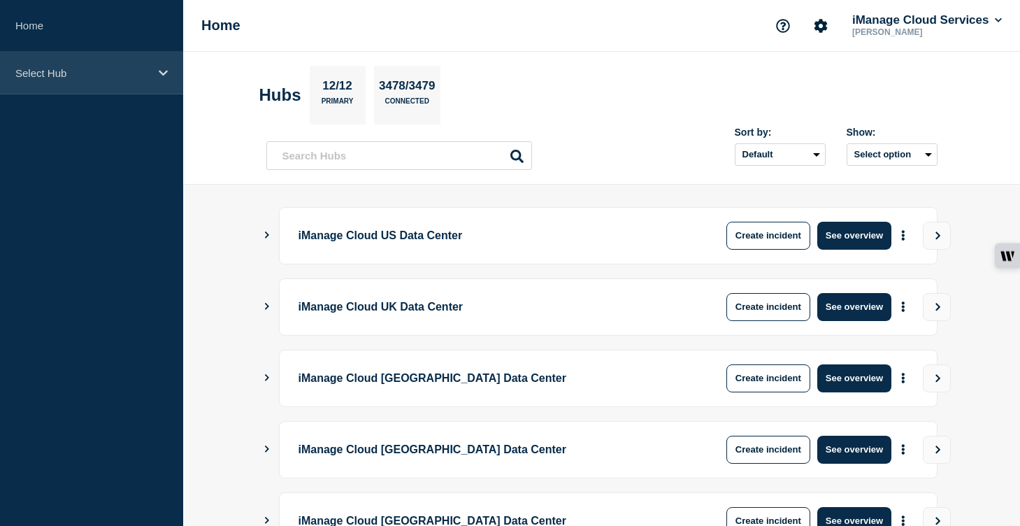
click at [158, 78] on div "Select Hub" at bounding box center [91, 73] width 183 height 43
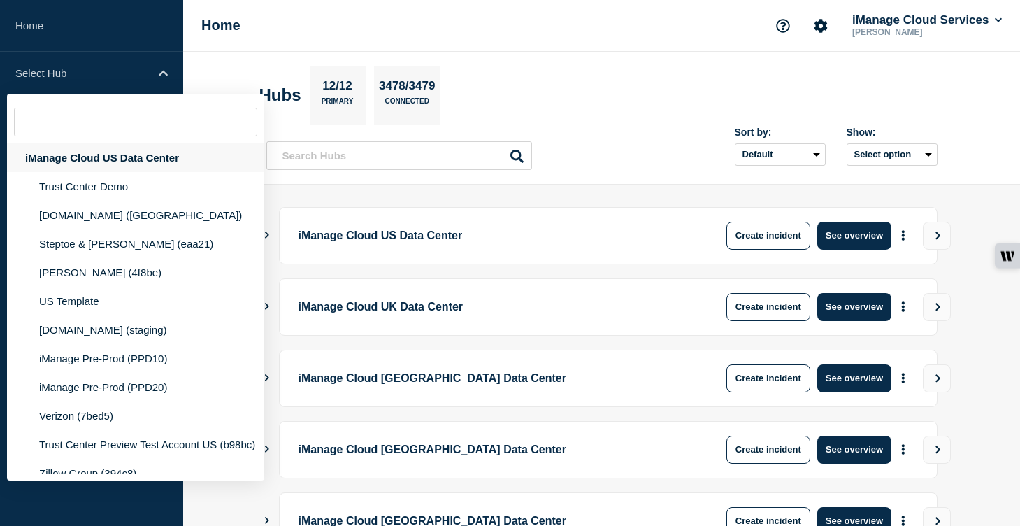
click at [150, 157] on div "iManage Cloud US Data Center" at bounding box center [135, 157] width 257 height 29
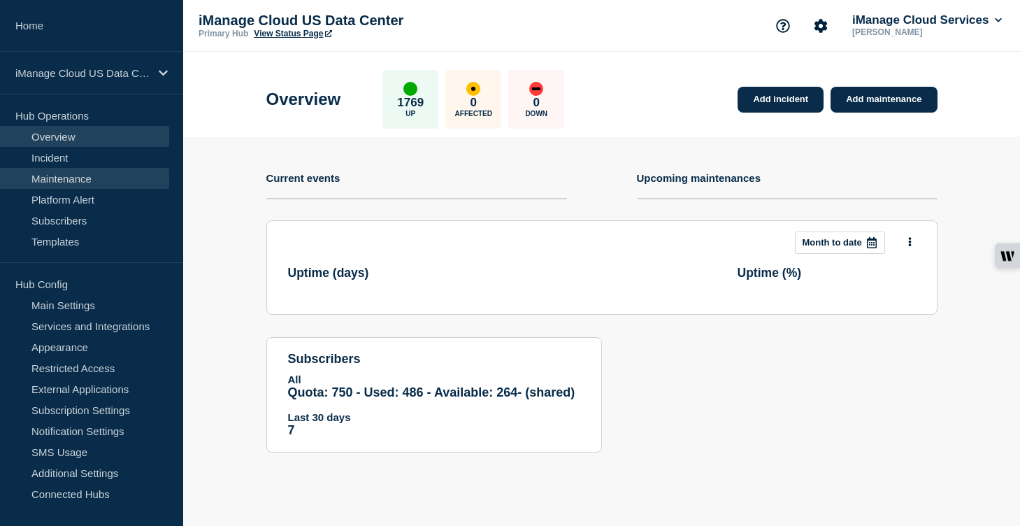
click at [144, 171] on link "Maintenance" at bounding box center [84, 178] width 169 height 21
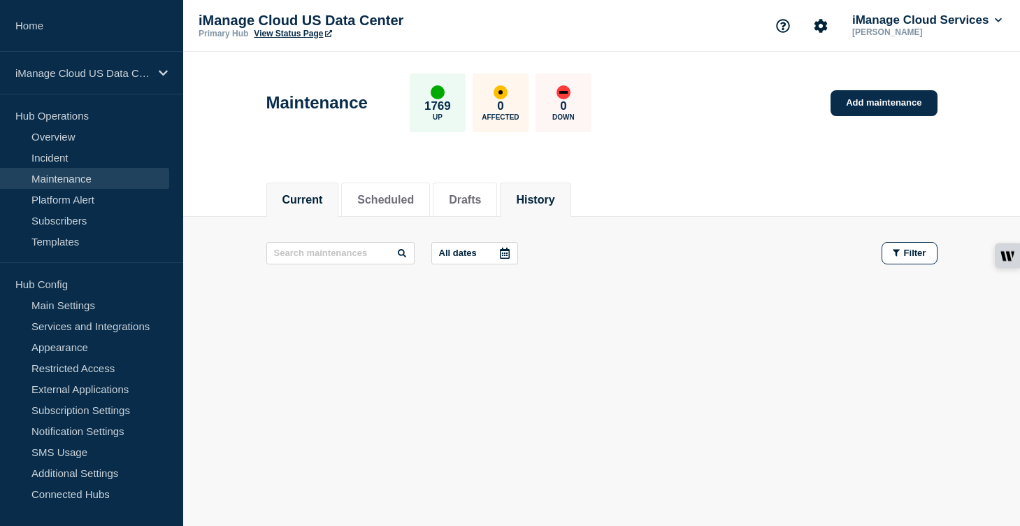
click at [547, 206] on li "History" at bounding box center [535, 199] width 71 height 34
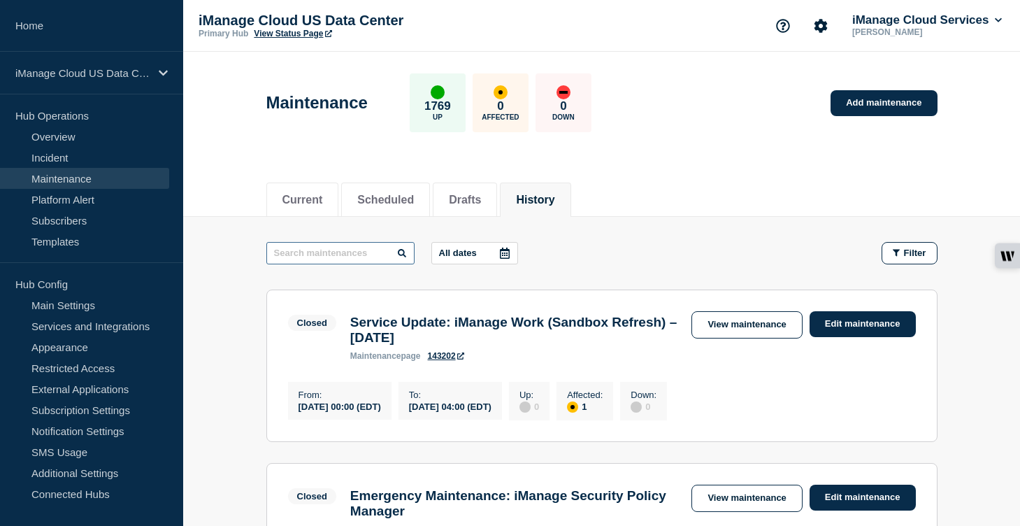
click at [316, 256] on input "text" at bounding box center [340, 253] width 148 height 22
paste input "Threat Manager"
type input "Threat Manager"
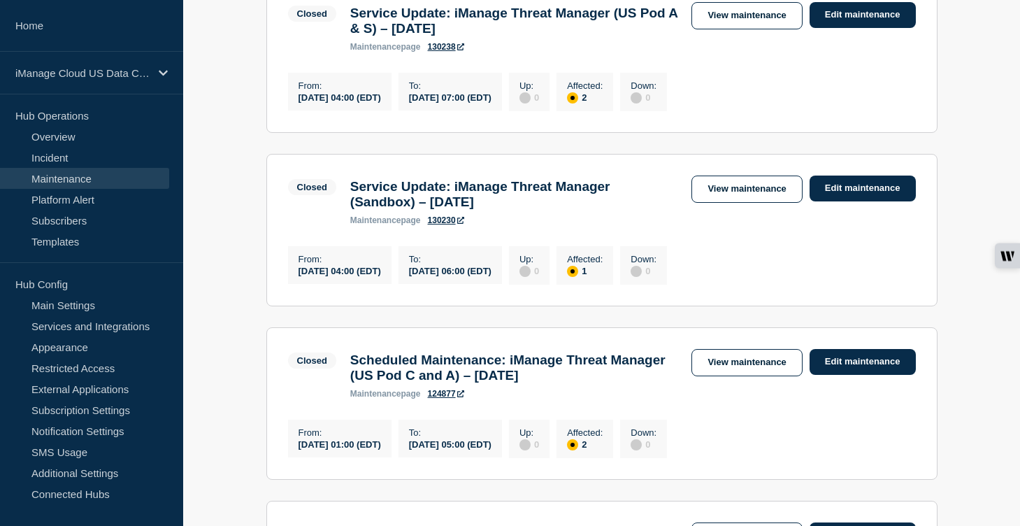
scroll to position [988, 0]
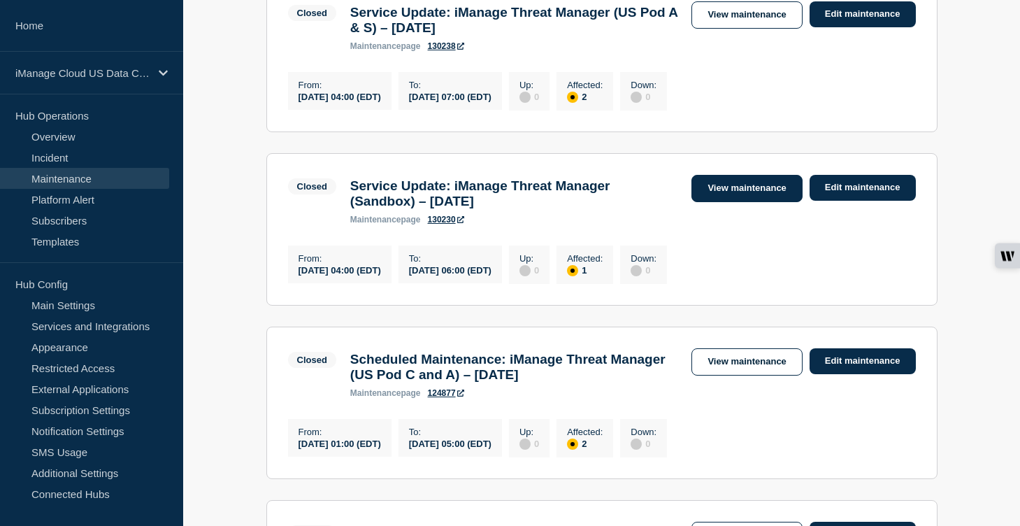
click at [738, 202] on link "View maintenance" at bounding box center [746, 188] width 110 height 27
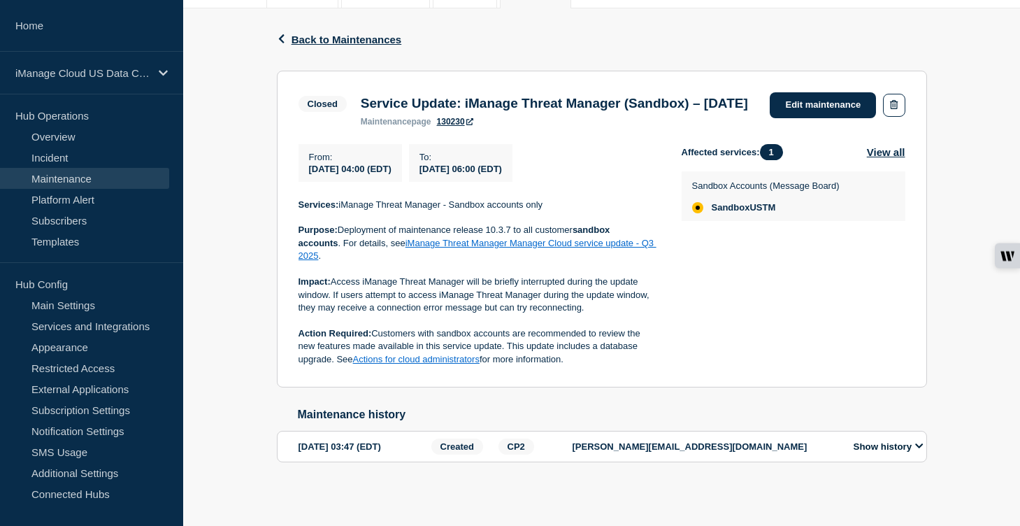
scroll to position [243, 0]
drag, startPoint x: 393, startPoint y: 87, endPoint x: 360, endPoint y: 70, distance: 37.2
click at [361, 94] on h3 "Service Update: iManage Threat Manager (Sandbox) – [DATE]" at bounding box center [554, 101] width 387 height 15
copy h3 "Service Update: iManage Threat Manager (Sandbox) – [DATE]"
drag, startPoint x: 573, startPoint y: 354, endPoint x: 292, endPoint y: 197, distance: 321.8
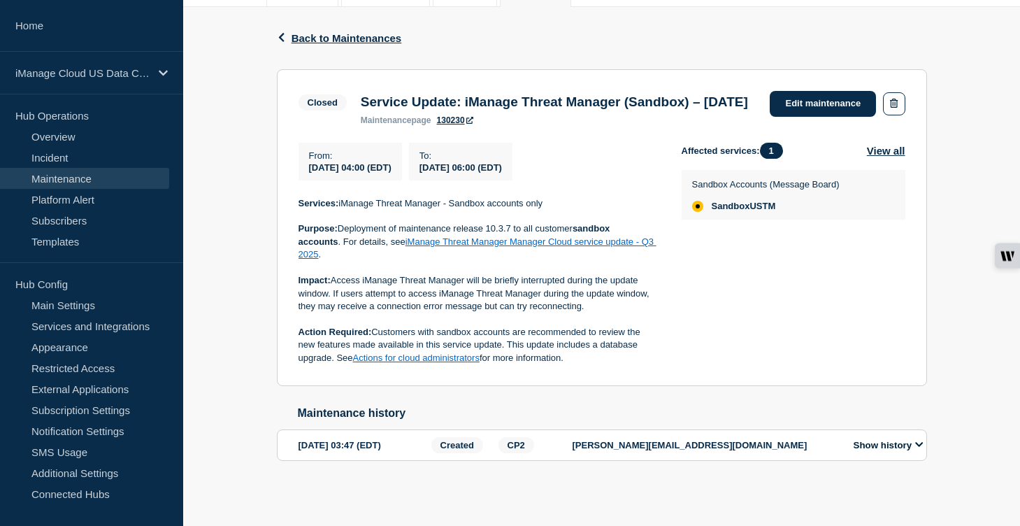
click at [292, 197] on section "Closed Service Update: iManage Threat Manager (Sandbox) – [DATE] maintenance pa…" at bounding box center [602, 227] width 650 height 317
copy div "Services: iManage Threat Manager - Sandbox accounts only Purpose: Deployment of…"
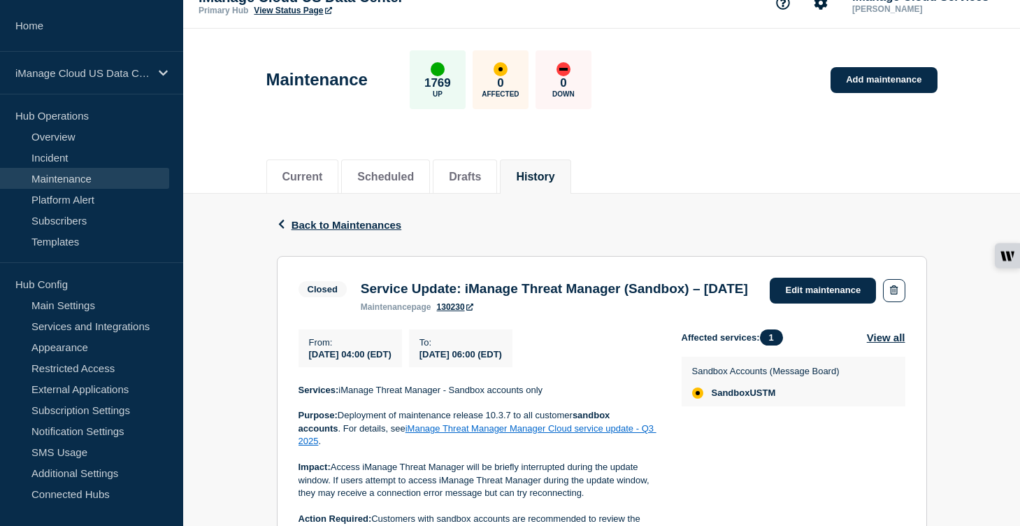
scroll to position [0, 0]
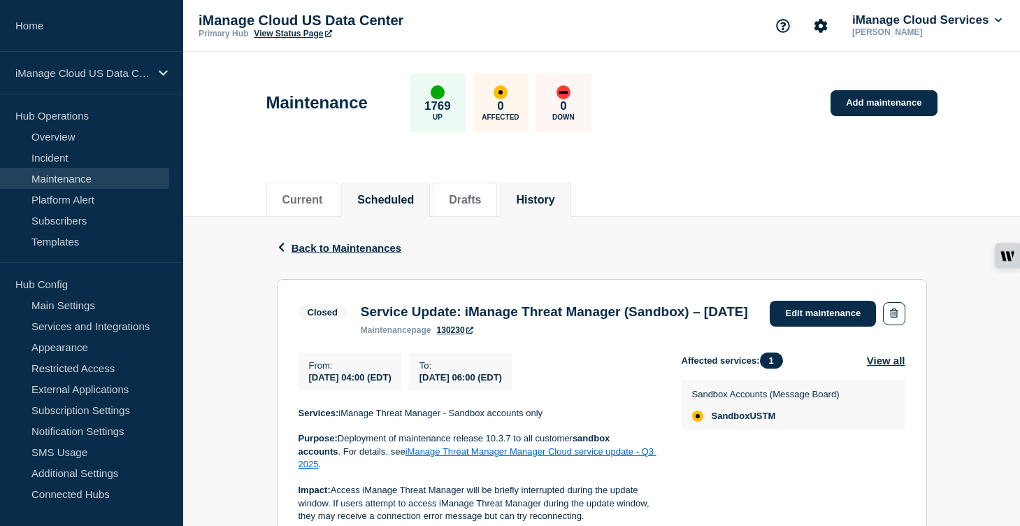
click at [385, 199] on button "Scheduled" at bounding box center [385, 200] width 57 height 13
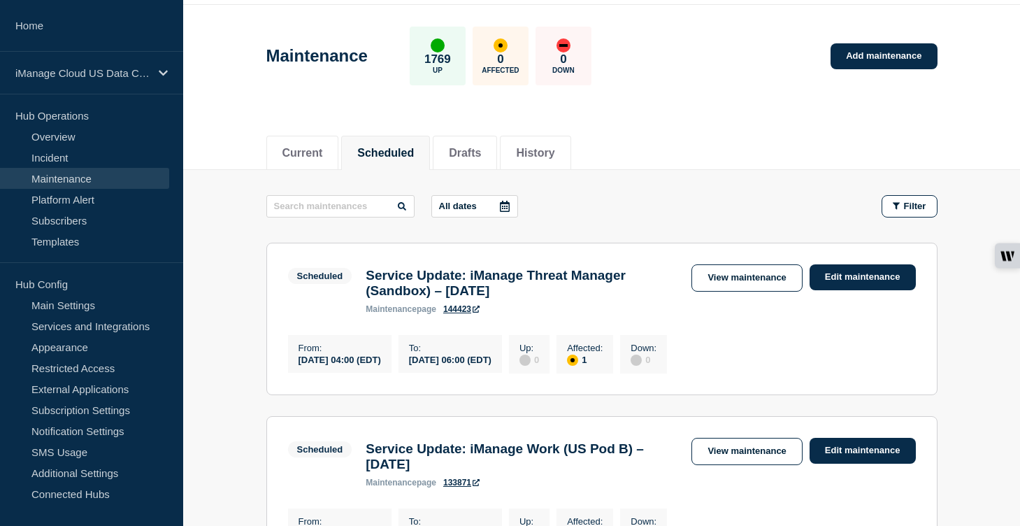
scroll to position [57, 0]
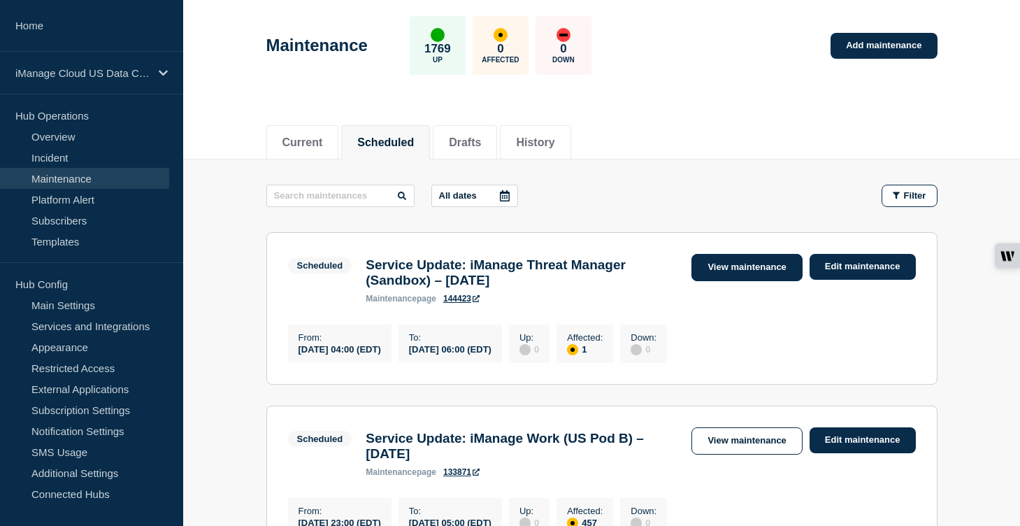
click at [761, 270] on link "View maintenance" at bounding box center [746, 267] width 110 height 27
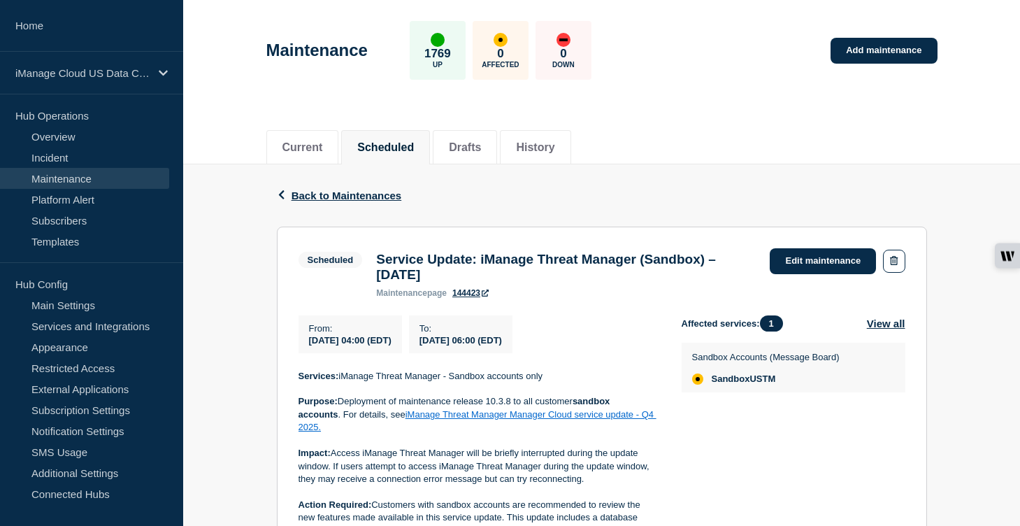
scroll to position [90, 0]
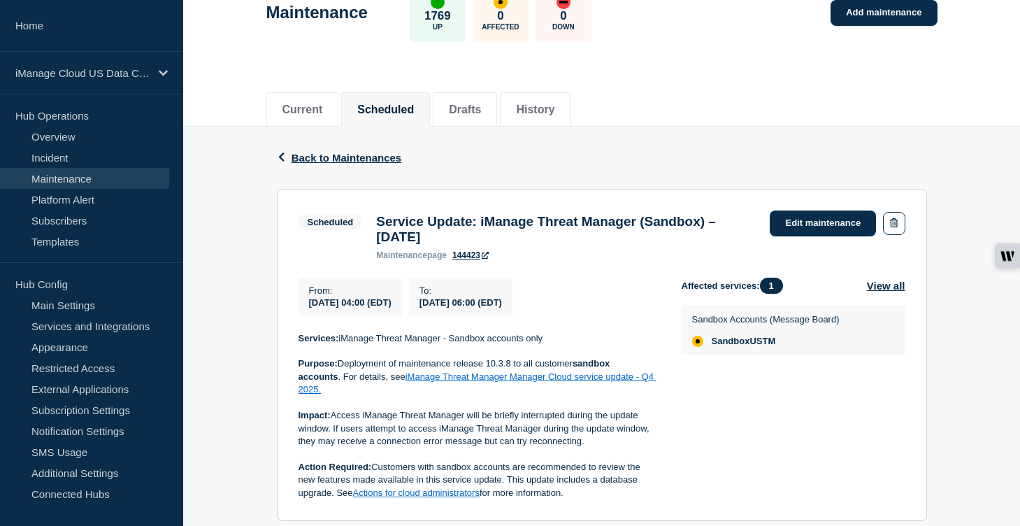
drag, startPoint x: 480, startPoint y: 250, endPoint x: 373, endPoint y: 226, distance: 109.7
click at [373, 226] on div "Service Update: iManage Threat Manager (Sandbox) – [DATE] maintenance page 1444…" at bounding box center [566, 237] width 394 height 46
copy h3 "Service Update: iManage Threat Manager (Sandbox) – [DATE]"
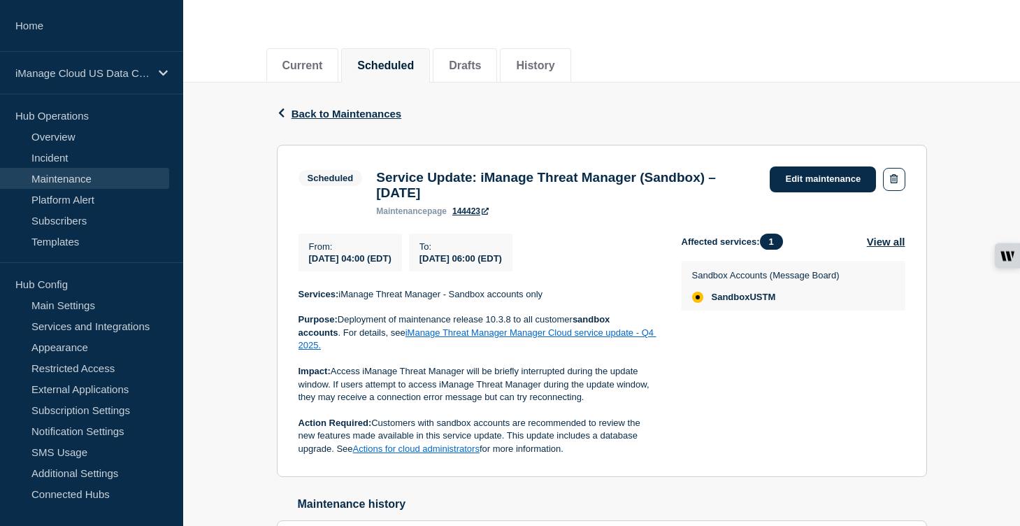
scroll to position [138, 0]
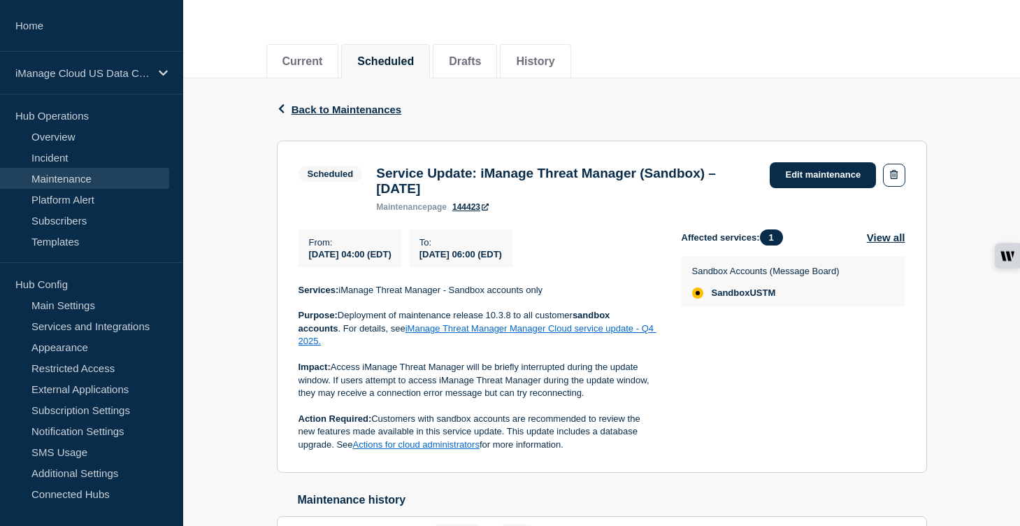
drag, startPoint x: 466, startPoint y: 464, endPoint x: 298, endPoint y: 303, distance: 231.9
click at [299, 303] on div "Services: iManage Threat Manager - Sandbox accounts only Purpose: Deployment of…" at bounding box center [479, 368] width 361 height 168
copy div "Services: iManage Threat Manager - Sandbox accounts only Purpose: Deployment of…"
drag, startPoint x: 456, startPoint y: 199, endPoint x: 374, endPoint y: 180, distance: 84.0
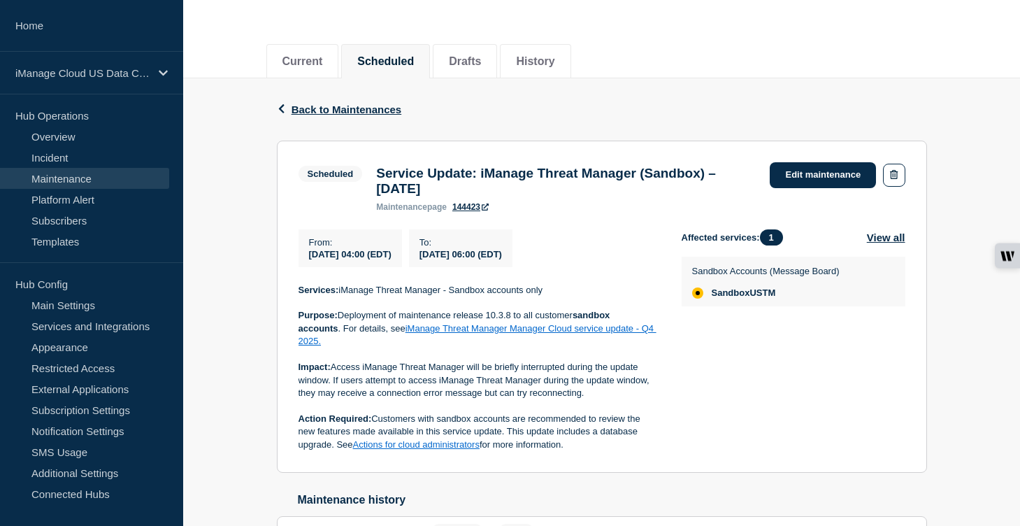
click at [376, 180] on h3 "Service Update: iManage Threat Manager (Sandbox) – [DATE]" at bounding box center [566, 181] width 380 height 31
copy h3 "Service Update: iManage Threat Manager (Sandbox) – [DATE]"
drag, startPoint x: 573, startPoint y: 457, endPoint x: 294, endPoint y: 306, distance: 317.2
click at [294, 306] on section "Scheduled Service Update: iManage Threat Manager (Sandbox) – October 1, 2025 ma…" at bounding box center [602, 307] width 650 height 333
copy div "Services: iManage Threat Manager - Sandbox accounts only Purpose: Deployment of…"
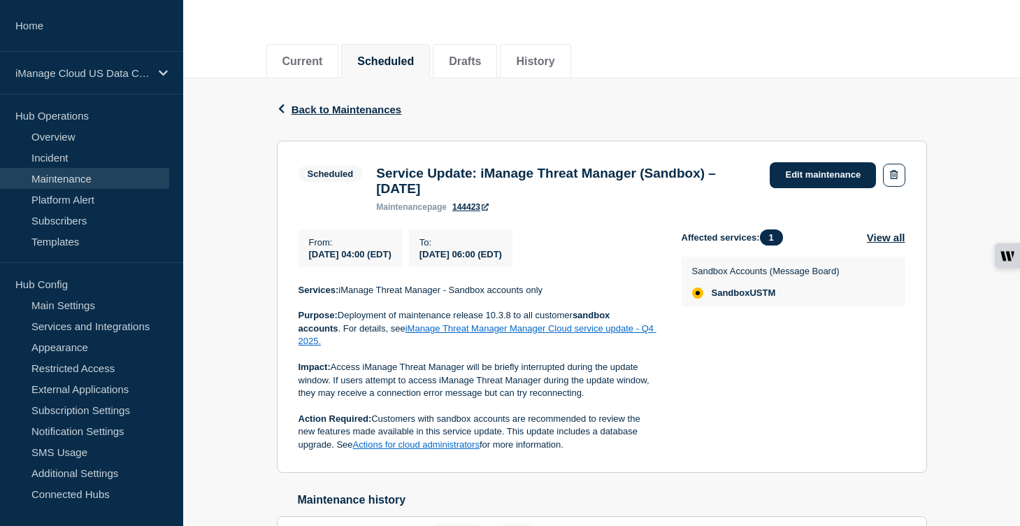
copy div "Services: iManage Threat Manager - Sandbox accounts only Purpose: Deployment of…"
drag, startPoint x: 485, startPoint y: 197, endPoint x: 372, endPoint y: 178, distance: 114.3
click at [372, 178] on div "Service Update: iManage Threat Manager (Sandbox) – October 1, 2025 maintenance …" at bounding box center [566, 189] width 394 height 46
copy h3 "Service Update: iManage Threat Manager (Sandbox) – [DATE]"
drag, startPoint x: 296, startPoint y: 301, endPoint x: 593, endPoint y: 462, distance: 337.9
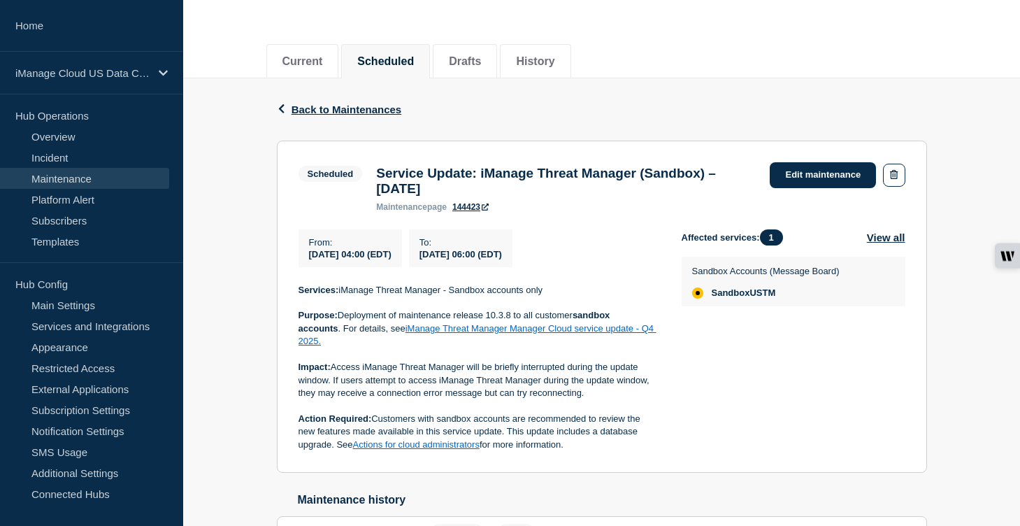
click at [593, 462] on section "Scheduled Service Update: iManage Threat Manager (Sandbox) – October 1, 2025 ma…" at bounding box center [602, 307] width 650 height 333
copy div "Services: iManage Threat Manager - Sandbox accounts only Purpose: Deployment of…"
